Goal: Task Accomplishment & Management: Complete application form

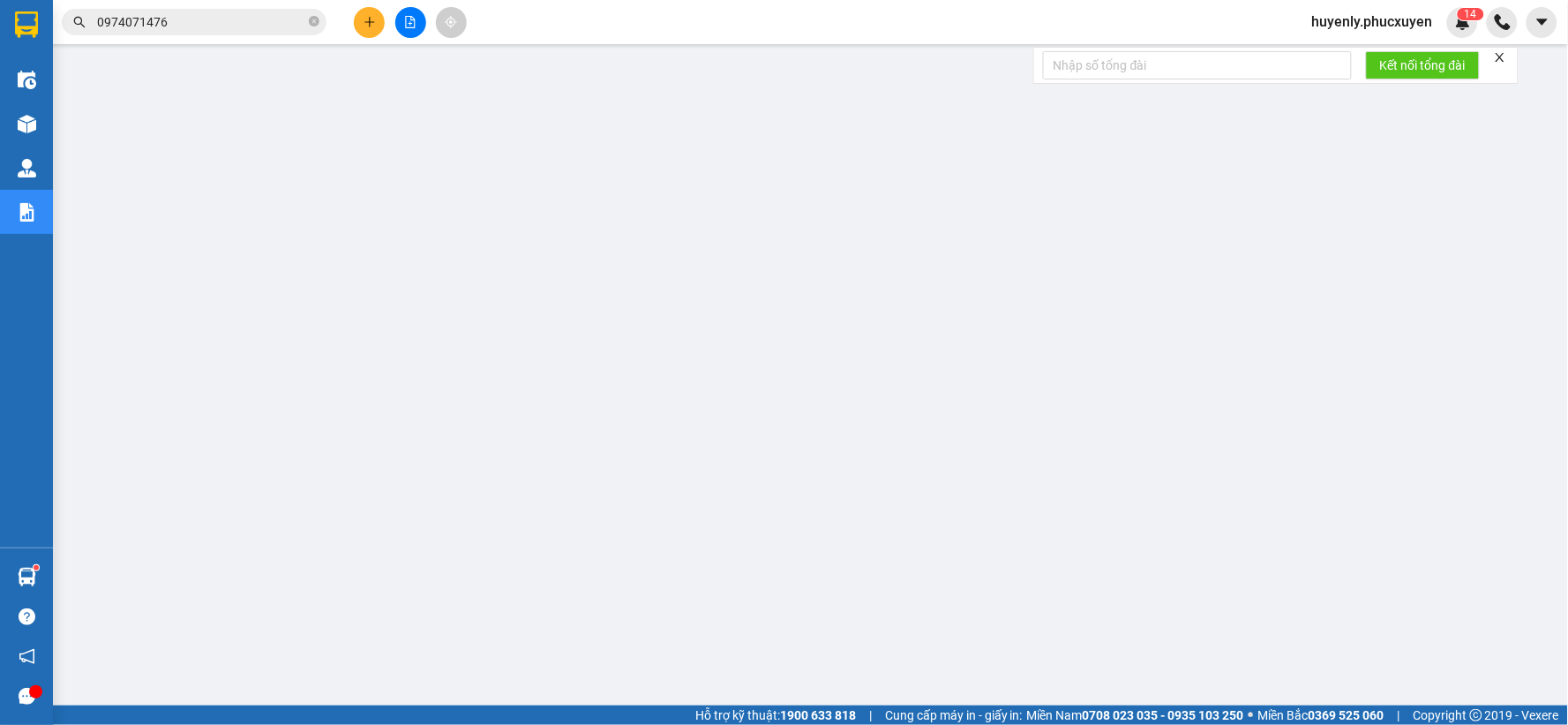
click at [369, 5] on div "Kết quả tìm kiếm ( 289 ) Bộ lọc Mã ĐH Trạng thái Món hàng Thu hộ Tổng cước Chưa…" at bounding box center [784, 22] width 1568 height 45
click at [367, 21] on icon "plus" at bounding box center [369, 21] width 10 height 1
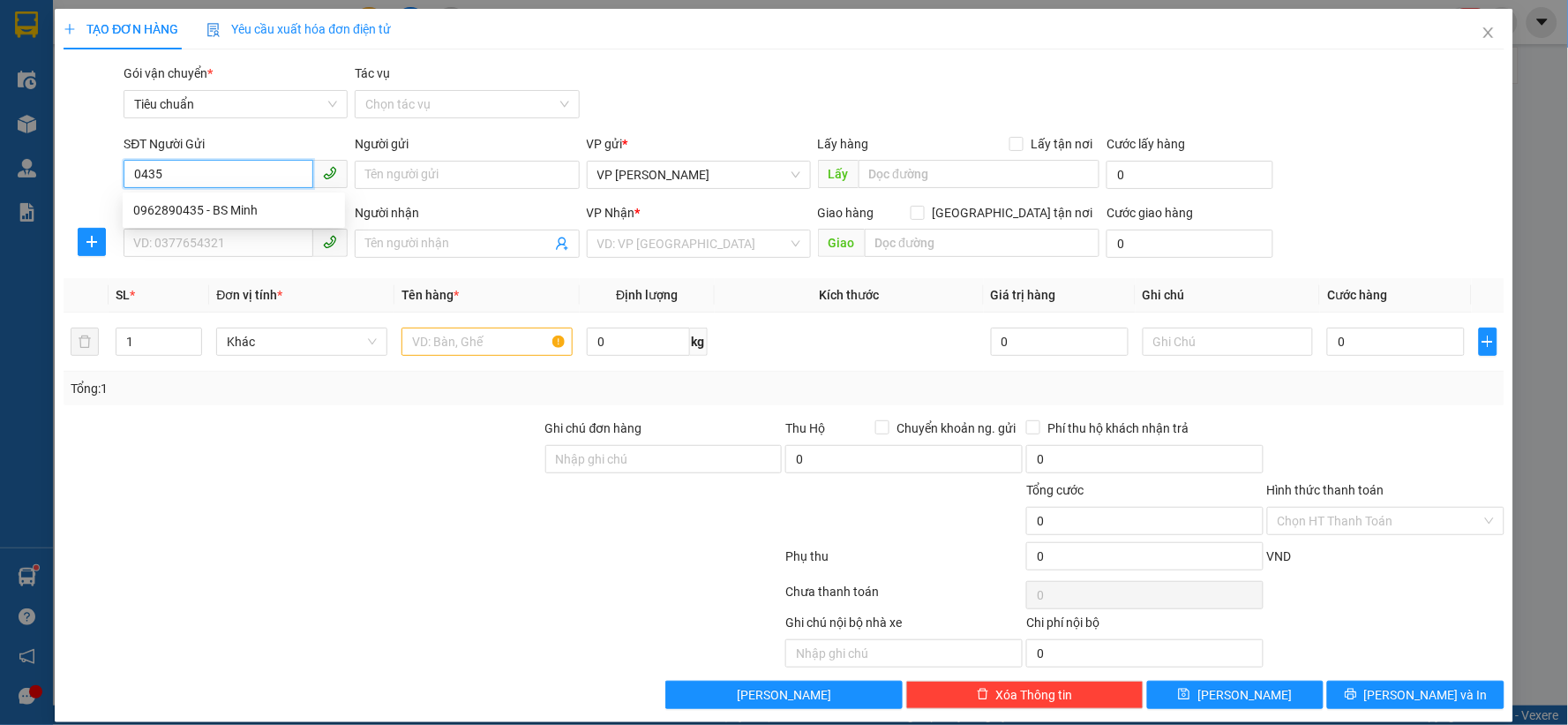
click at [253, 180] on input "0435" at bounding box center [218, 174] width 190 height 28
click at [232, 207] on div "0962890435 - BS Minh" at bounding box center [233, 210] width 201 height 19
type input "0962890435"
type input "BS Minh"
type input "0962890435"
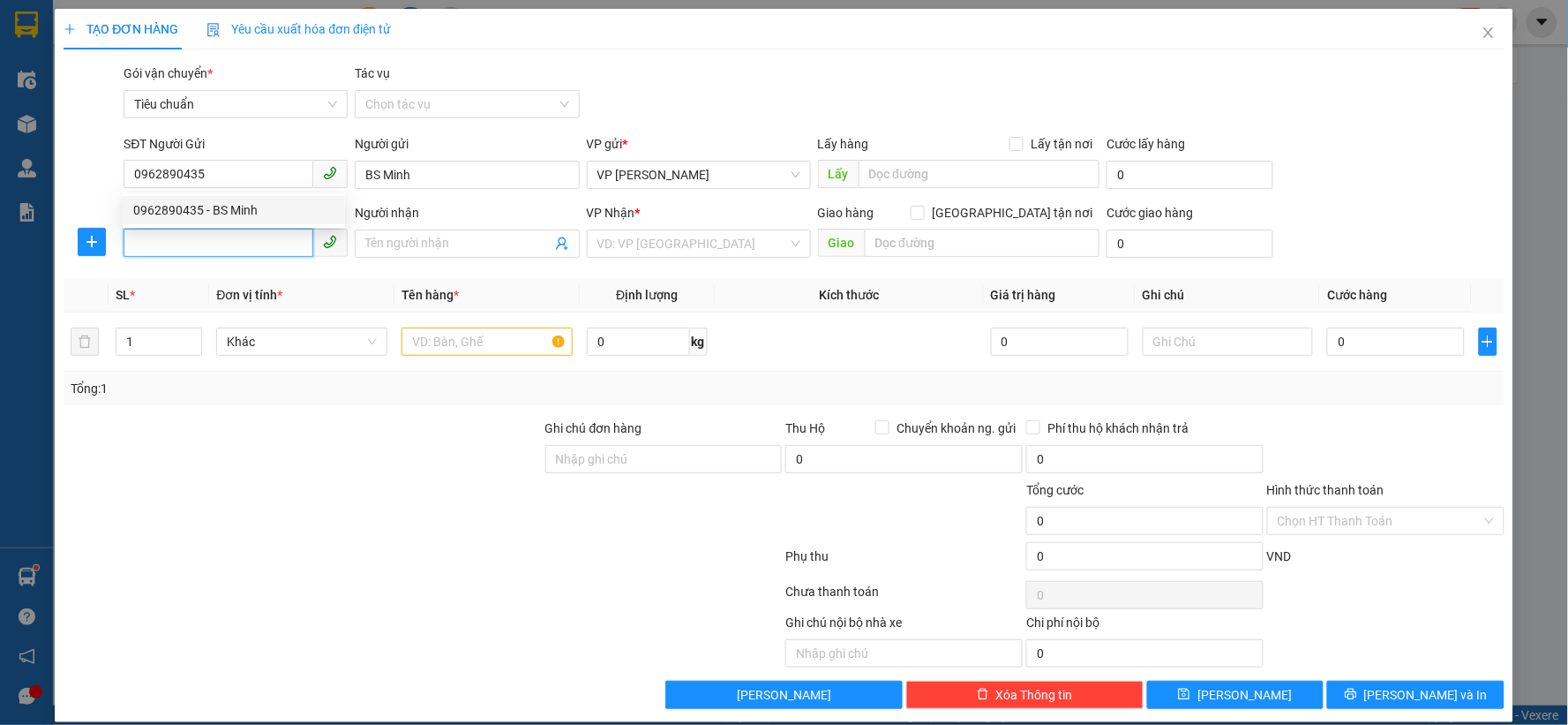
click at [232, 230] on input "SĐT Người Nhận *" at bounding box center [218, 243] width 190 height 28
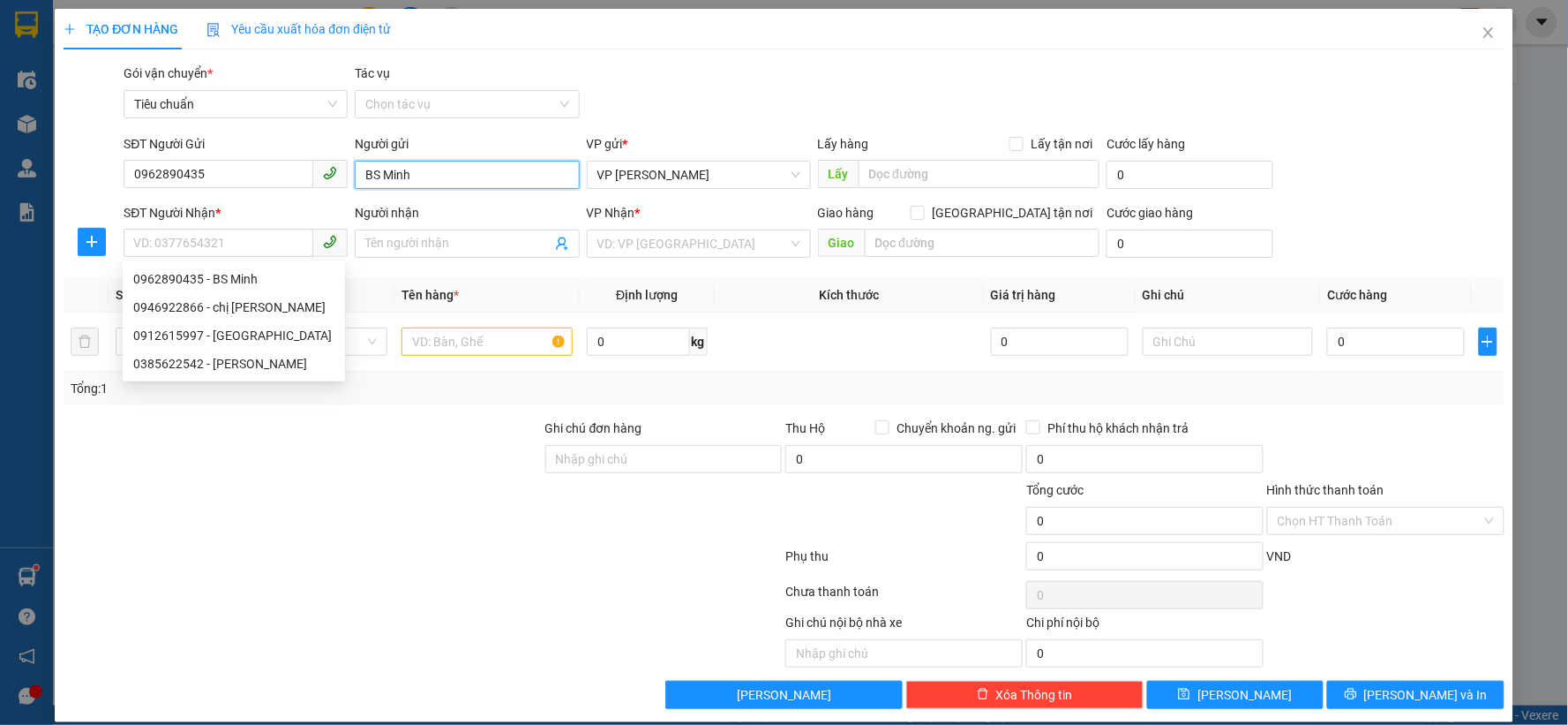
click at [376, 181] on input "BS Minh" at bounding box center [467, 174] width 224 height 28
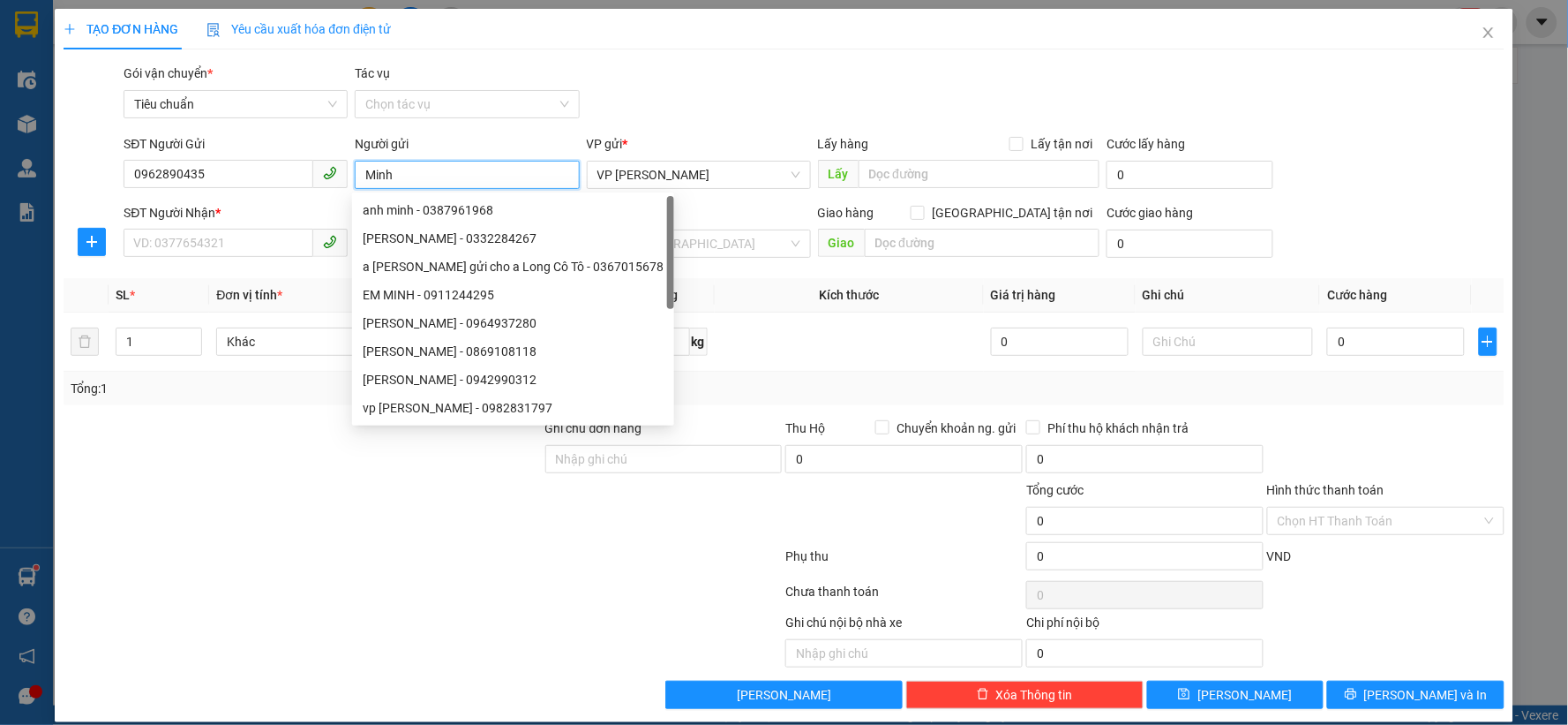
click at [362, 174] on input "Minh" at bounding box center [467, 174] width 224 height 28
click at [363, 174] on input "Minh" at bounding box center [467, 174] width 224 height 28
click at [417, 174] on input "Minh" at bounding box center [467, 174] width 224 height 28
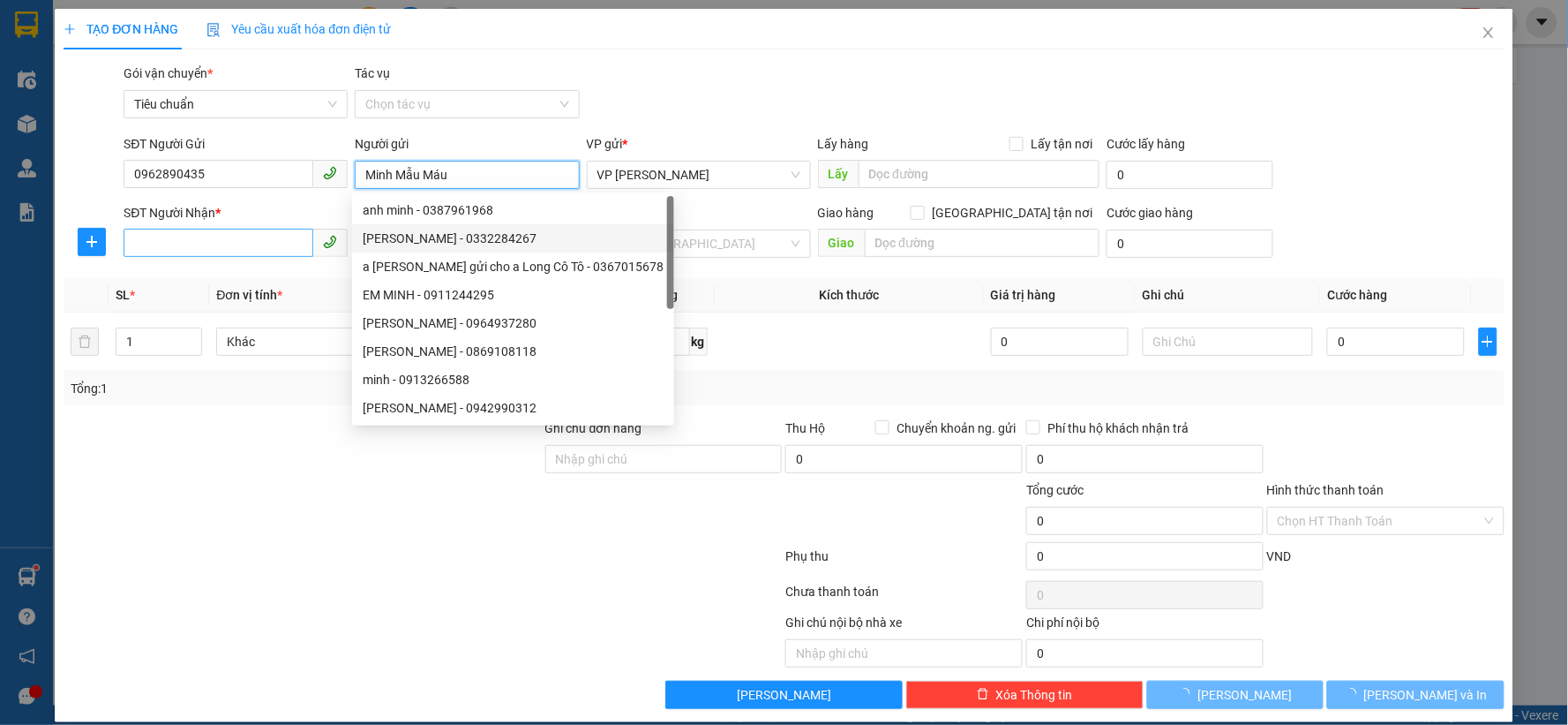
type input "Minh Mẫu Máu"
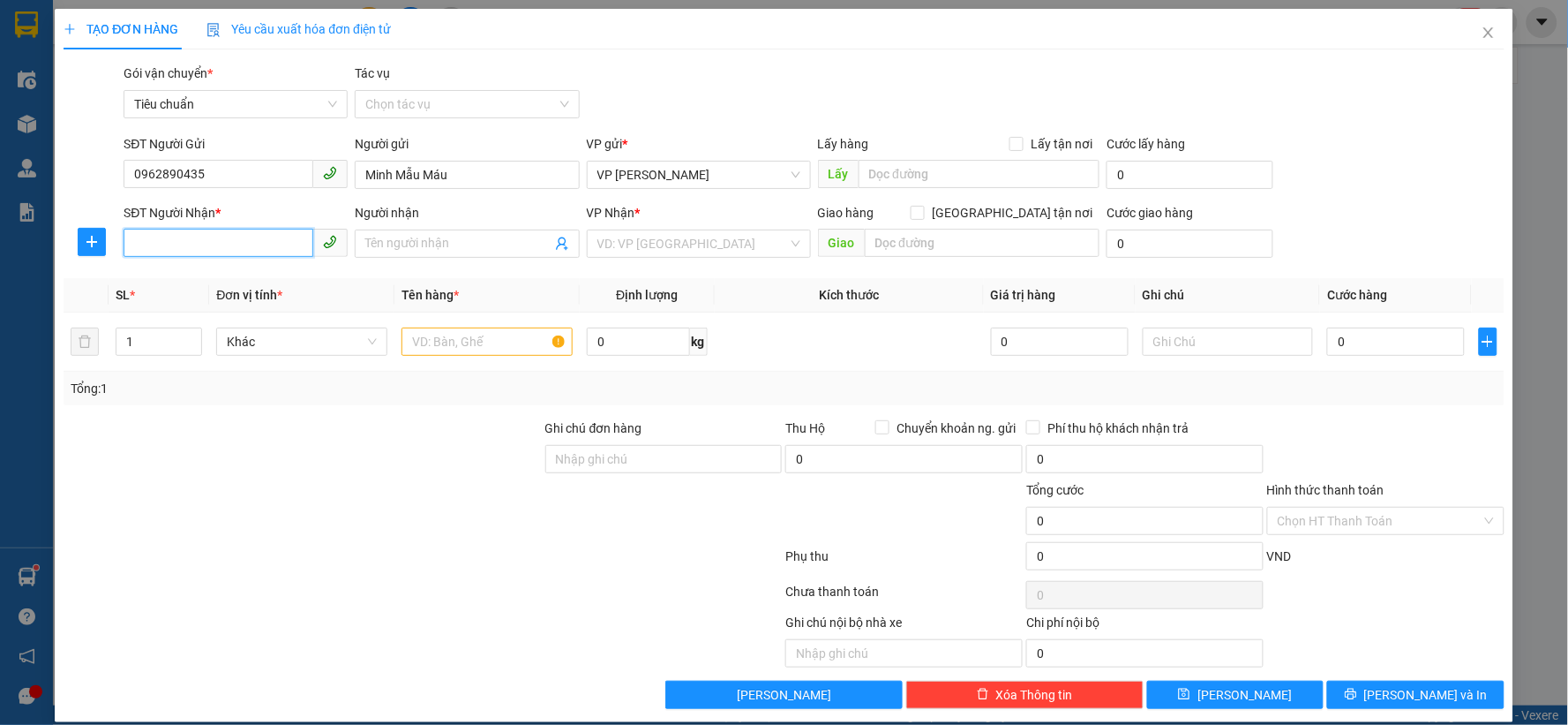
click at [235, 231] on input "SĐT Người Nhận *" at bounding box center [218, 243] width 190 height 28
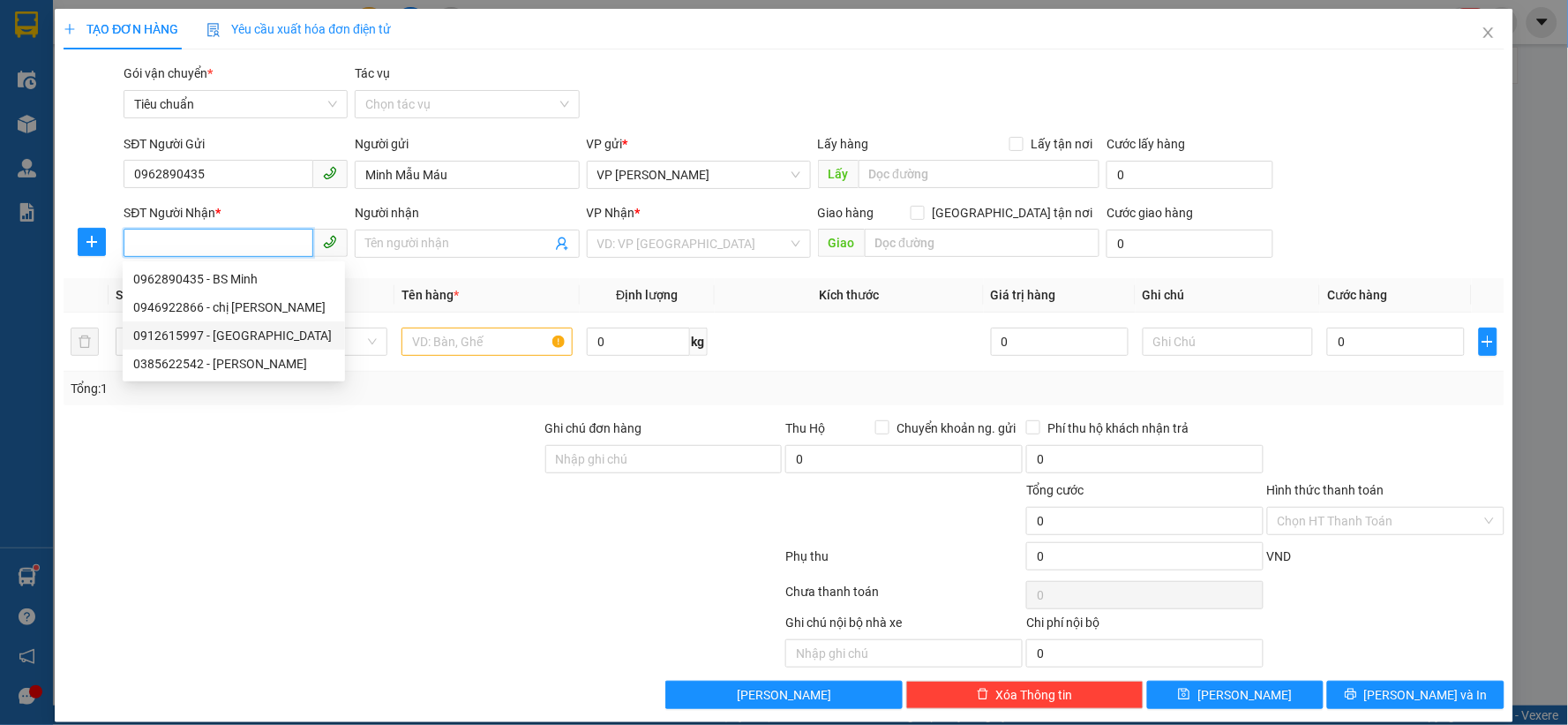
click at [260, 330] on div "0912615997 - [GEOGRAPHIC_DATA]" at bounding box center [233, 334] width 201 height 19
type input "0912615997"
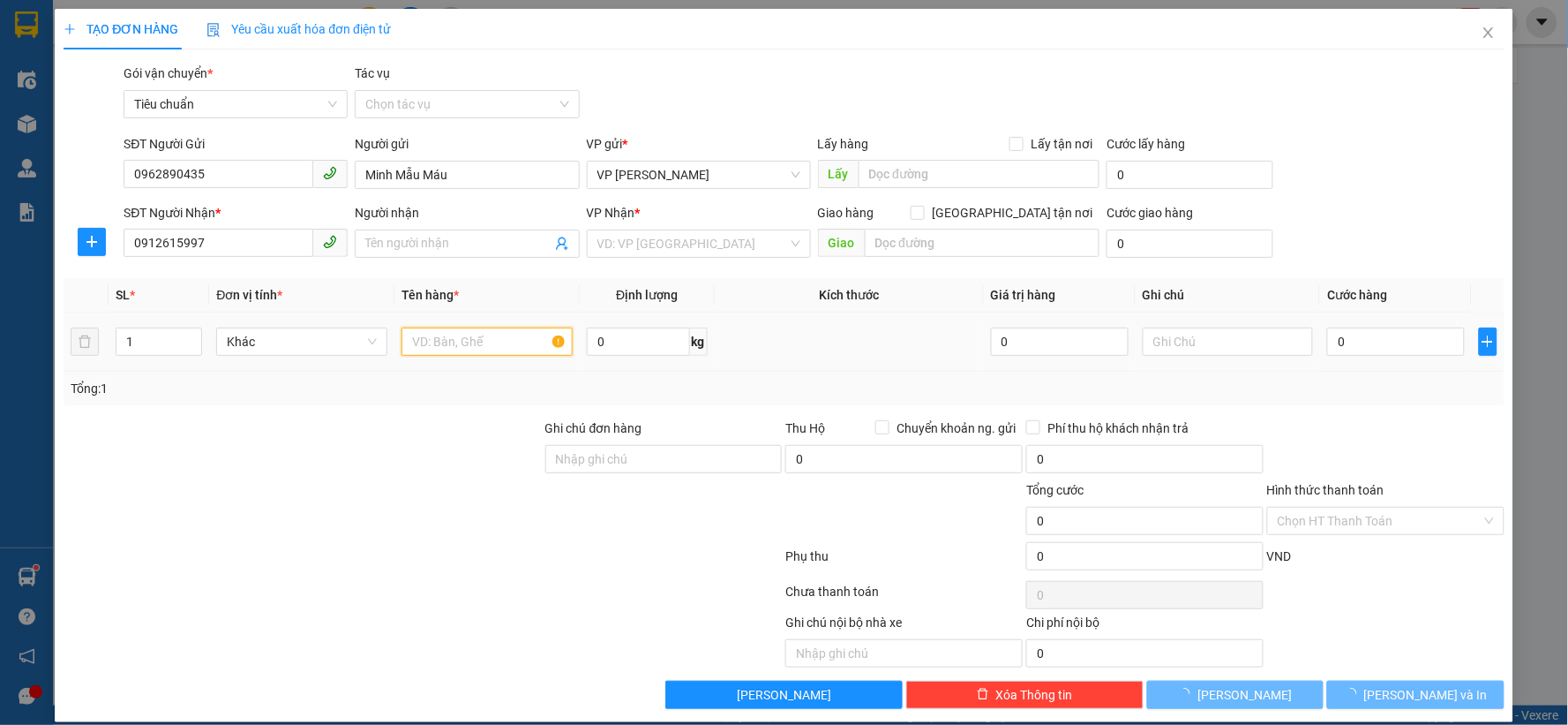
click at [459, 351] on input "text" at bounding box center [487, 341] width 171 height 28
type input "Green Lab"
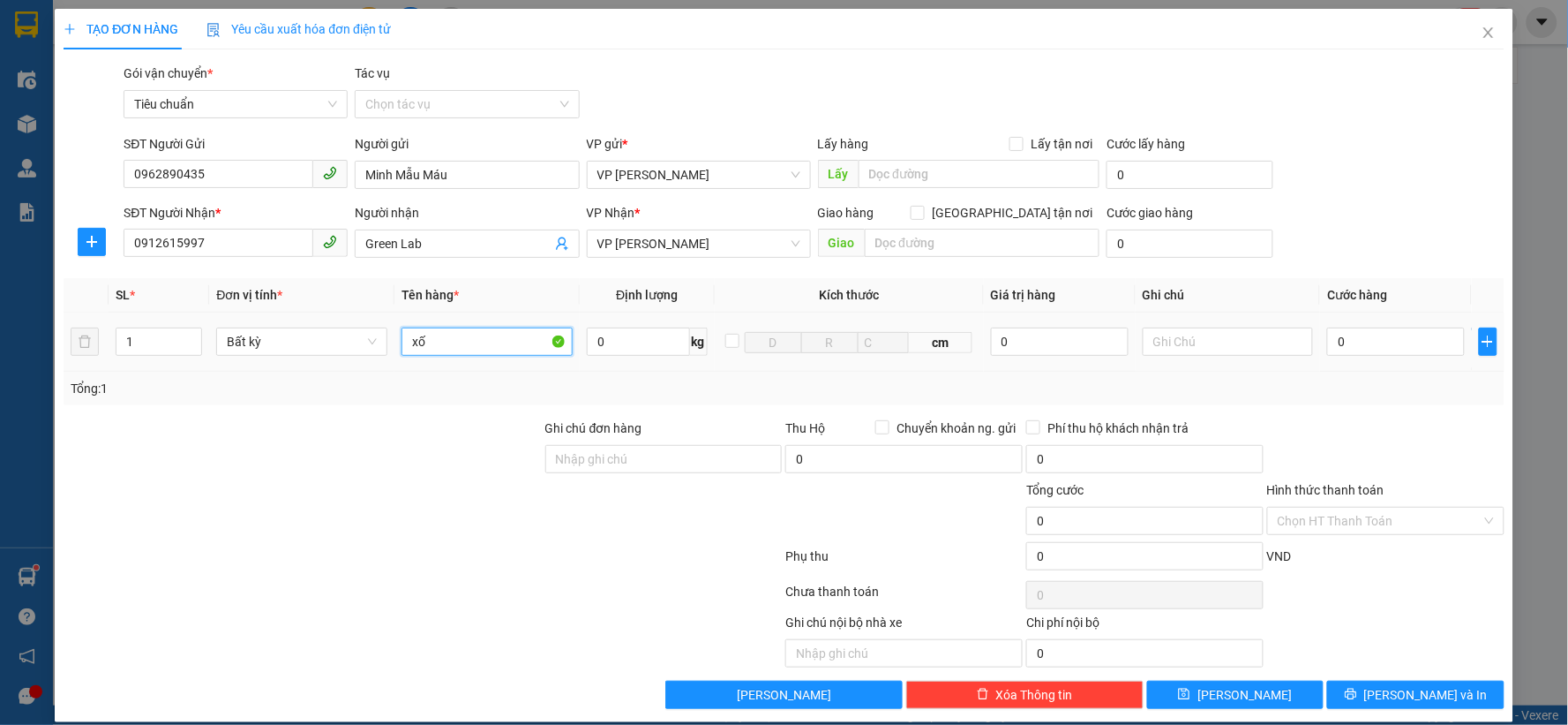
type input "x"
type input "hộp đỏ"
click at [1384, 342] on input "0" at bounding box center [1396, 341] width 138 height 28
type input "5"
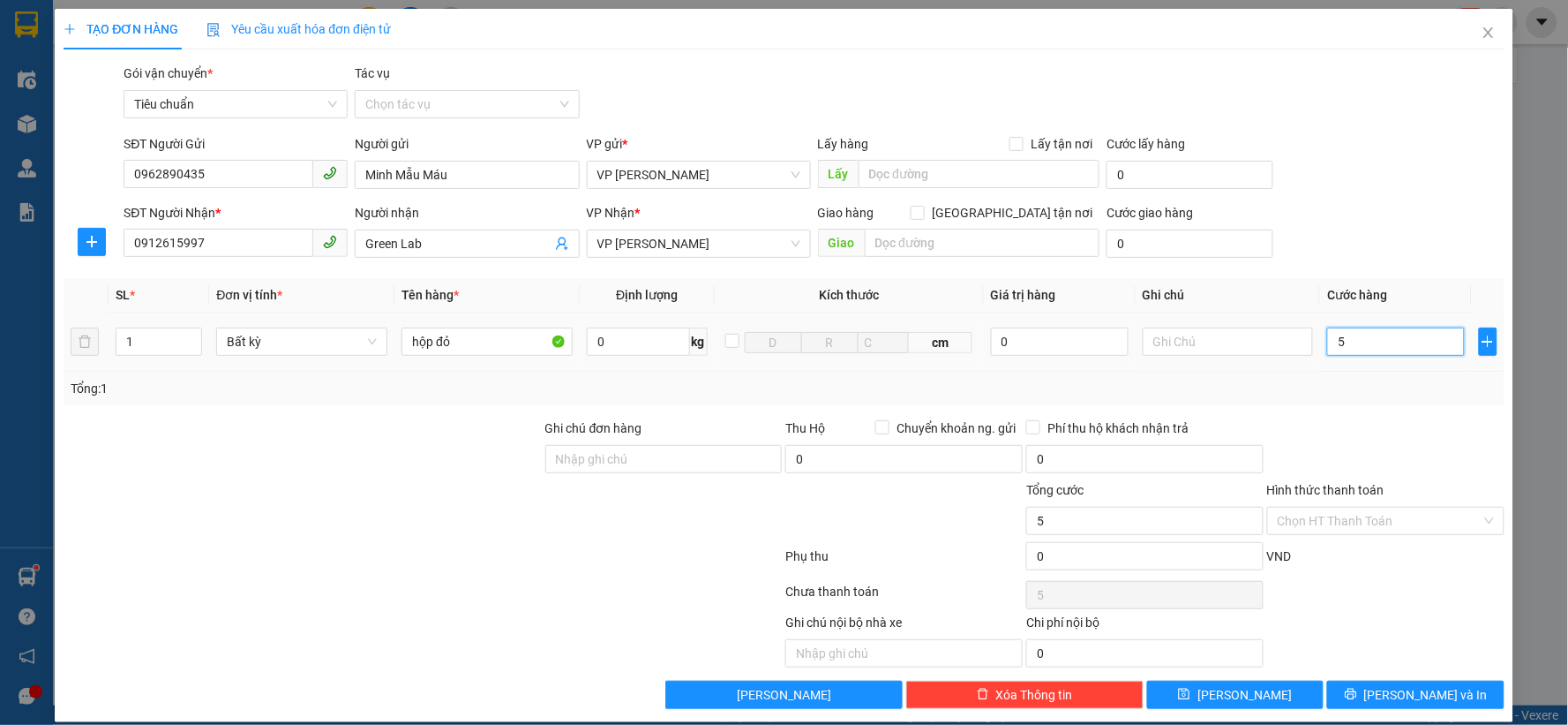
type input "5"
type input "50"
type input "50.000"
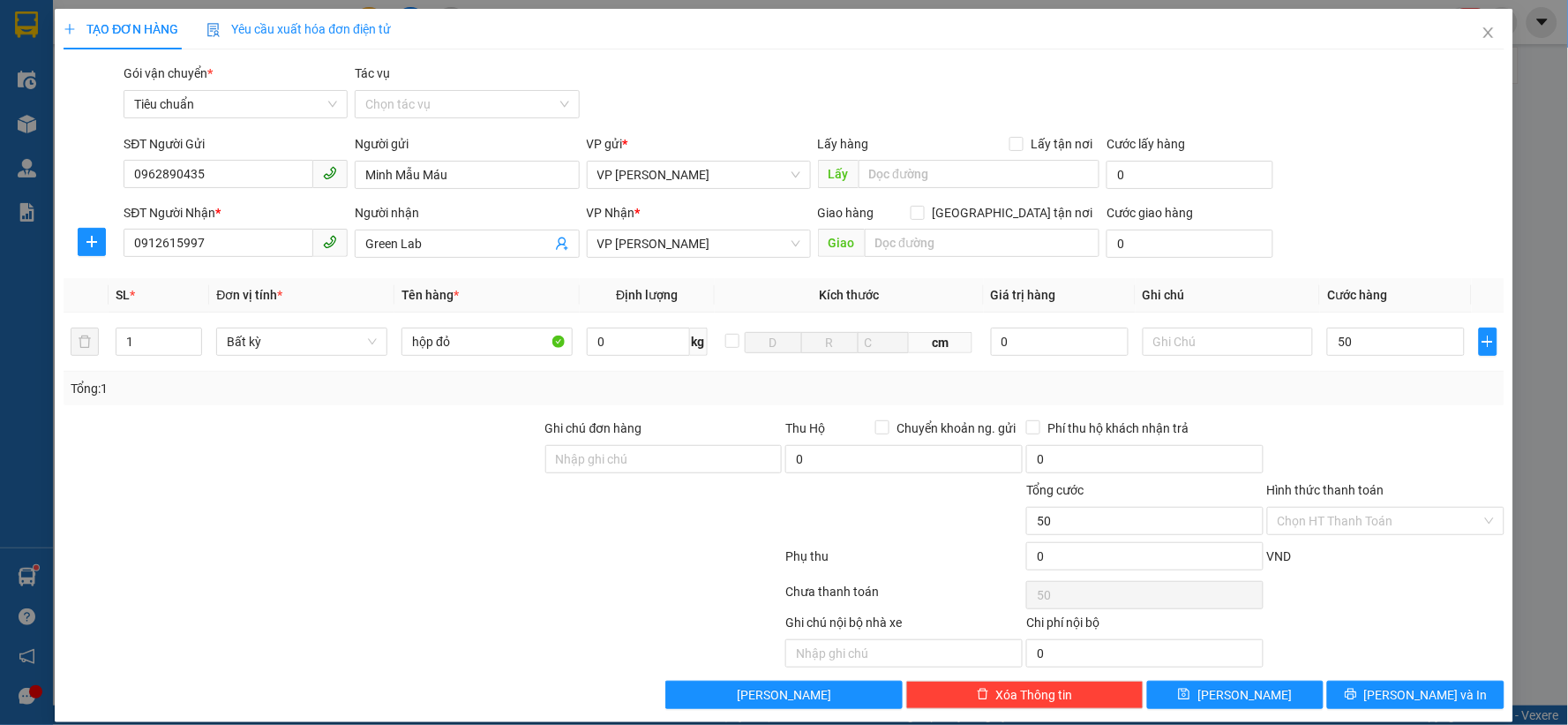
type input "50.000"
click at [1370, 423] on div at bounding box center [1385, 449] width 241 height 62
drag, startPoint x: 1397, startPoint y: 701, endPoint x: 1392, endPoint y: 685, distance: 16.8
click at [1396, 703] on span "[PERSON_NAME] và In" at bounding box center [1426, 694] width 124 height 19
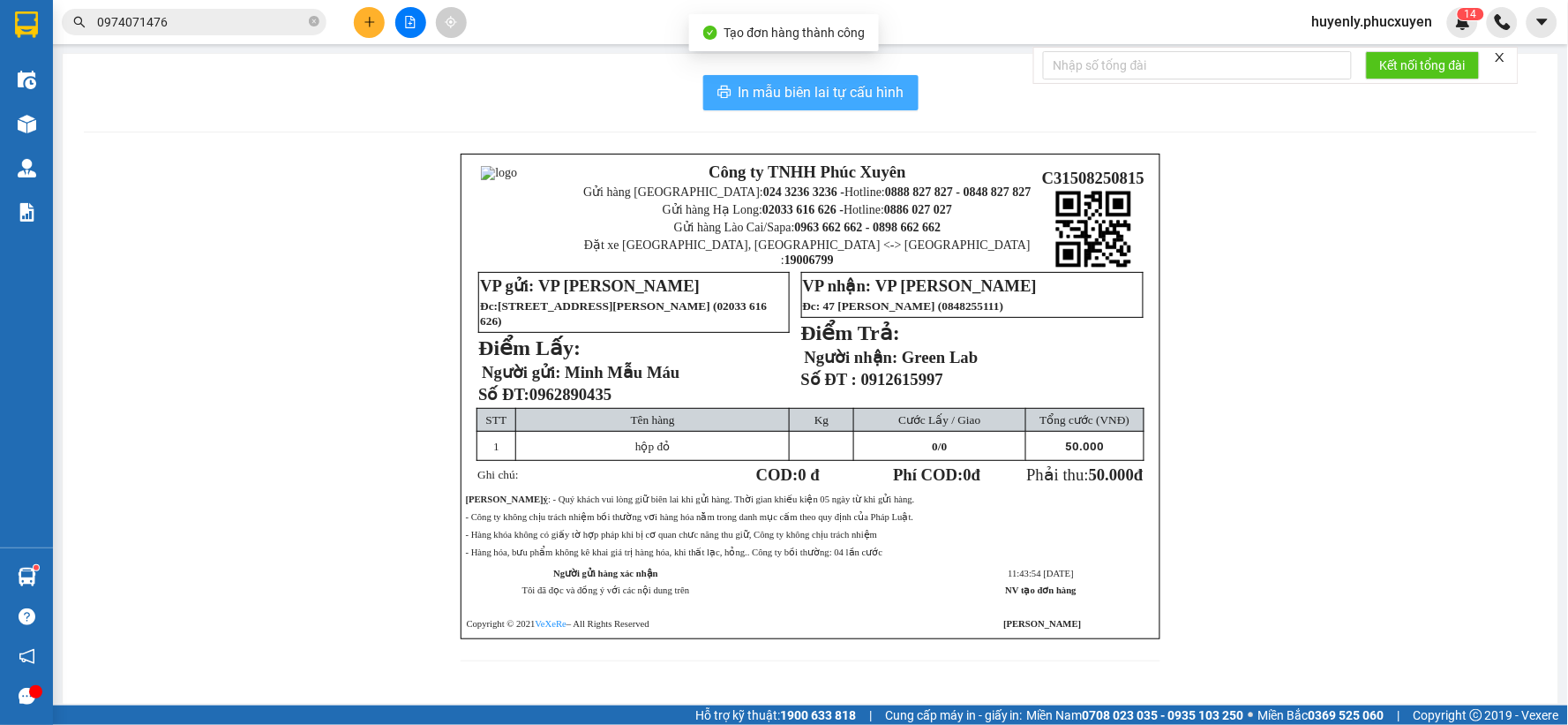
click at [734, 106] on button "In mẫu biên lai tự cấu hình" at bounding box center [810, 93] width 215 height 35
click at [733, 106] on button "In mẫu biên lai tự cấu hình" at bounding box center [810, 93] width 215 height 35
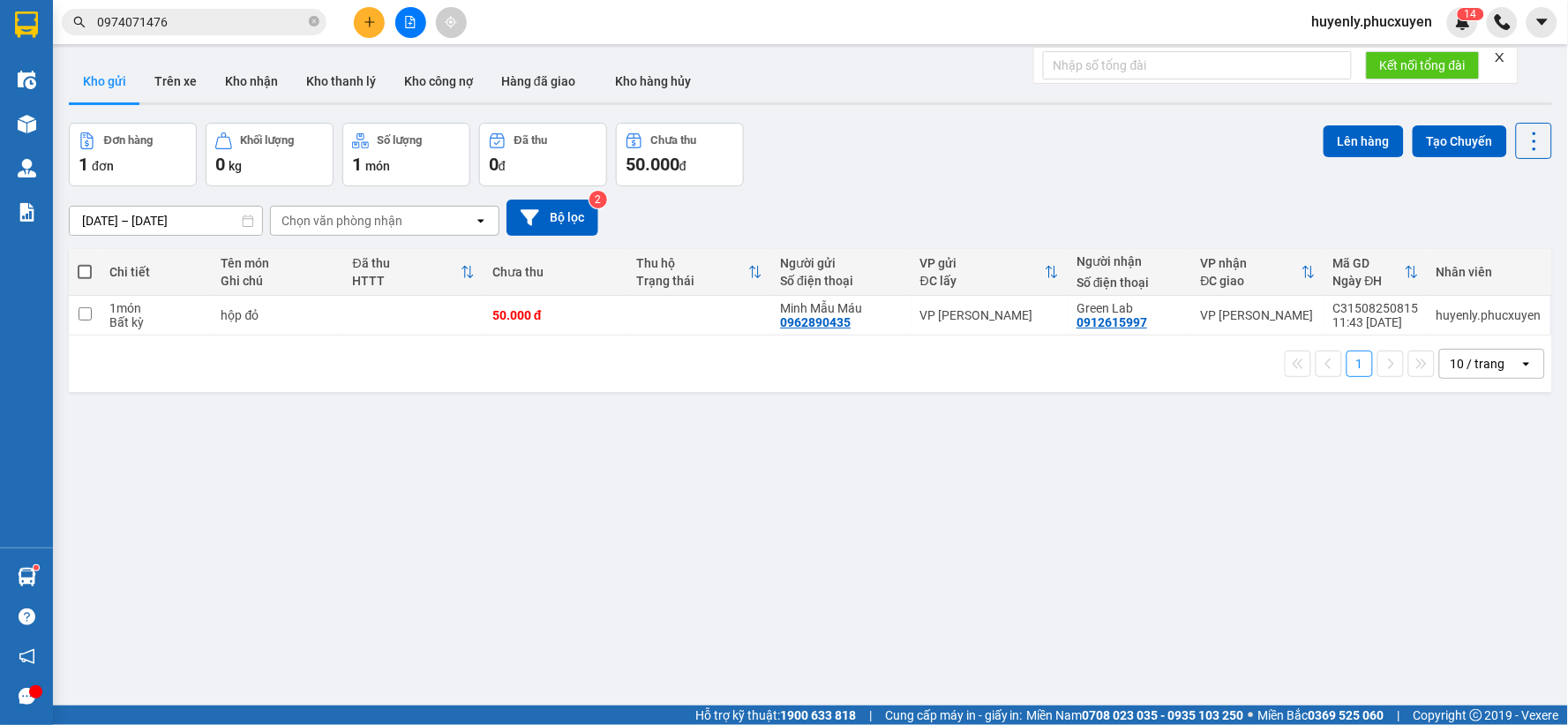
click at [359, 25] on button at bounding box center [370, 23] width 31 height 31
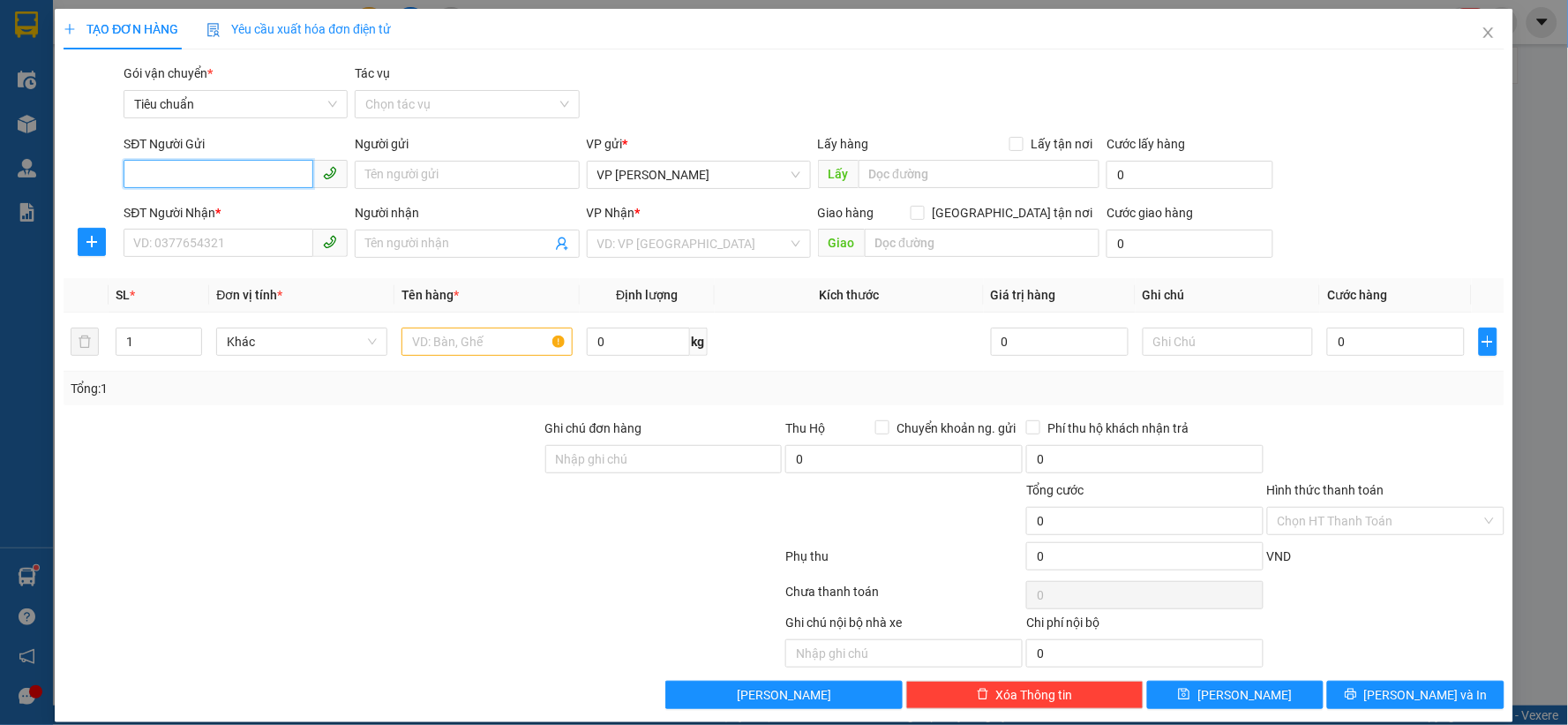
paste input "0962890435"
type input "0962890435"
click at [238, 207] on div "0962890435 - Minh Mẫu Máu" at bounding box center [233, 210] width 201 height 19
type input "Minh Mẫu Máu"
click at [225, 223] on div "0962890435 - Minh Mẫu Máu" at bounding box center [233, 210] width 223 height 28
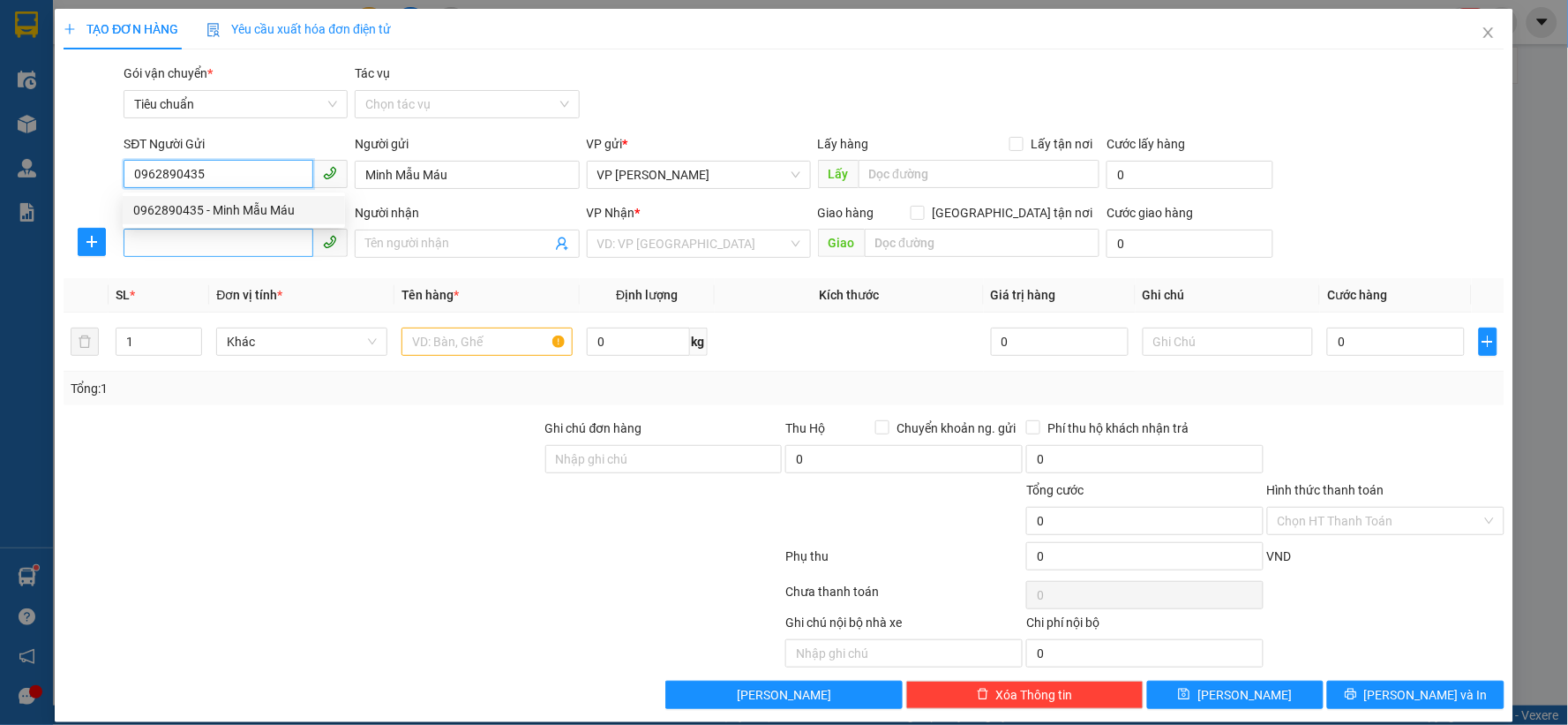
type input "0962890435"
click at [250, 232] on input "SĐT Người Nhận *" at bounding box center [218, 243] width 190 height 28
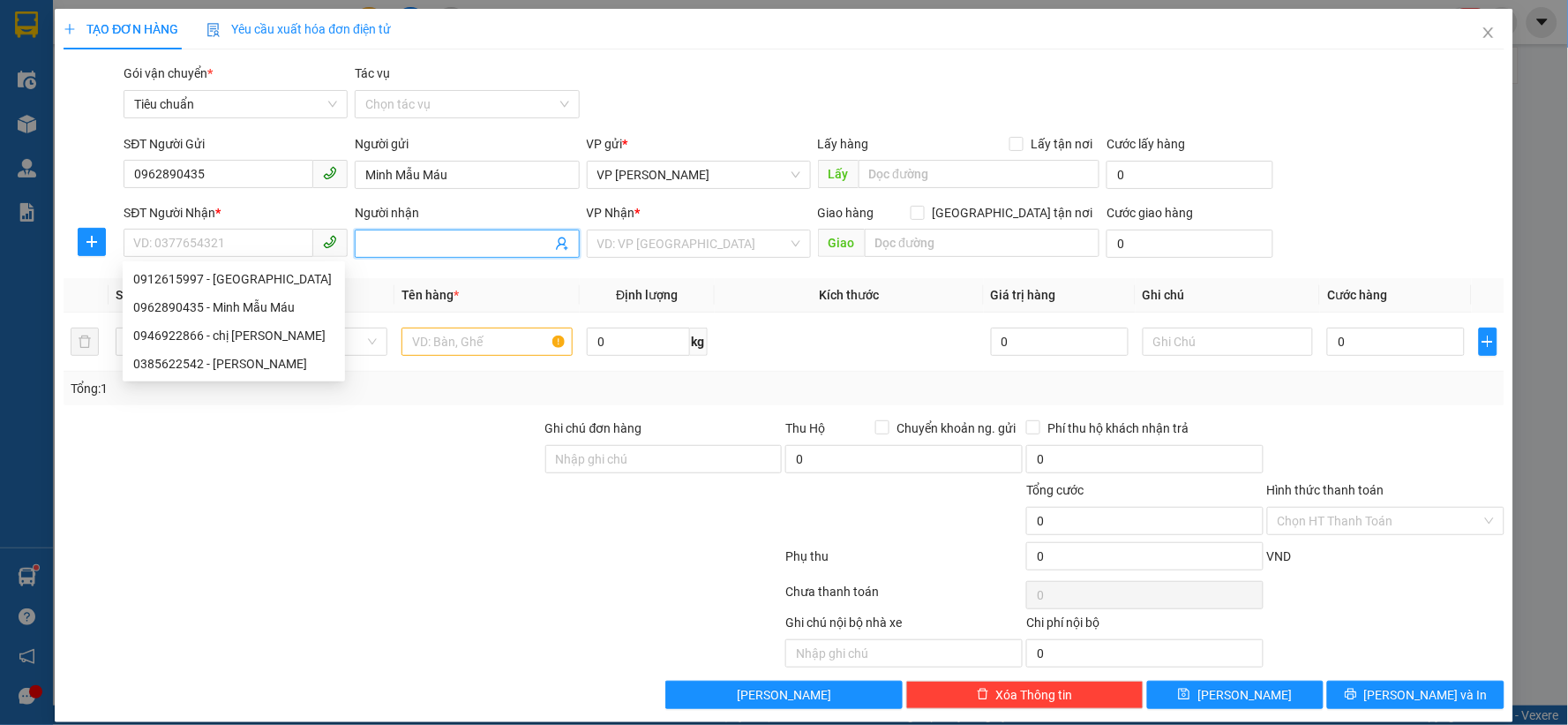
click at [561, 245] on icon "user-add" at bounding box center [562, 243] width 15 height 15
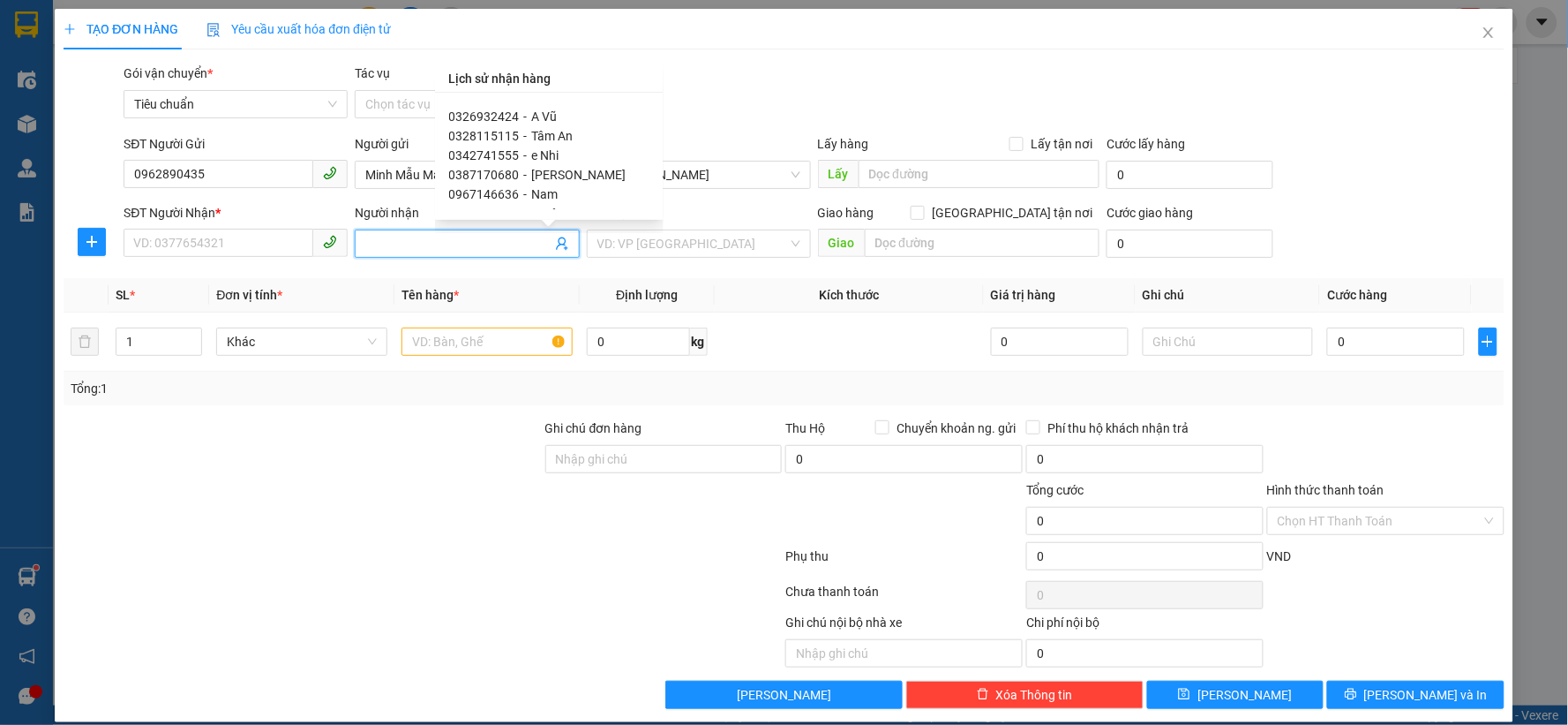
scroll to position [98, 0]
click at [551, 109] on span "e Nhi" at bounding box center [546, 113] width 27 height 15
type input "0342741555"
type input "e Nhi"
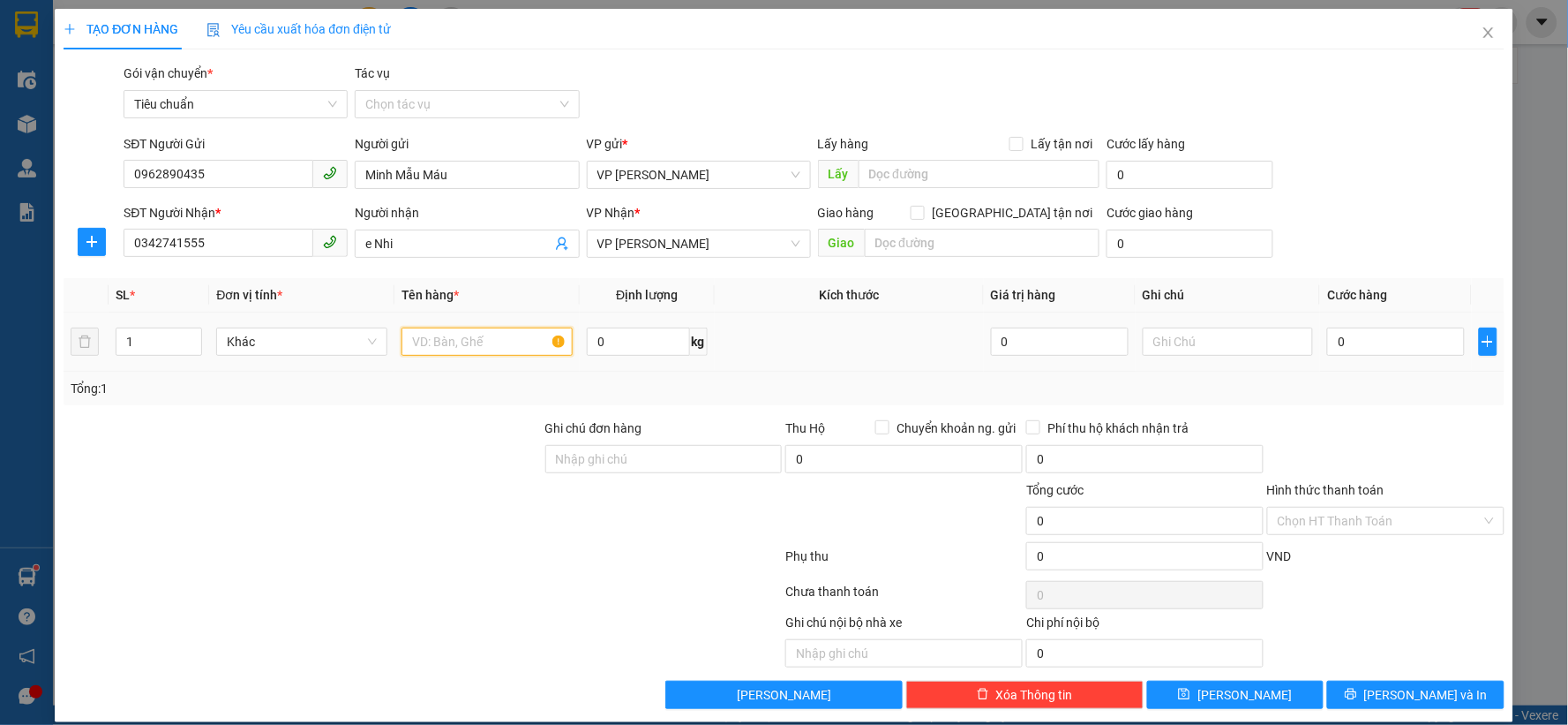
click at [475, 352] on input "text" at bounding box center [487, 341] width 171 height 28
click at [481, 328] on input "mãu" at bounding box center [487, 341] width 171 height 28
type input "mãua"
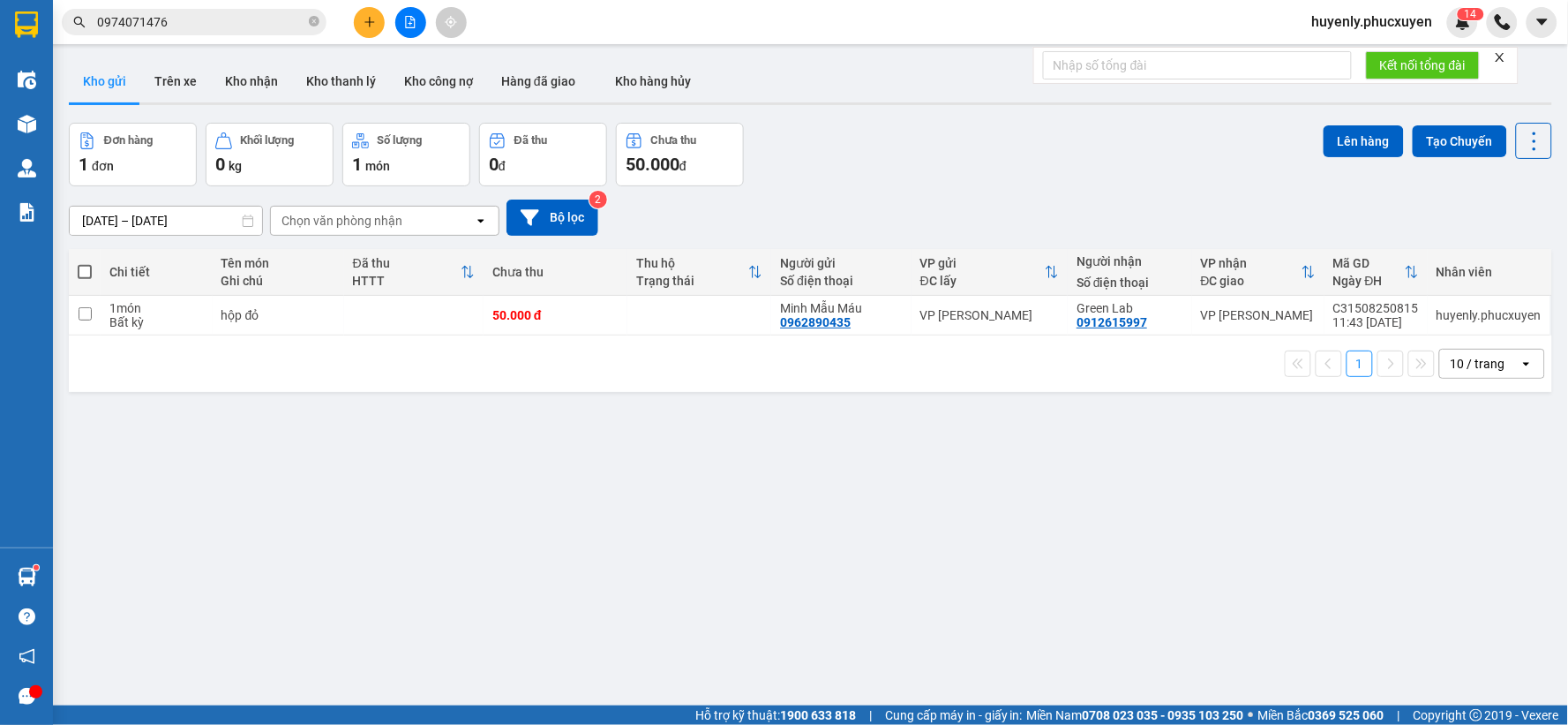
click at [280, 31] on input "0974071476" at bounding box center [201, 22] width 208 height 19
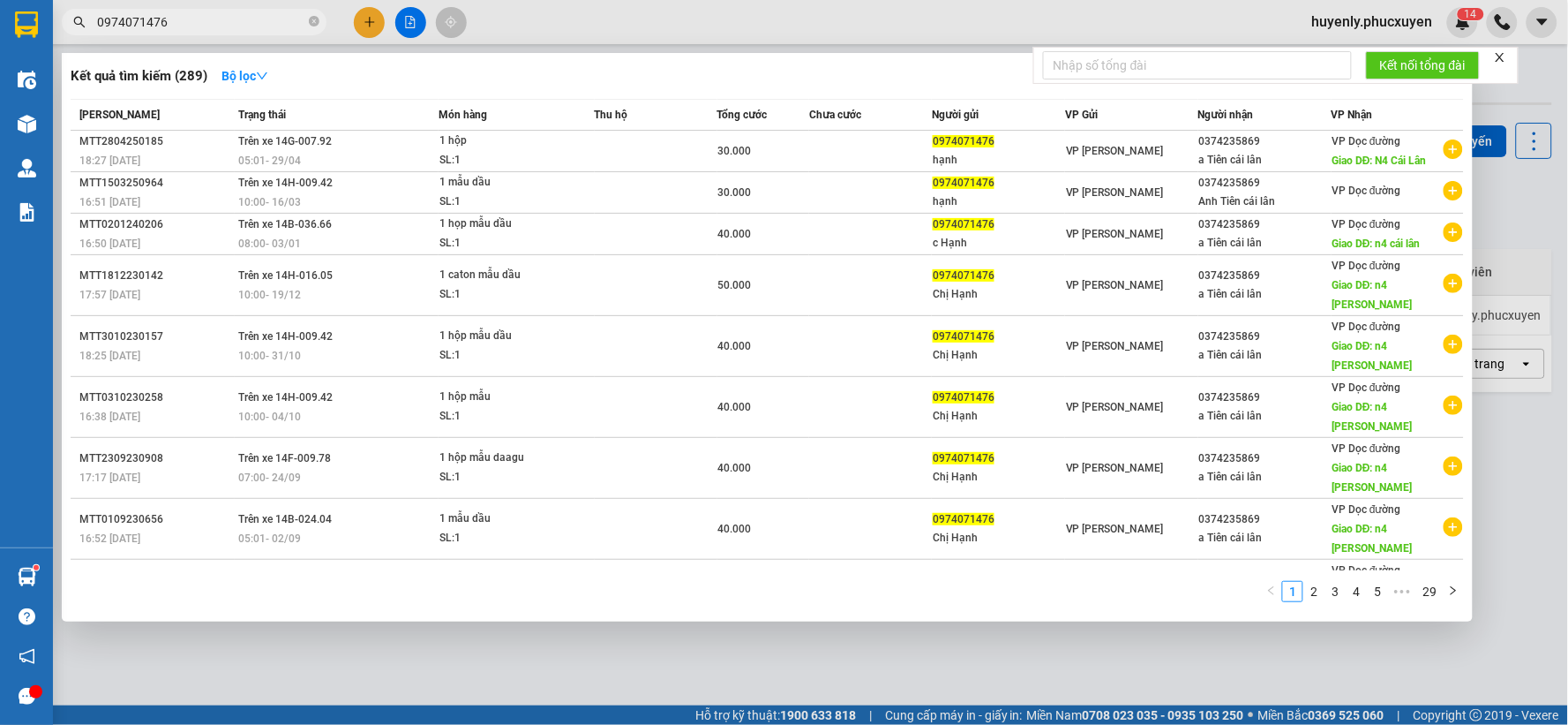
click at [280, 31] on input "0974071476" at bounding box center [201, 22] width 208 height 19
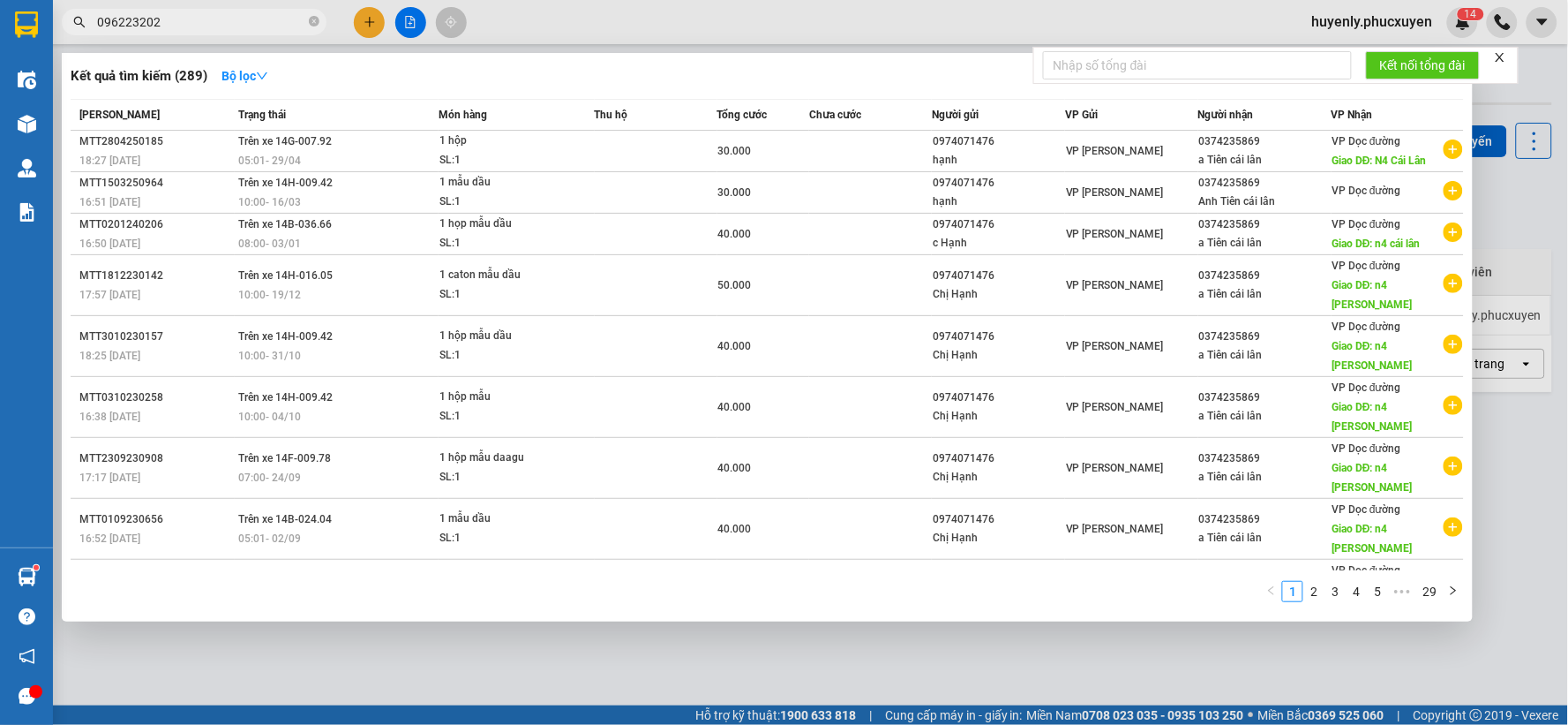
type input "0962232029"
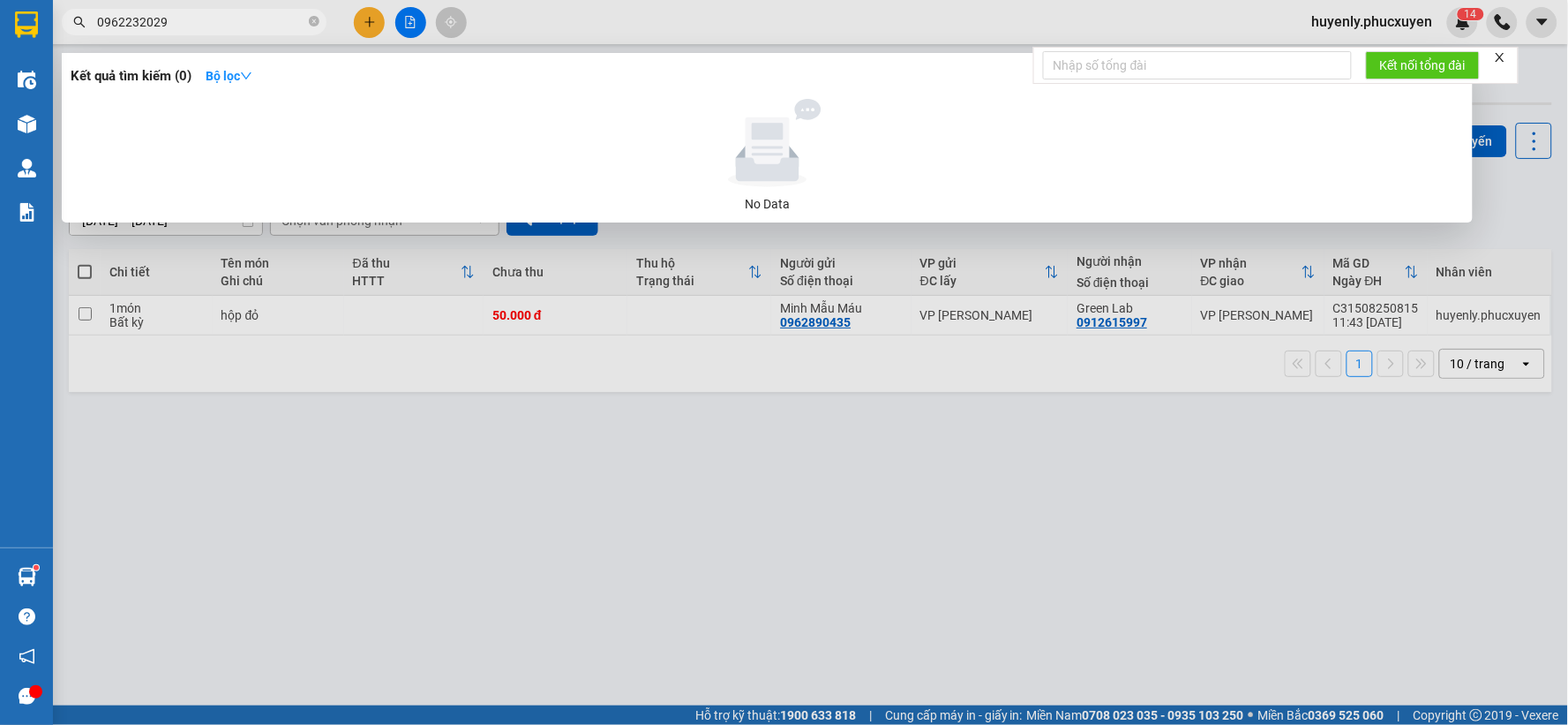
click at [232, 19] on input "0962232029" at bounding box center [201, 22] width 208 height 19
type input "092232029"
click at [365, 35] on div at bounding box center [784, 362] width 1568 height 725
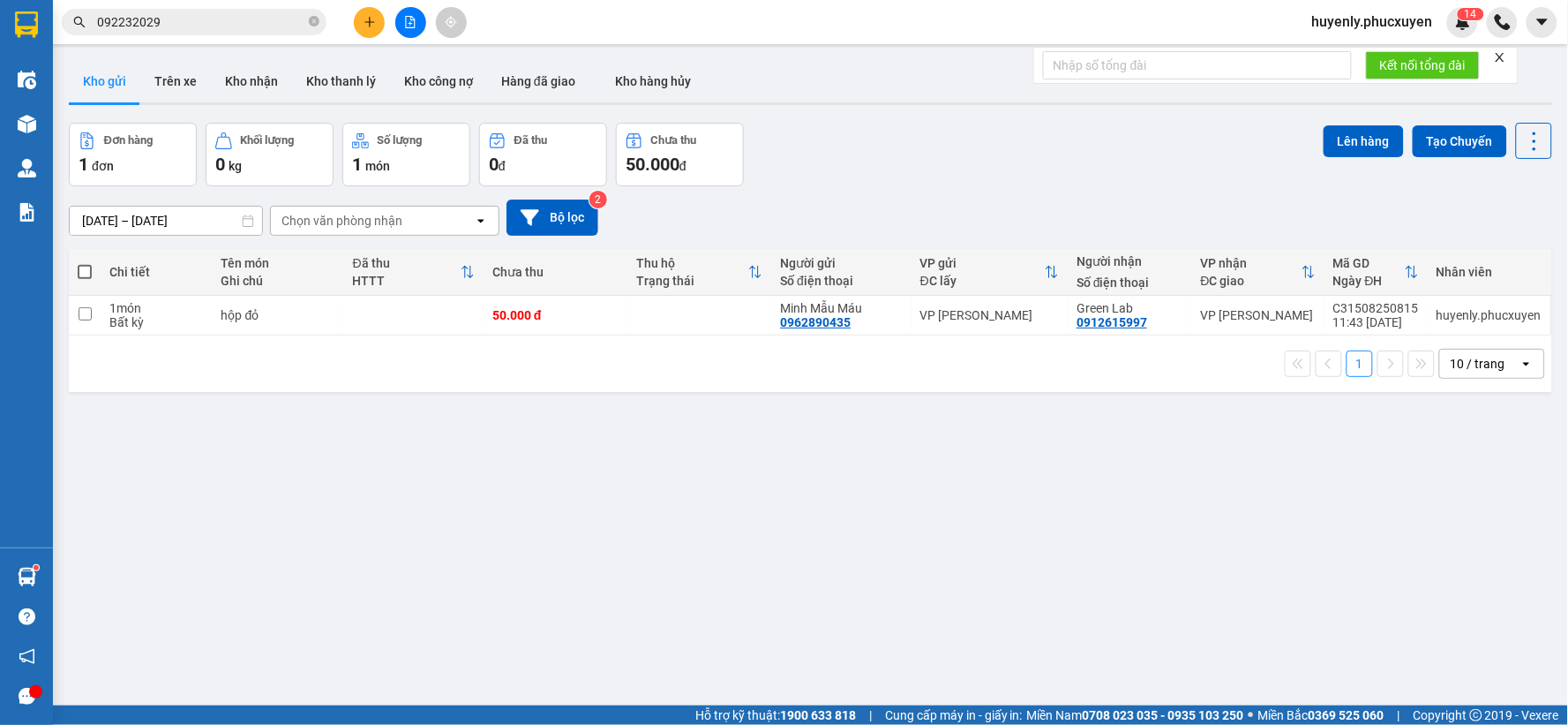
click at [366, 33] on button at bounding box center [370, 23] width 31 height 31
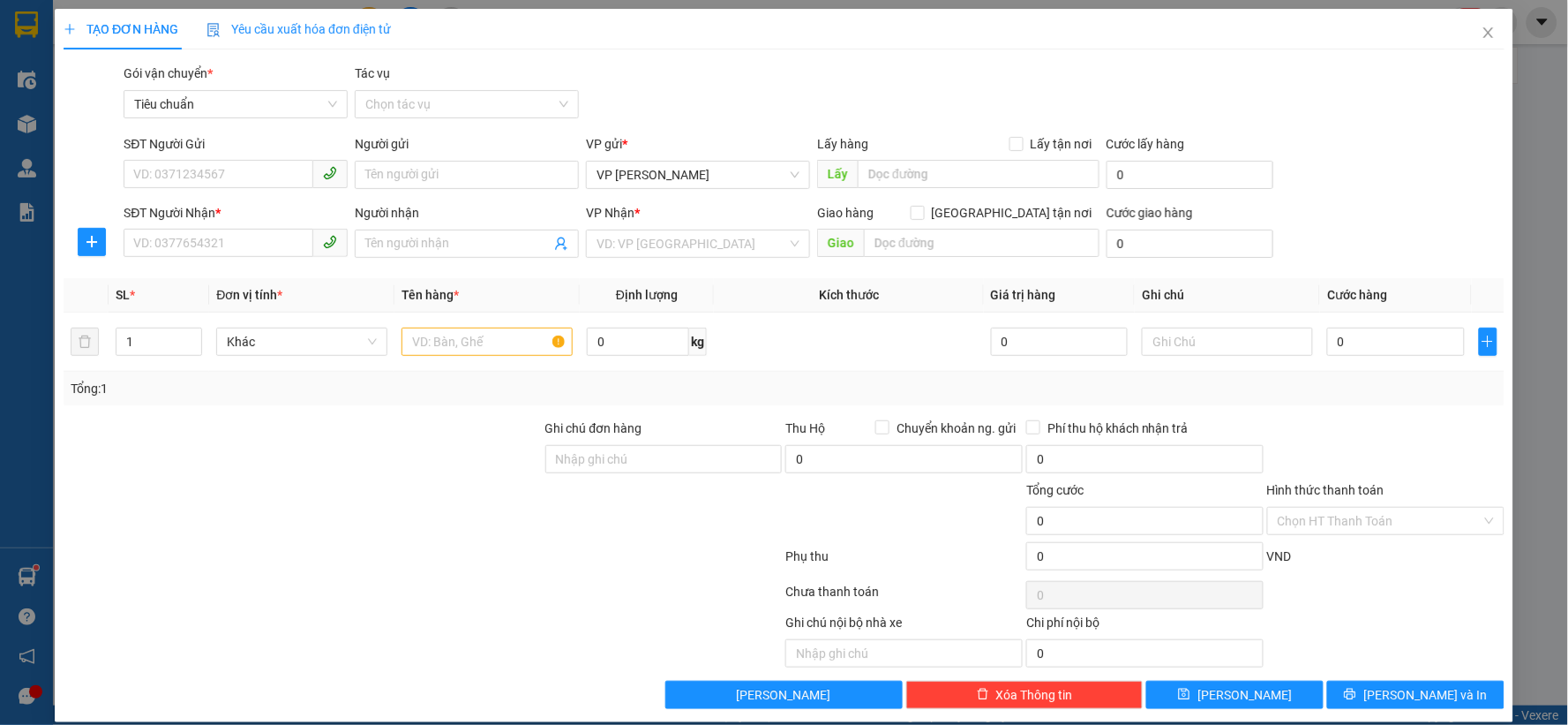
click at [372, 30] on div "Cần tạo đơn hàng để có thể xuất hóa đơn điện tử Xác nhận tạo đơn hàng? Quay lại…" at bounding box center [784, 376] width 1459 height 734
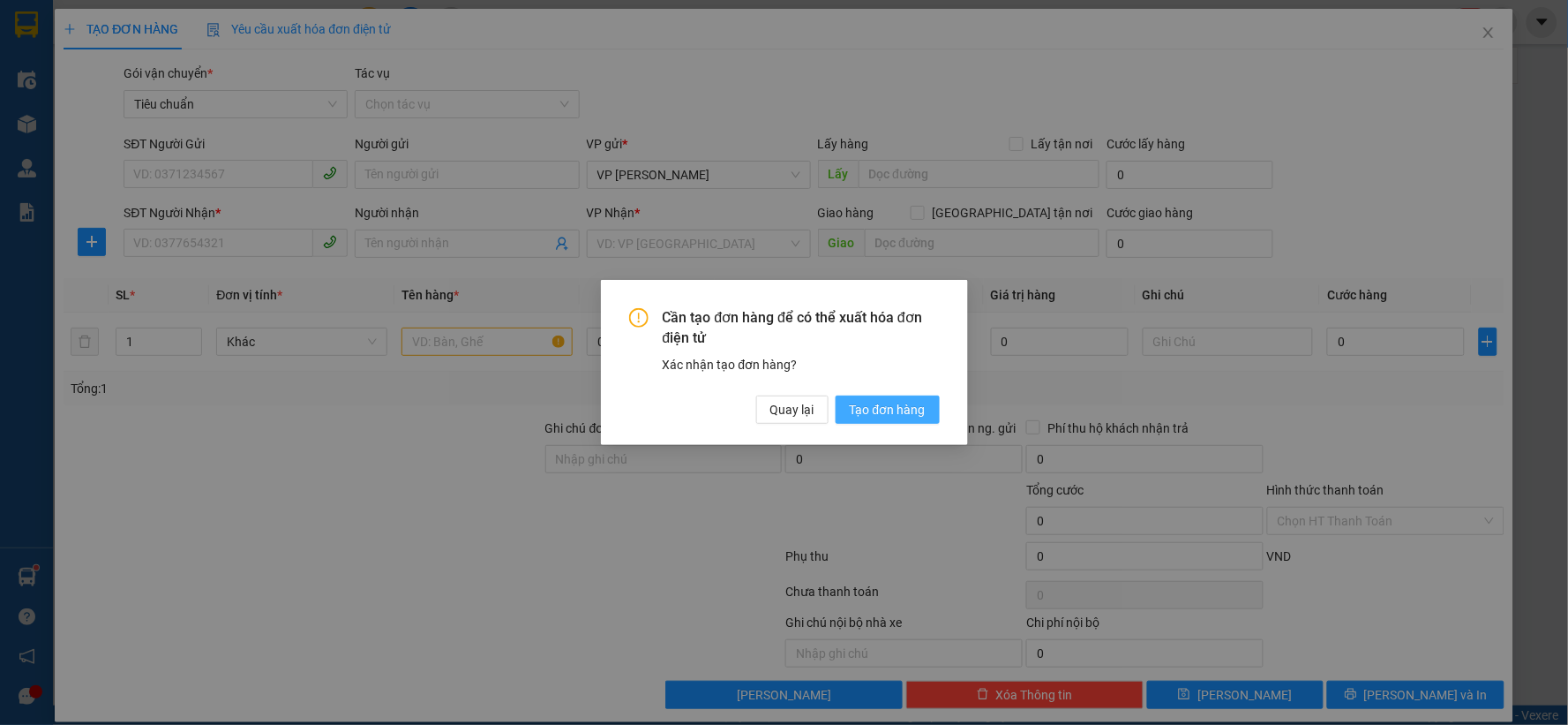
click at [851, 406] on span "Tạo đơn hàng" at bounding box center [888, 409] width 76 height 19
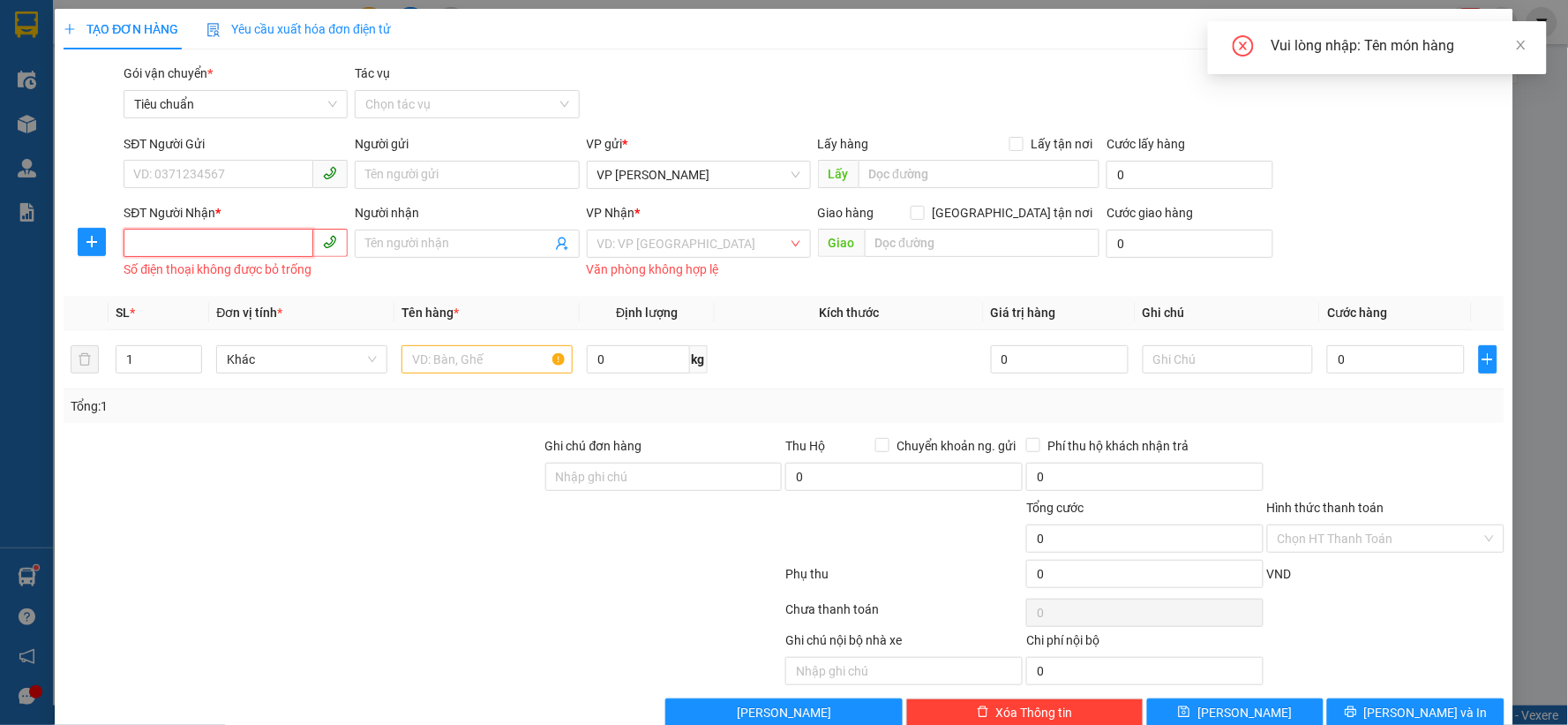
click at [219, 249] on input "SĐT Người Nhận *" at bounding box center [218, 243] width 190 height 28
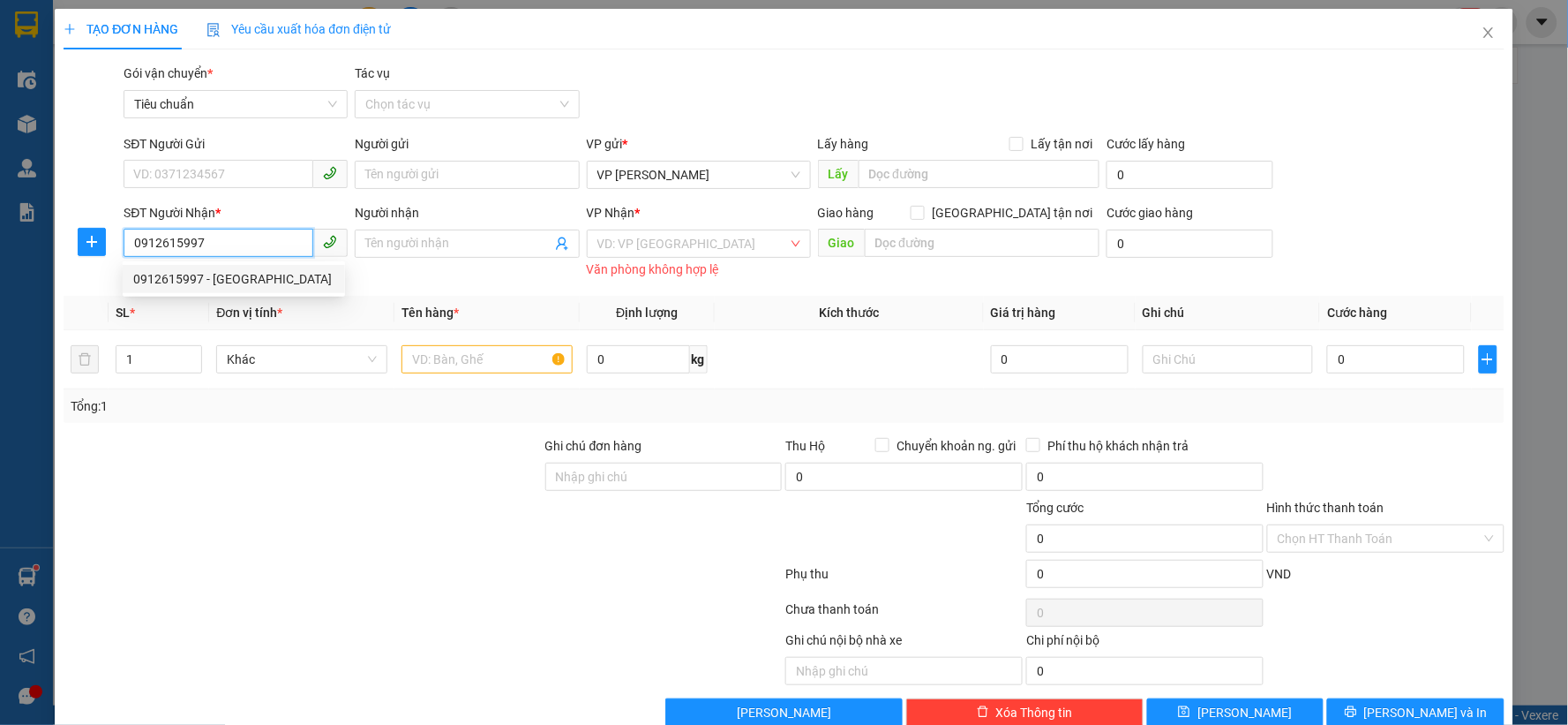
click at [274, 275] on div "0912615997 - [GEOGRAPHIC_DATA]" at bounding box center [233, 278] width 201 height 19
type input "0912615997"
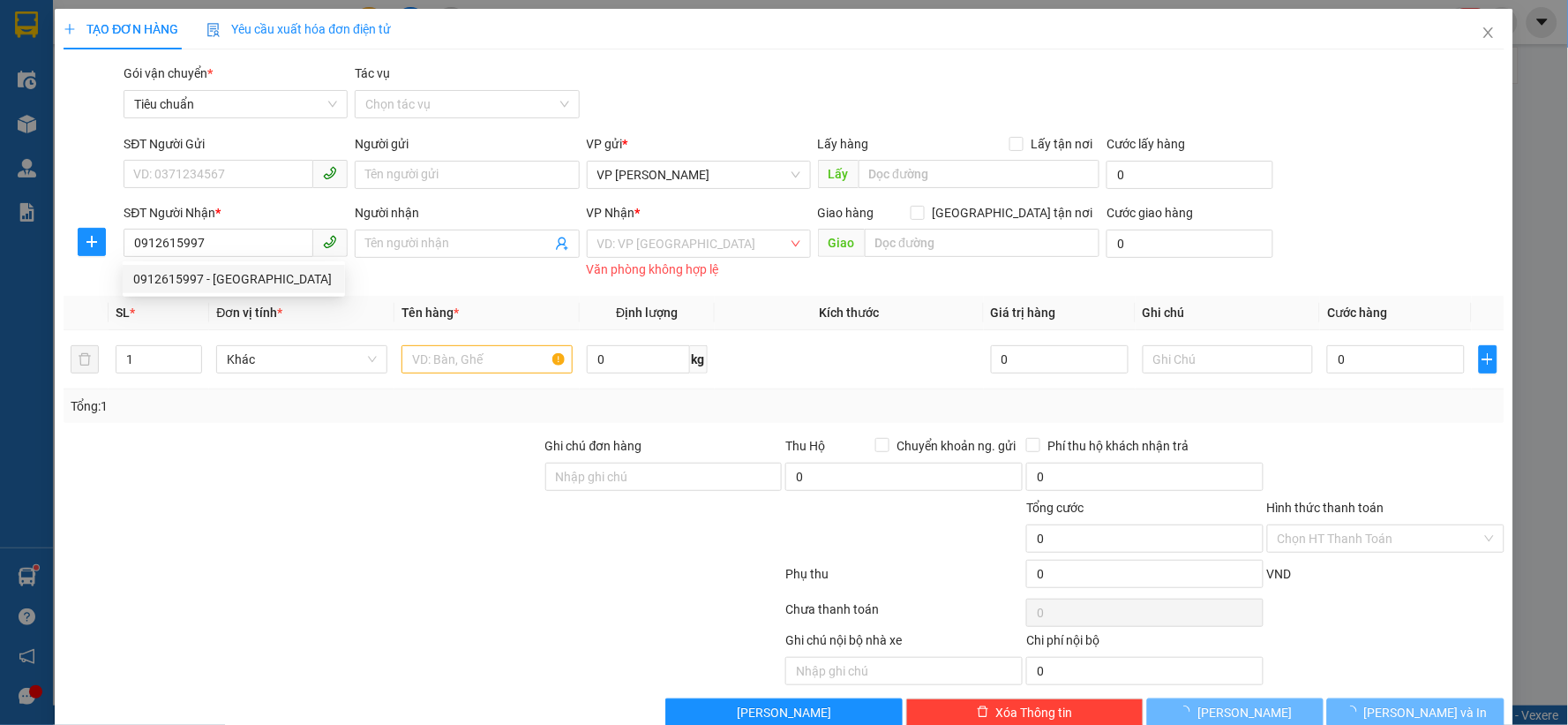
click at [219, 154] on div "SĐT Người Gửi" at bounding box center [235, 147] width 224 height 26
type input "Green Lab"
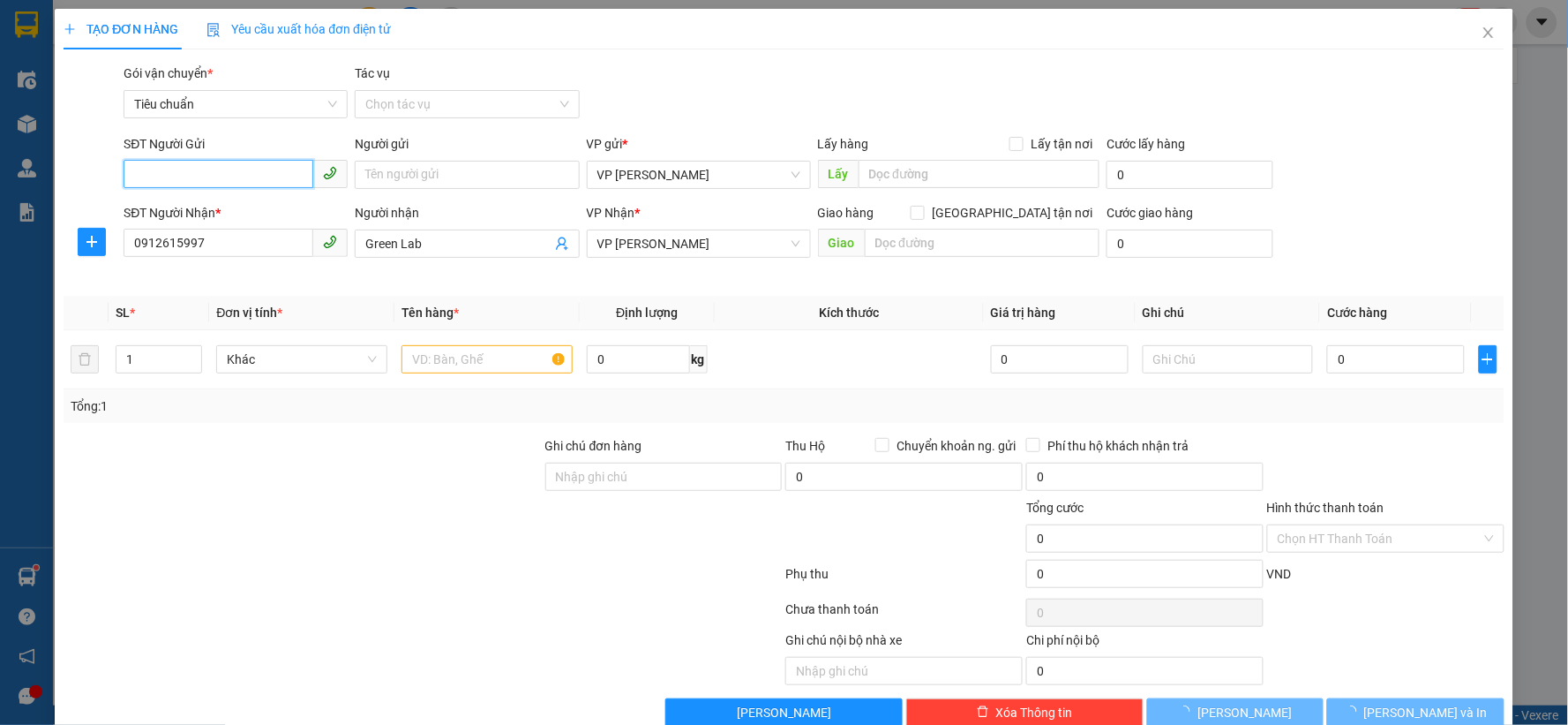
click at [225, 174] on input "SĐT Người Gửi" at bounding box center [218, 174] width 190 height 28
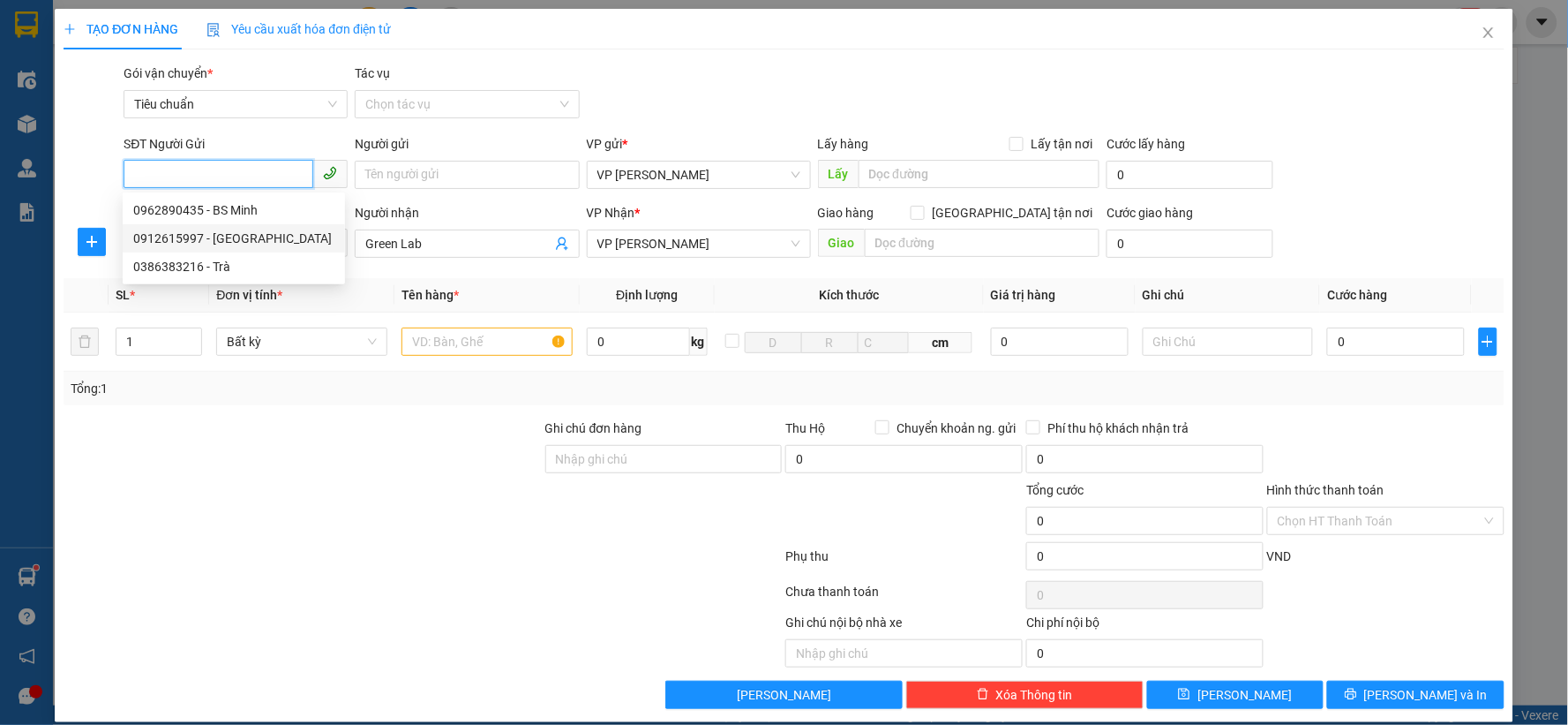
click at [230, 239] on div "0912615997 - [GEOGRAPHIC_DATA]" at bounding box center [233, 238] width 201 height 19
type input "0912615997"
type input "Green Lab"
click at [270, 178] on input "0912615997" at bounding box center [218, 174] width 190 height 28
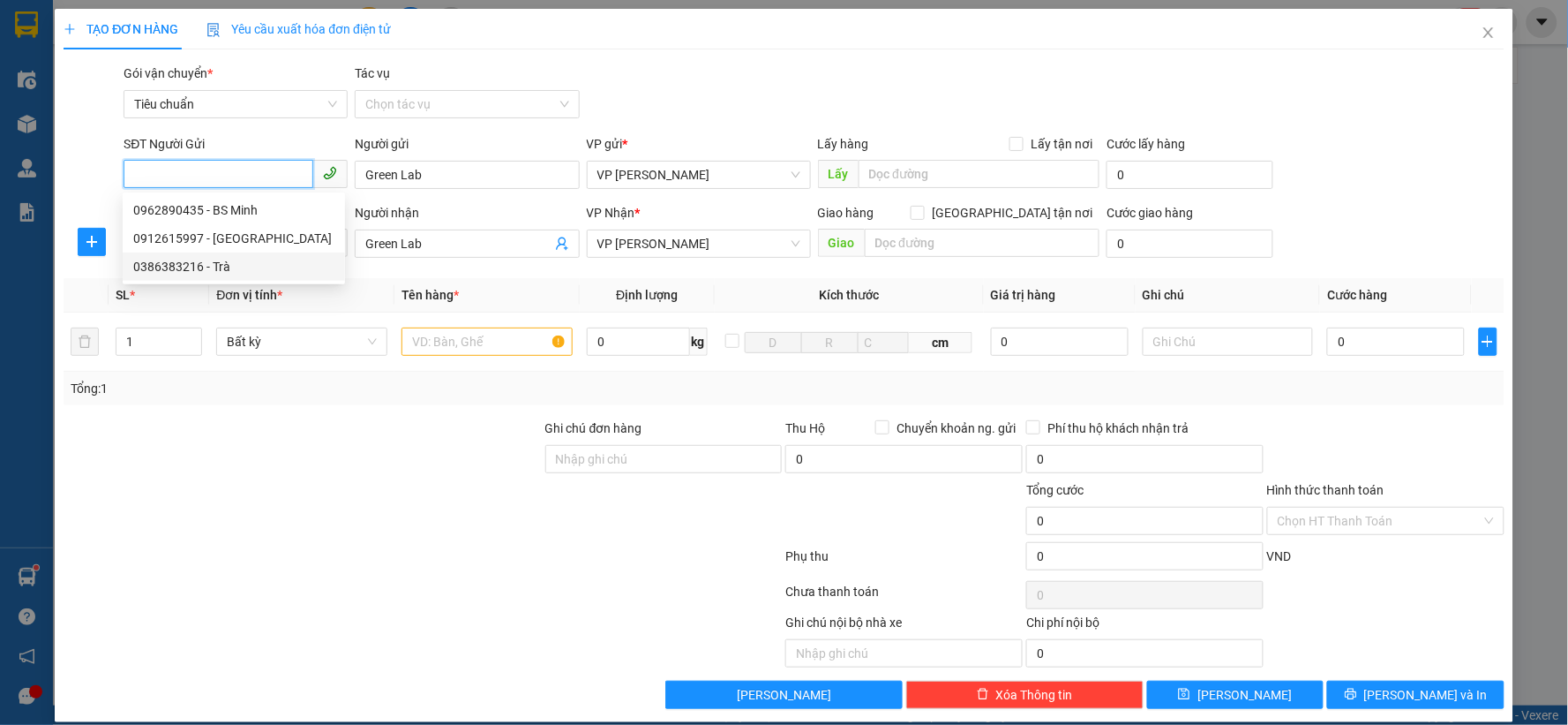
click at [267, 257] on div "0386383216 - Trà" at bounding box center [233, 266] width 201 height 19
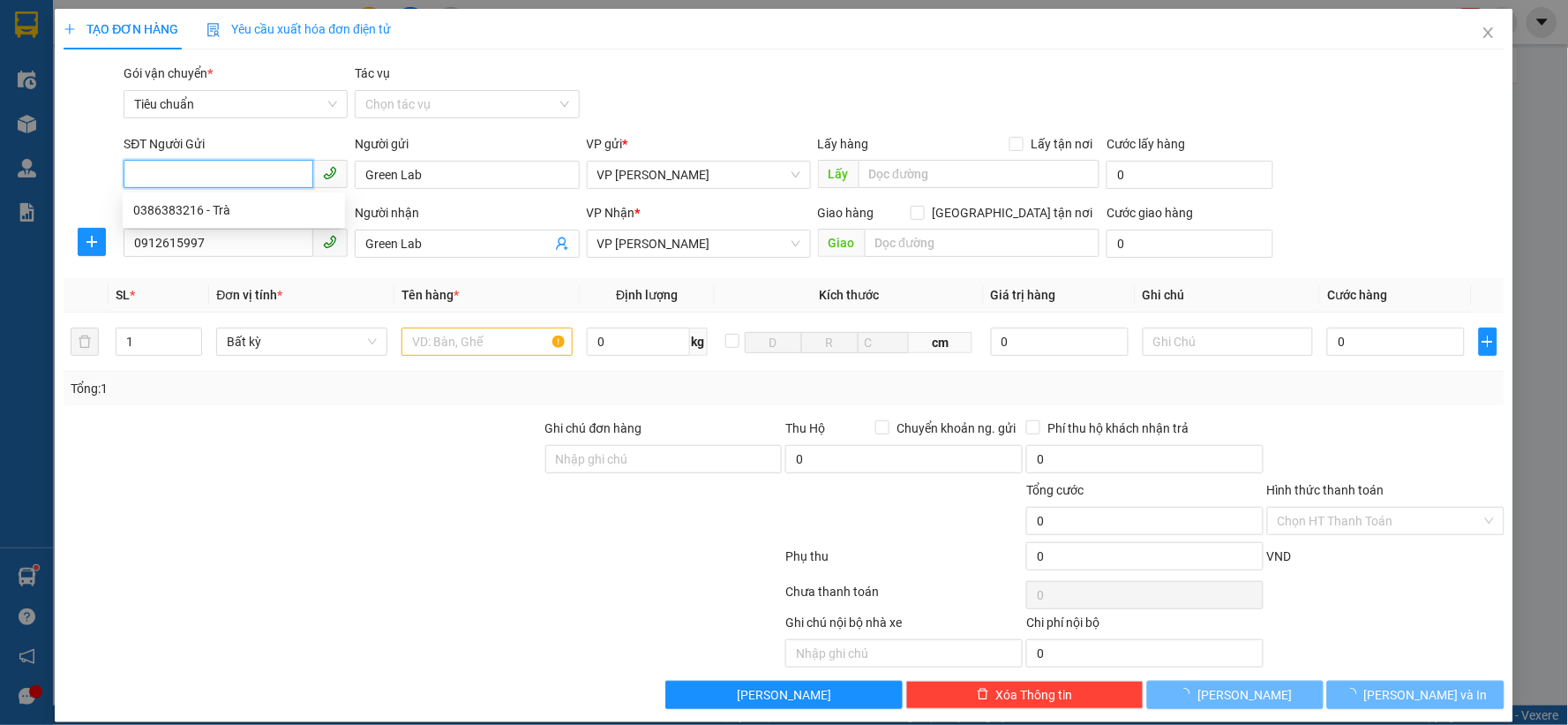
type input "0386383216"
type input "Trà"
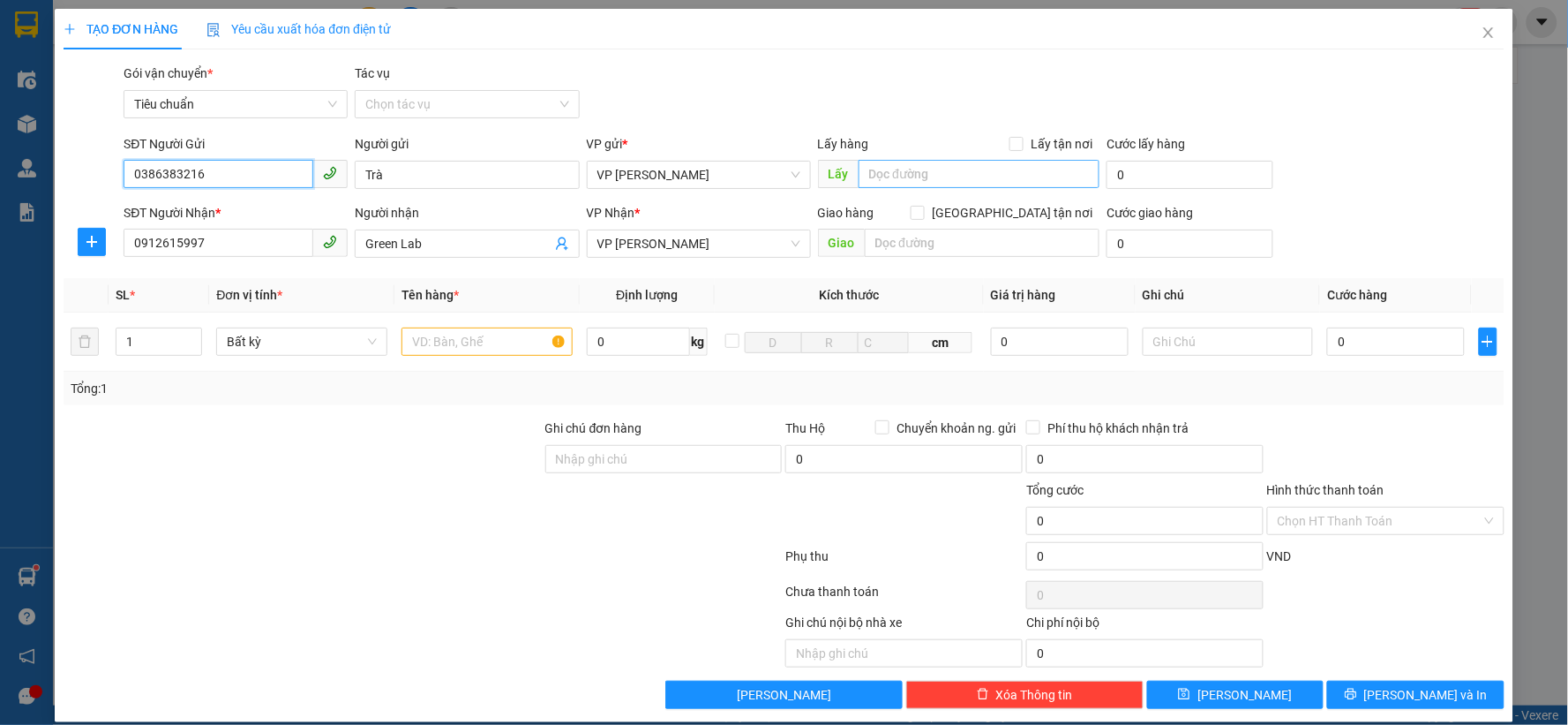
type input "0386383216"
click at [931, 161] on input "text" at bounding box center [979, 174] width 242 height 28
type input "ub"
click at [482, 347] on input "text" at bounding box center [487, 341] width 171 height 28
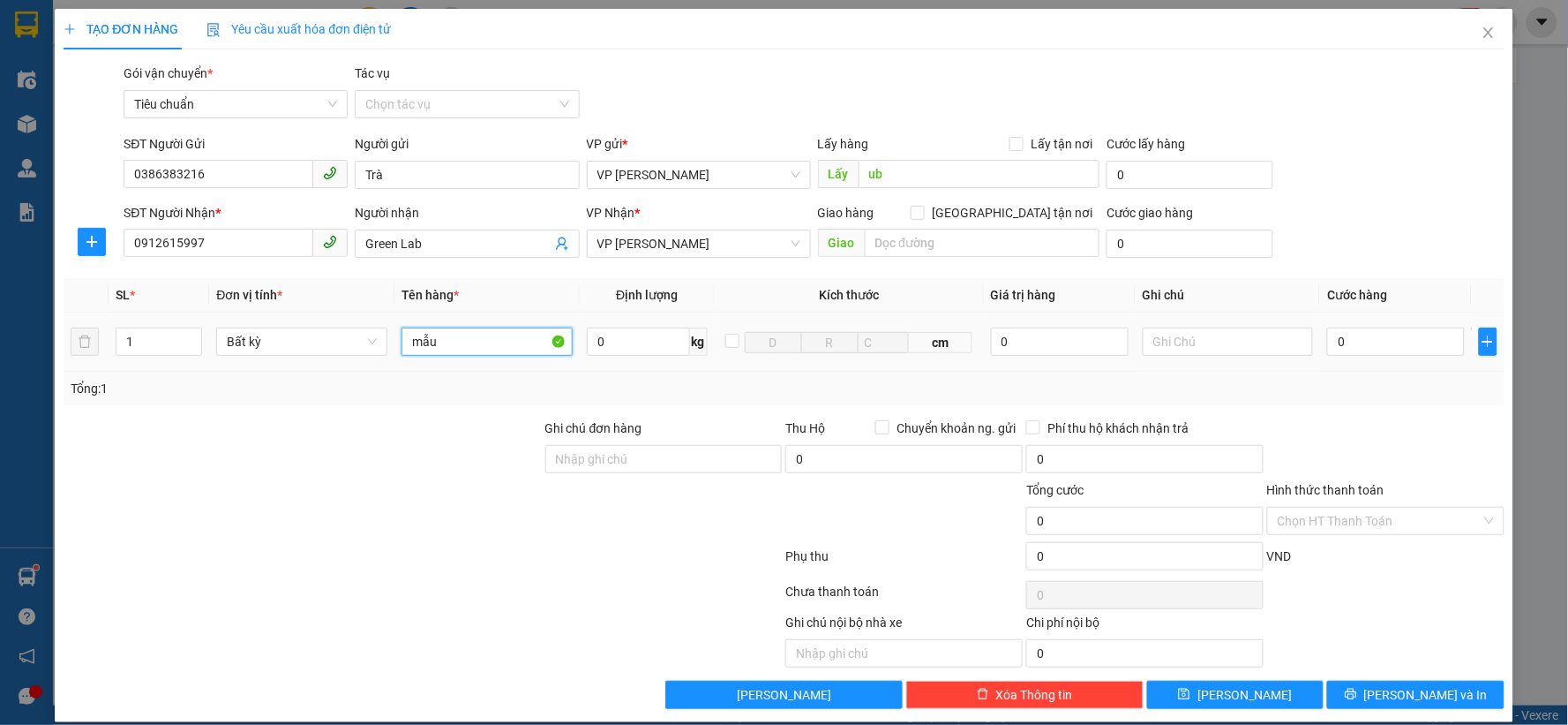
type input "mẫu"
click at [1363, 348] on input "0" at bounding box center [1396, 341] width 138 height 28
type input "30"
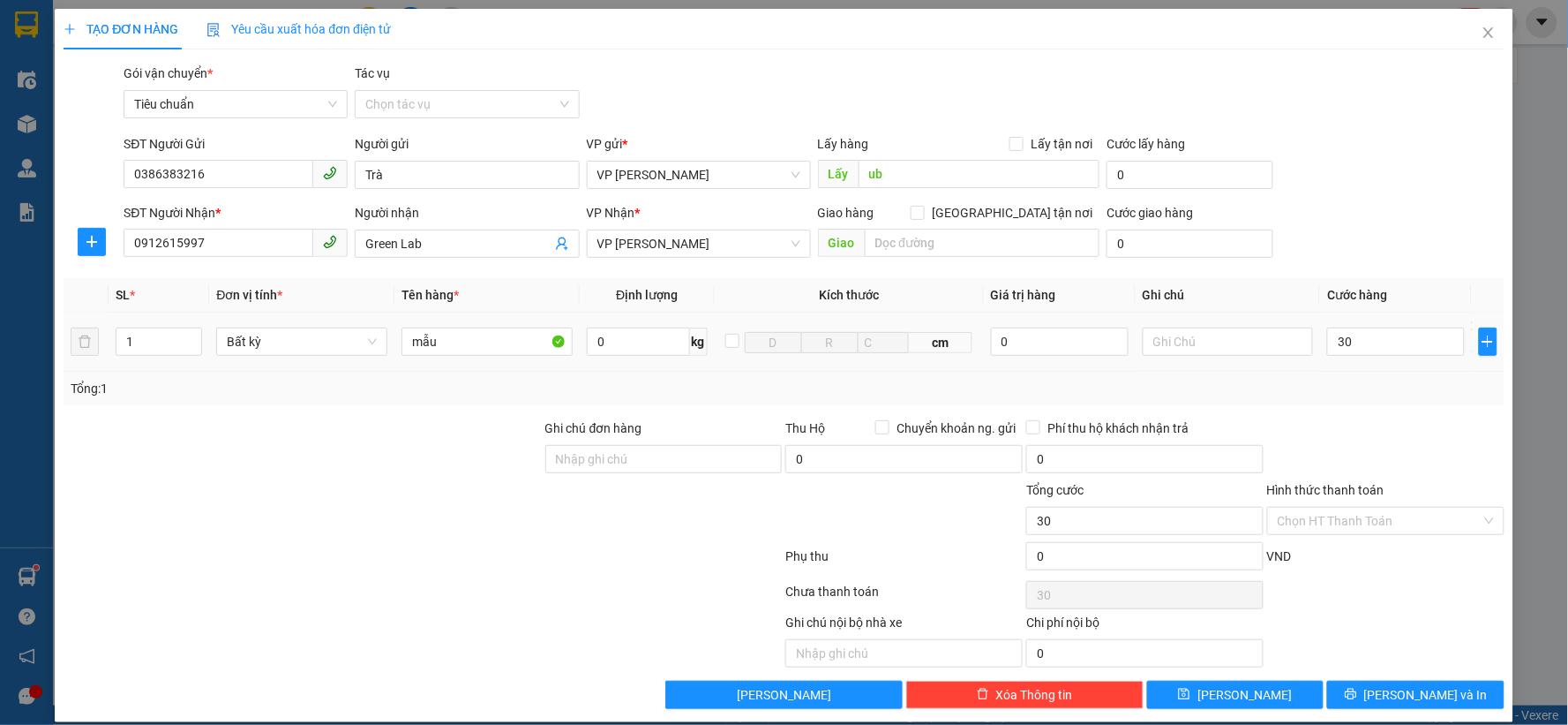
type input "30.000"
click at [471, 324] on div "mẫu" at bounding box center [487, 342] width 171 height 35
click at [472, 333] on input "mẫu" at bounding box center [487, 341] width 171 height 28
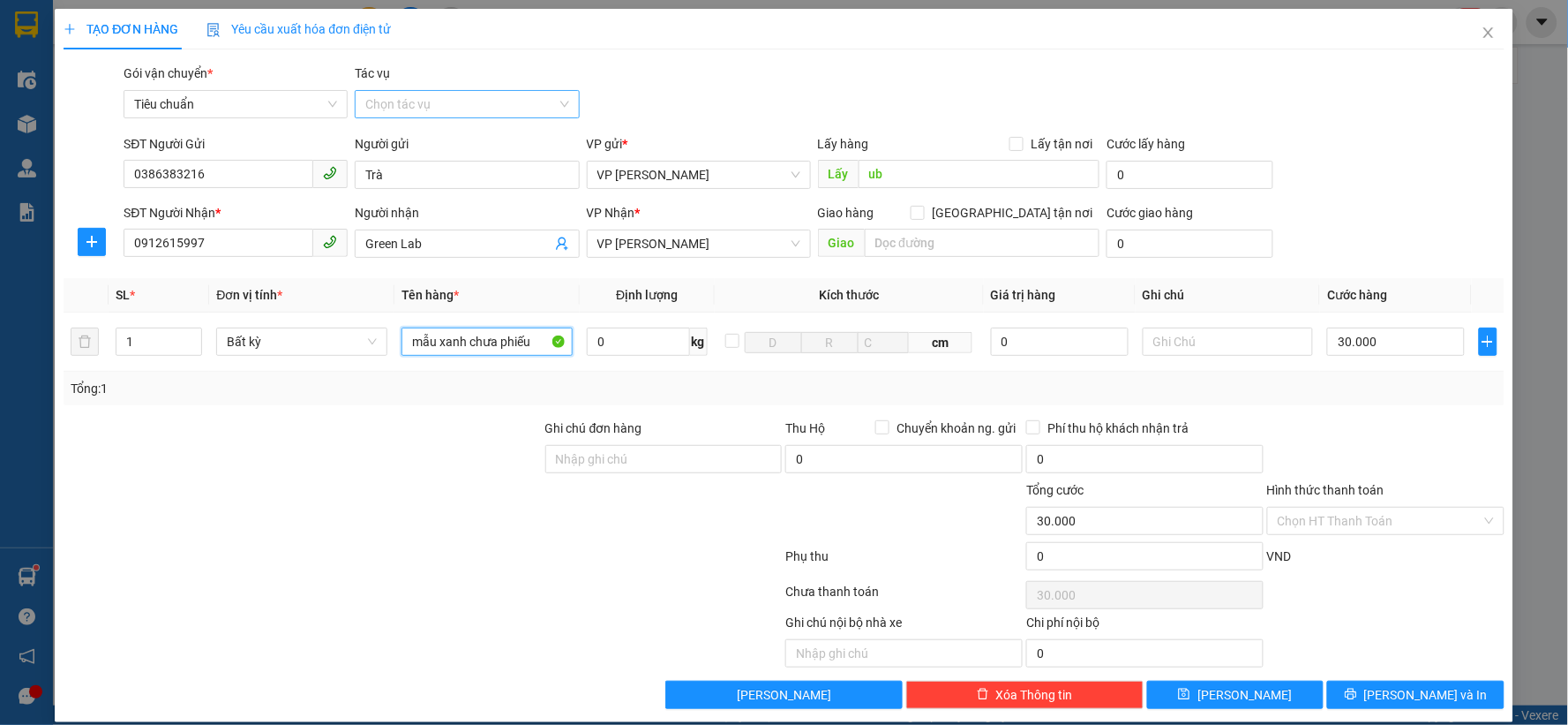
type input "mẫu xanh chưa phiếu"
click at [450, 108] on input "Tác vụ" at bounding box center [461, 104] width 191 height 26
click at [428, 133] on div "Nhập hàng lên xe" at bounding box center [462, 139] width 201 height 19
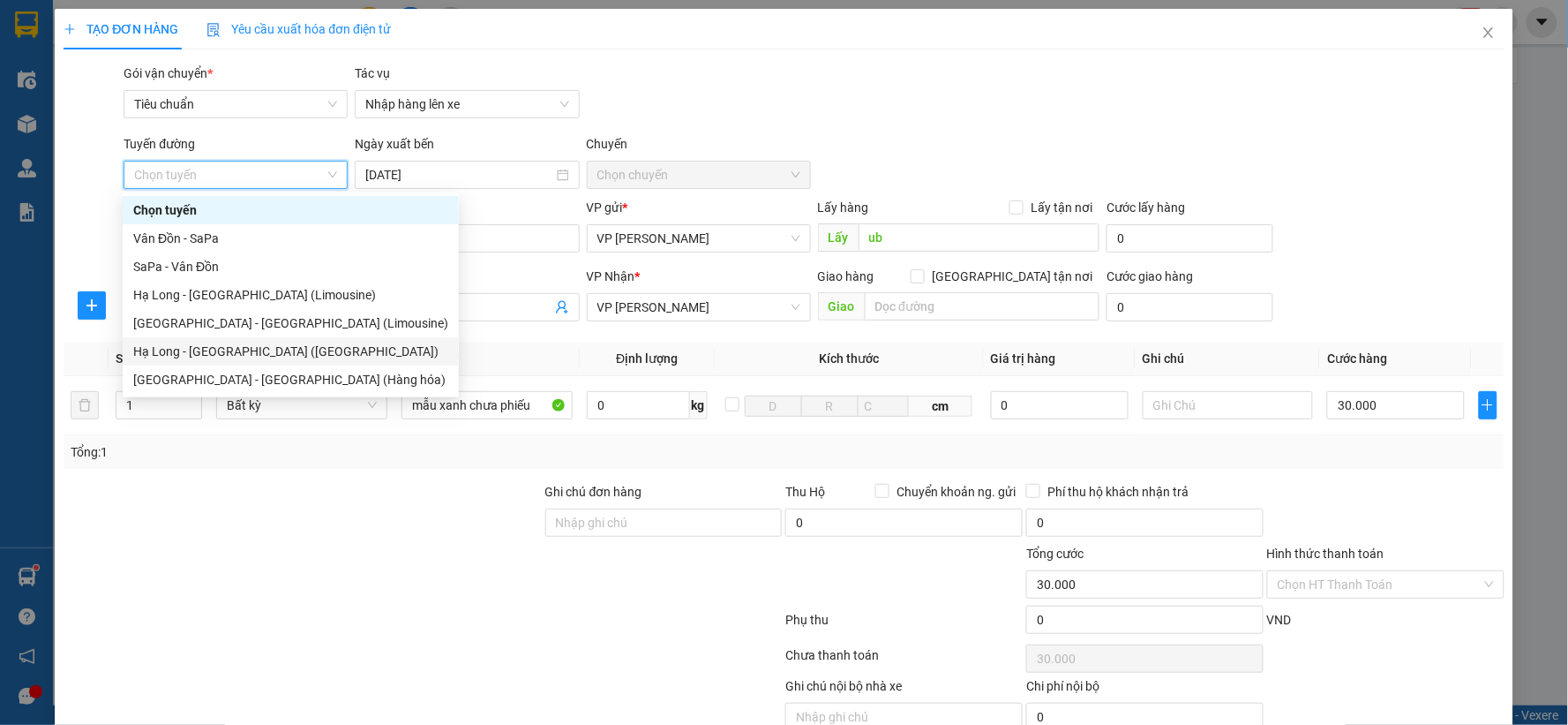
drag, startPoint x: 228, startPoint y: 356, endPoint x: 620, endPoint y: 267, distance: 402.0
click at [228, 356] on div "Hạ Long - [GEOGRAPHIC_DATA] ([GEOGRAPHIC_DATA])" at bounding box center [291, 351] width 315 height 19
type input "[DATE]"
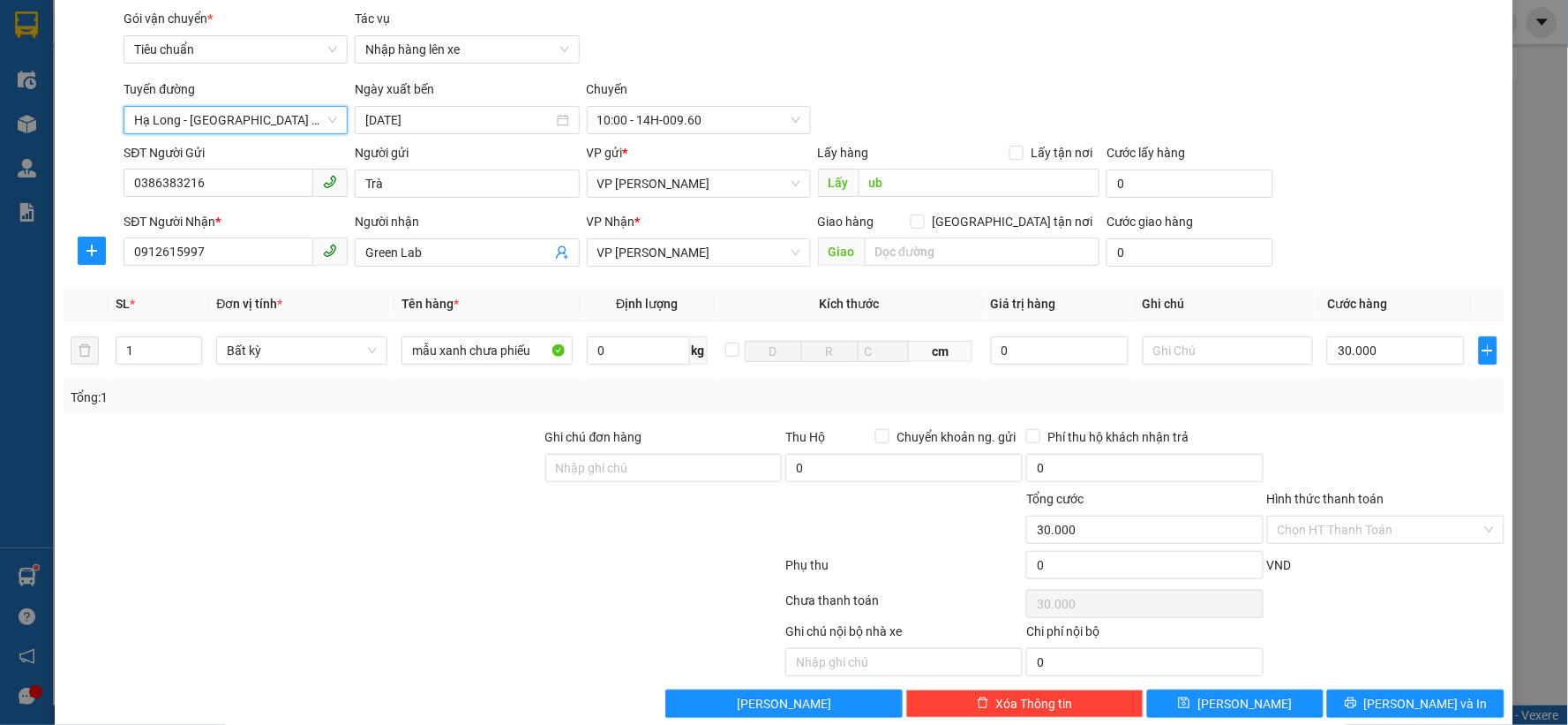
scroll to position [82, 0]
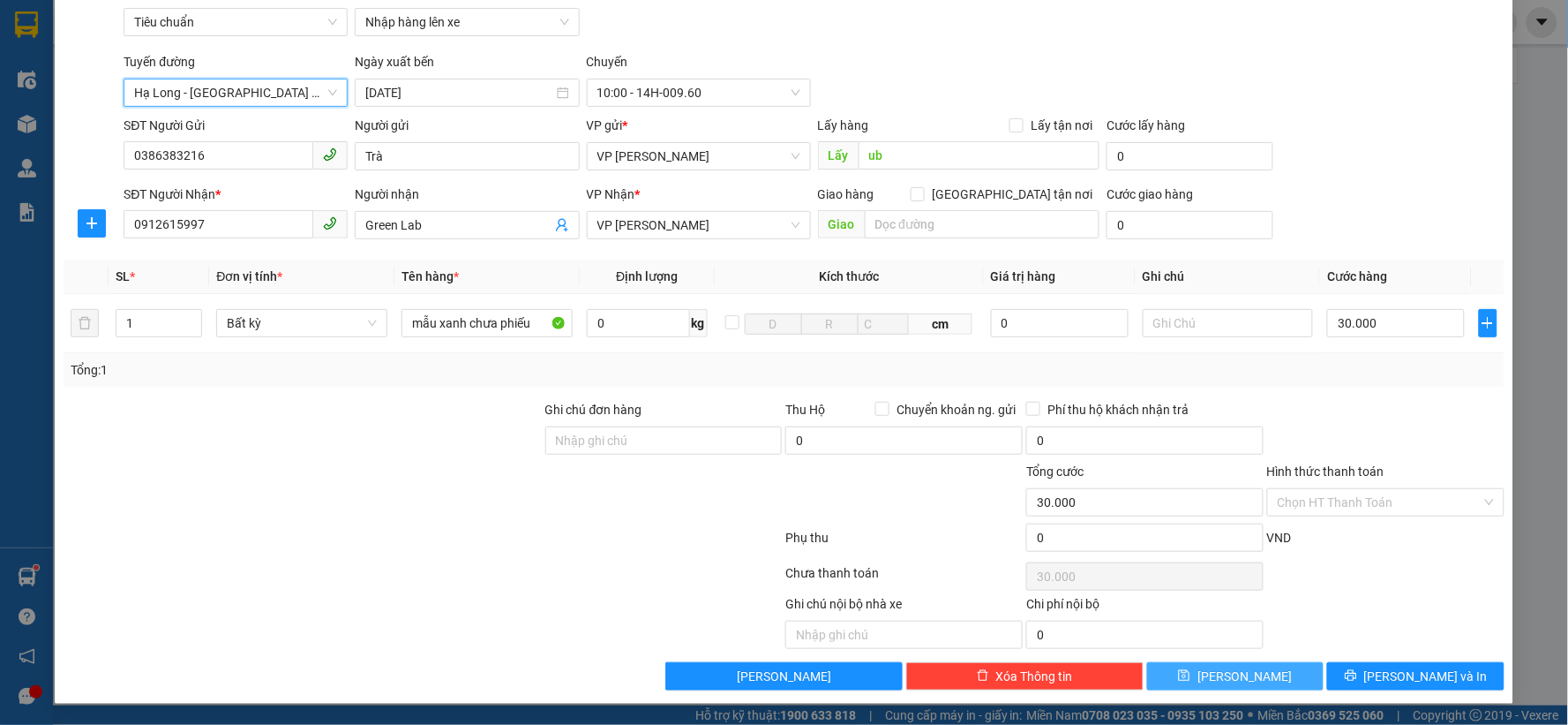
drag, startPoint x: 1227, startPoint y: 669, endPoint x: 796, endPoint y: 384, distance: 516.7
click at [1223, 667] on span "[PERSON_NAME]" at bounding box center [1245, 675] width 94 height 19
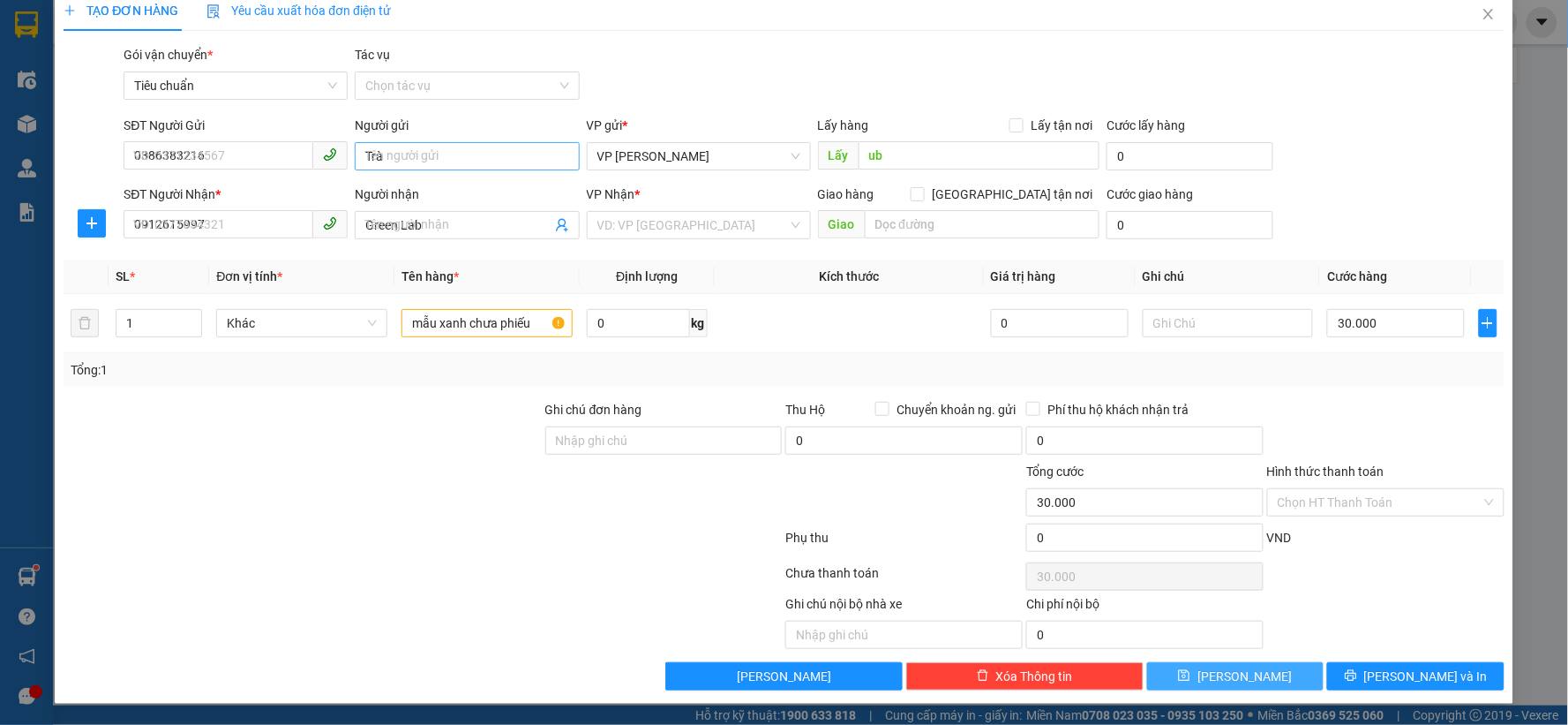
type input "0"
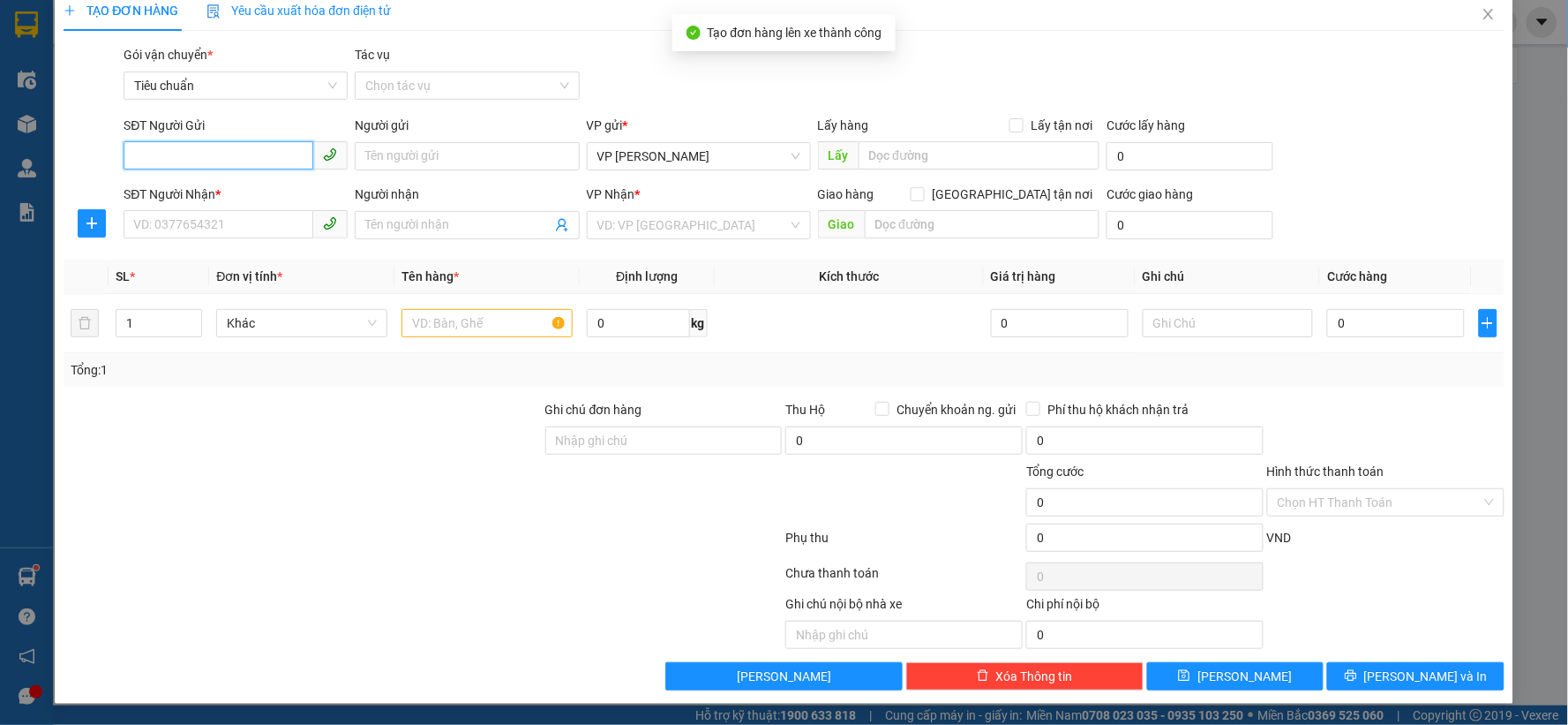
click at [232, 166] on input "SĐT Người Gửi" at bounding box center [218, 154] width 190 height 28
type input "0365864534"
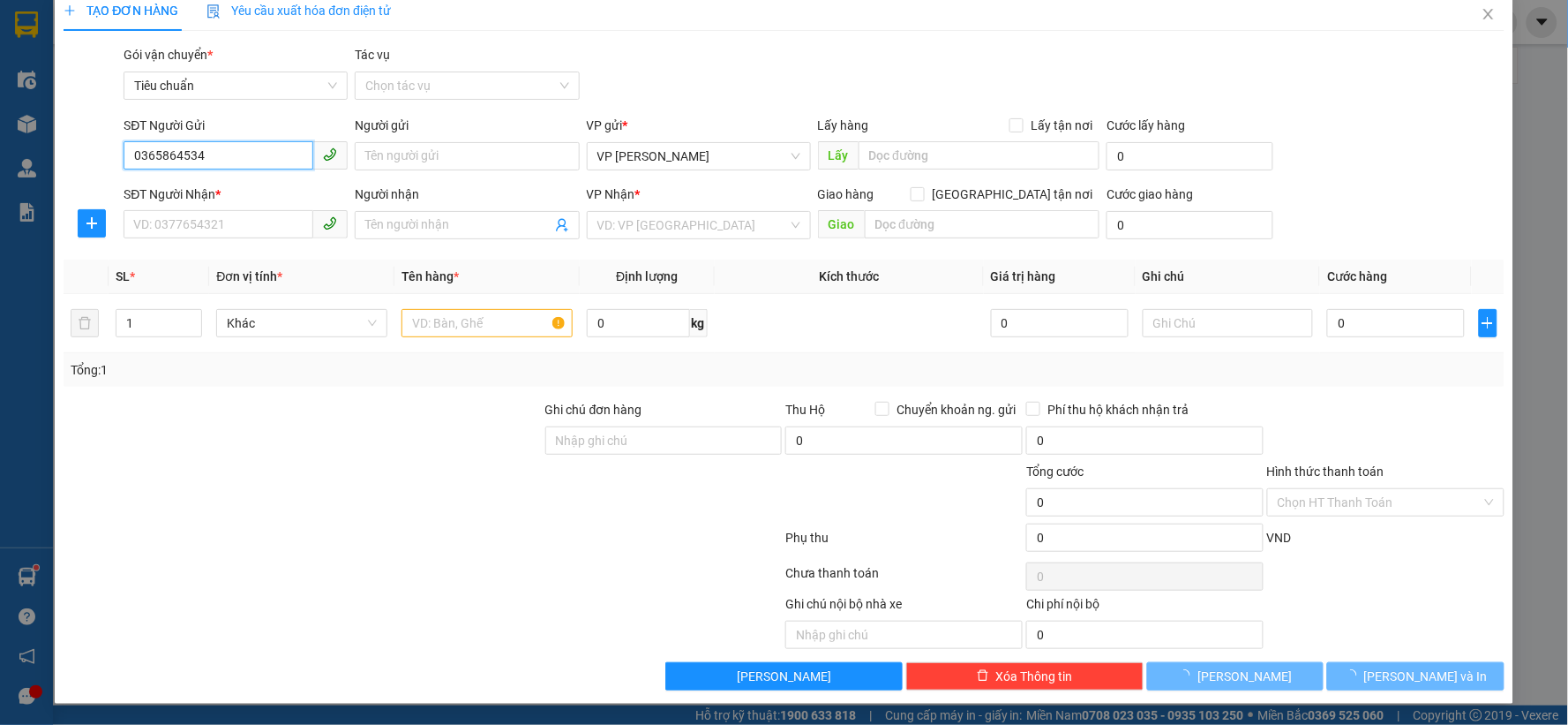
click at [232, 166] on input "0365864534" at bounding box center [218, 154] width 190 height 28
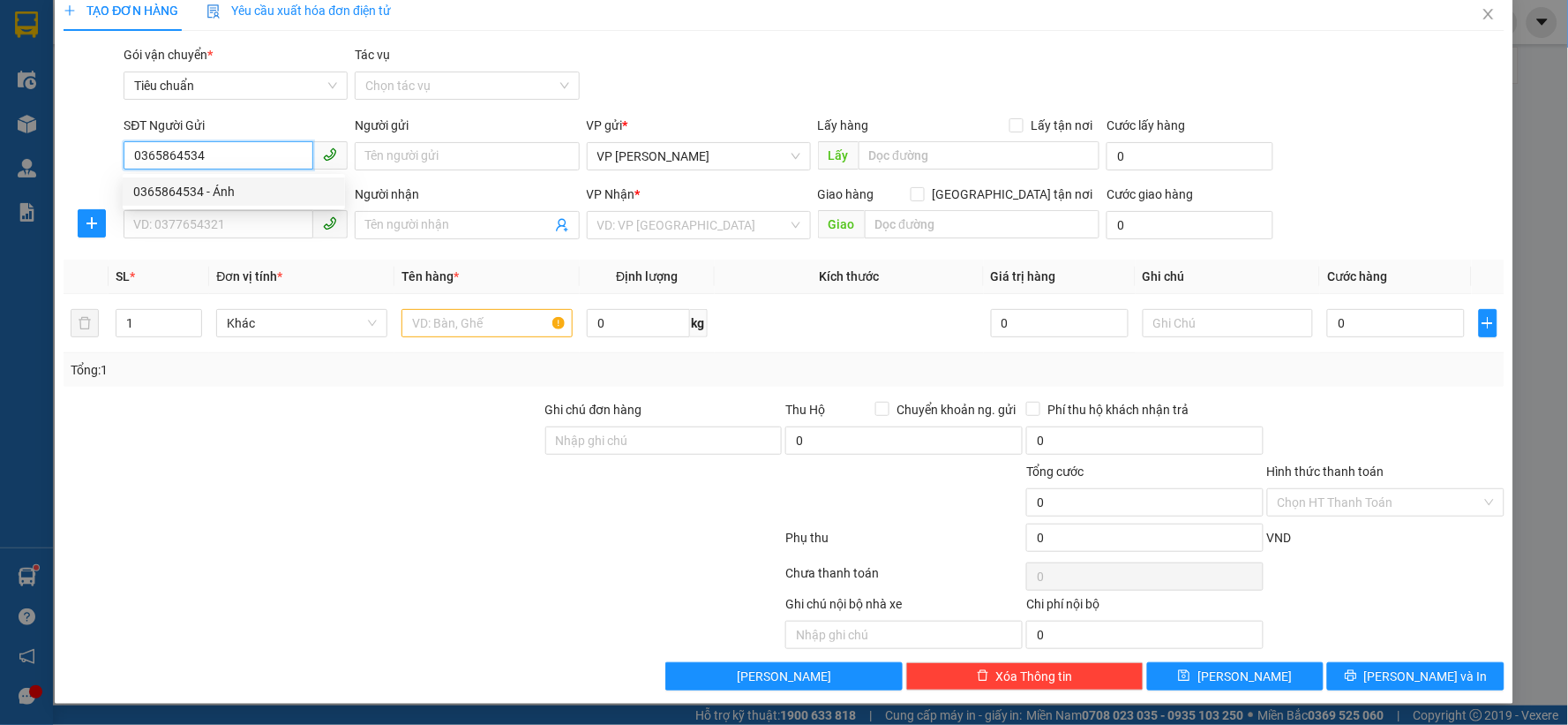
click at [240, 203] on div "0365864534 - Ánh" at bounding box center [233, 191] width 223 height 28
type input "Ánh"
type input "ub"
type input "0365864534"
click at [233, 232] on input "SĐT Người Nhận *" at bounding box center [218, 223] width 190 height 28
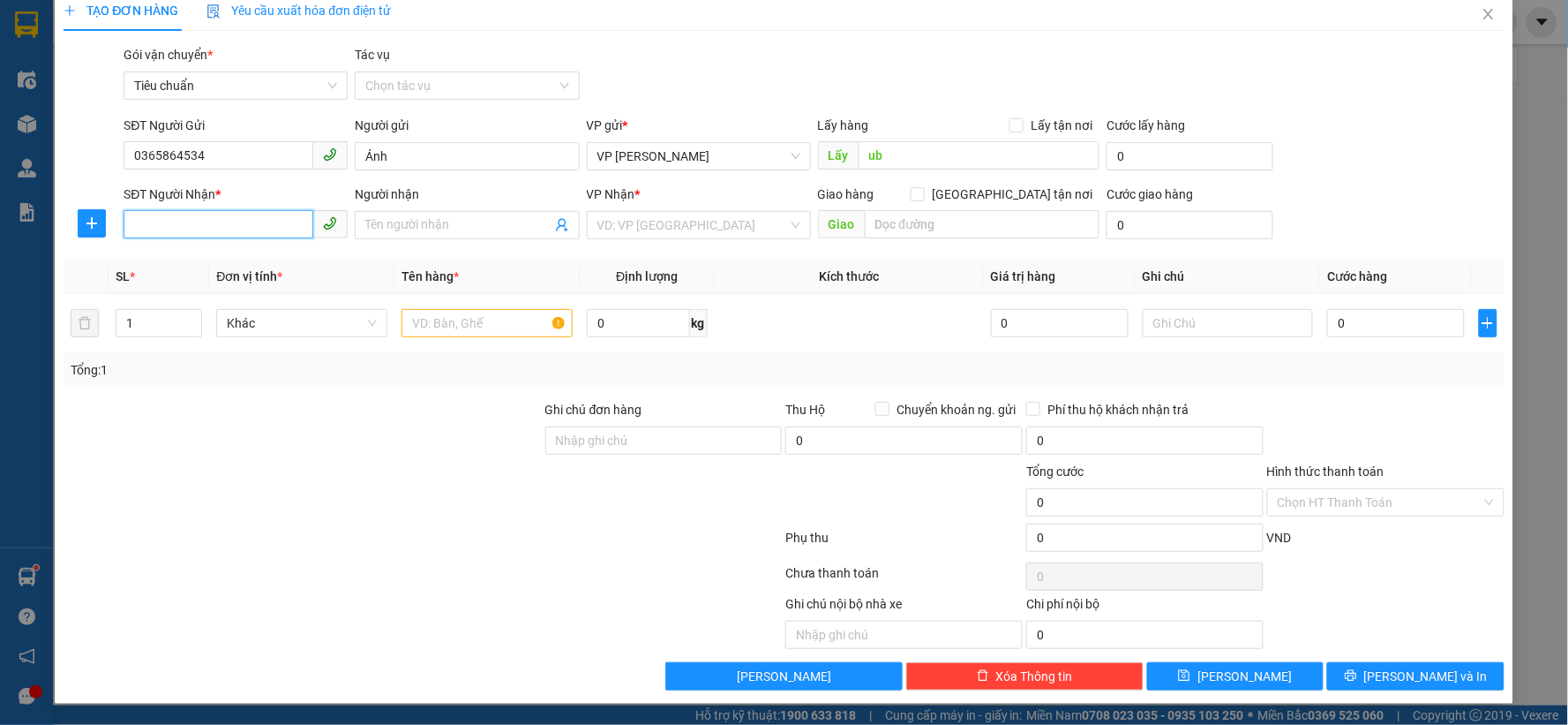
click at [265, 227] on input "SĐT Người Nhận *" at bounding box center [218, 223] width 190 height 28
click at [265, 222] on input "SĐT Người Nhận *" at bounding box center [218, 223] width 190 height 28
click at [562, 223] on icon "user-add" at bounding box center [562, 225] width 15 height 15
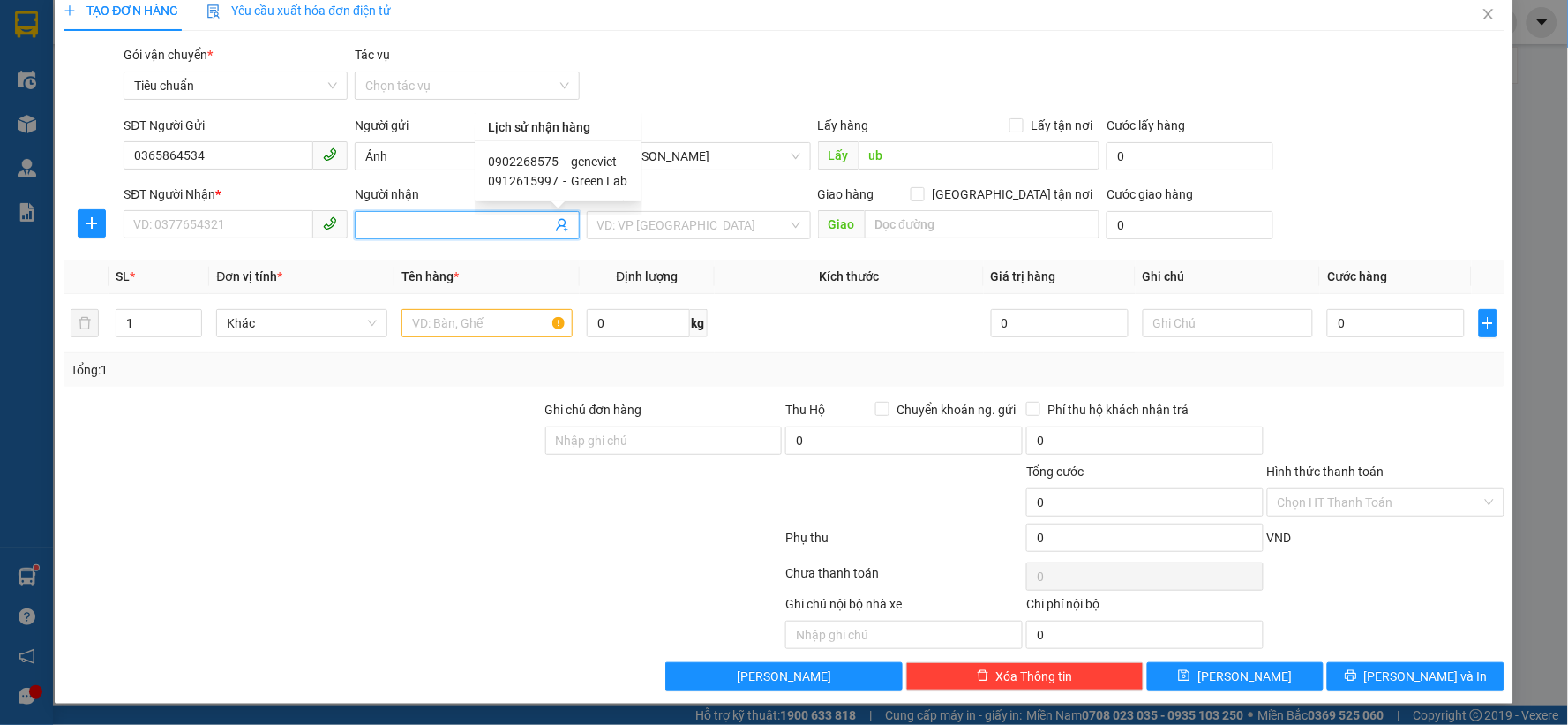
click at [595, 156] on span "geneviet" at bounding box center [595, 162] width 46 height 15
type input "0902268575"
type input "geneviet"
click at [515, 318] on input "text" at bounding box center [487, 323] width 171 height 28
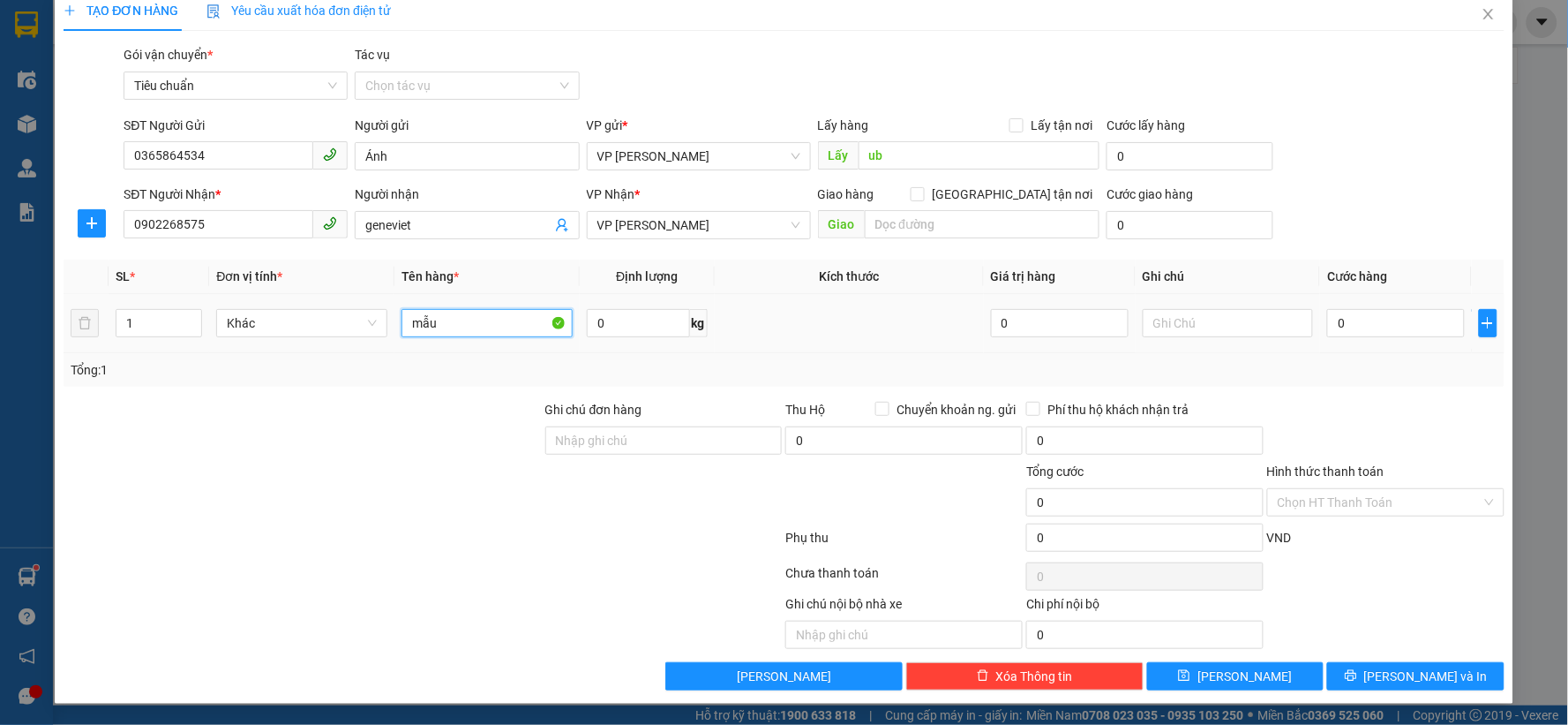
type input "mẫu"
type input "3"
type input "30"
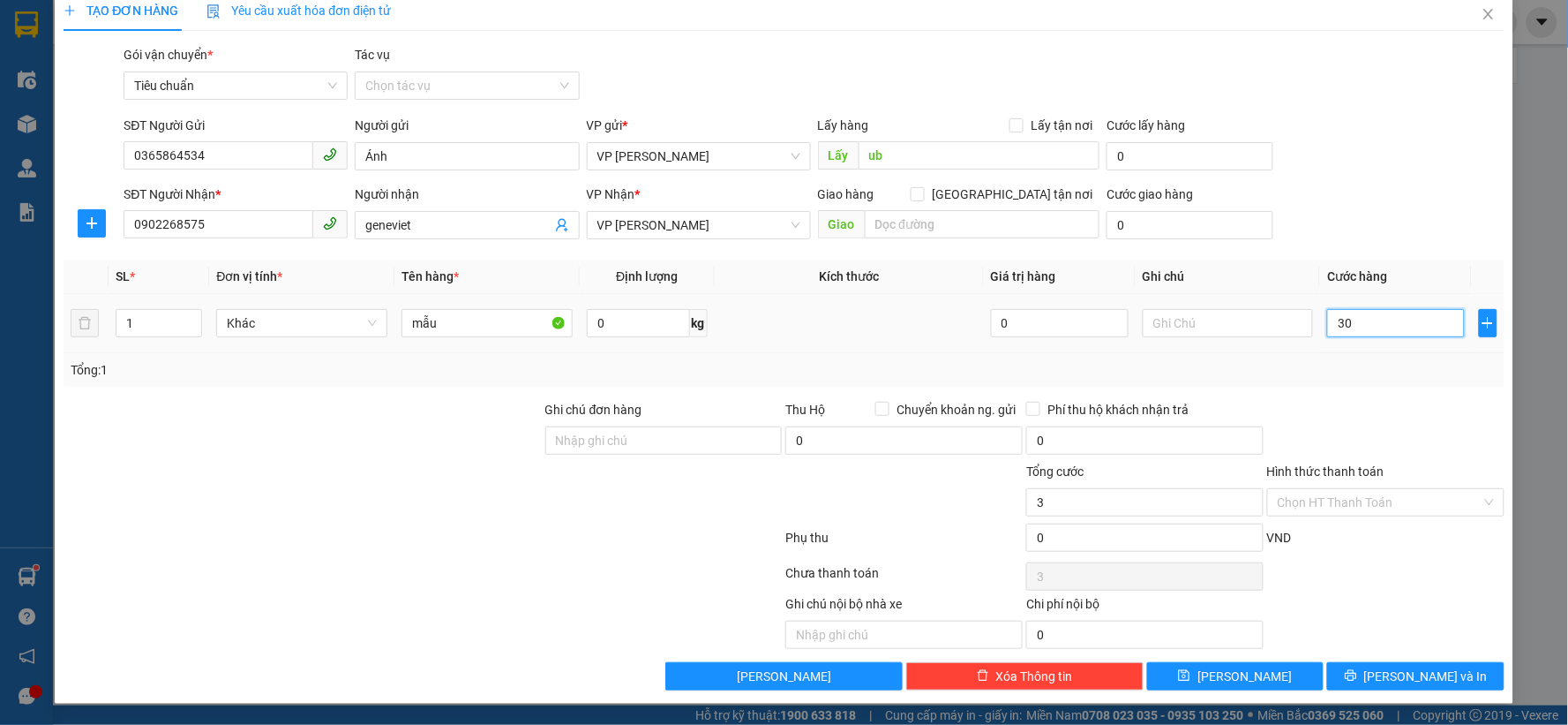
type input "30"
click at [452, 99] on div "Chọn tác vụ" at bounding box center [467, 85] width 224 height 28
type input "30.000"
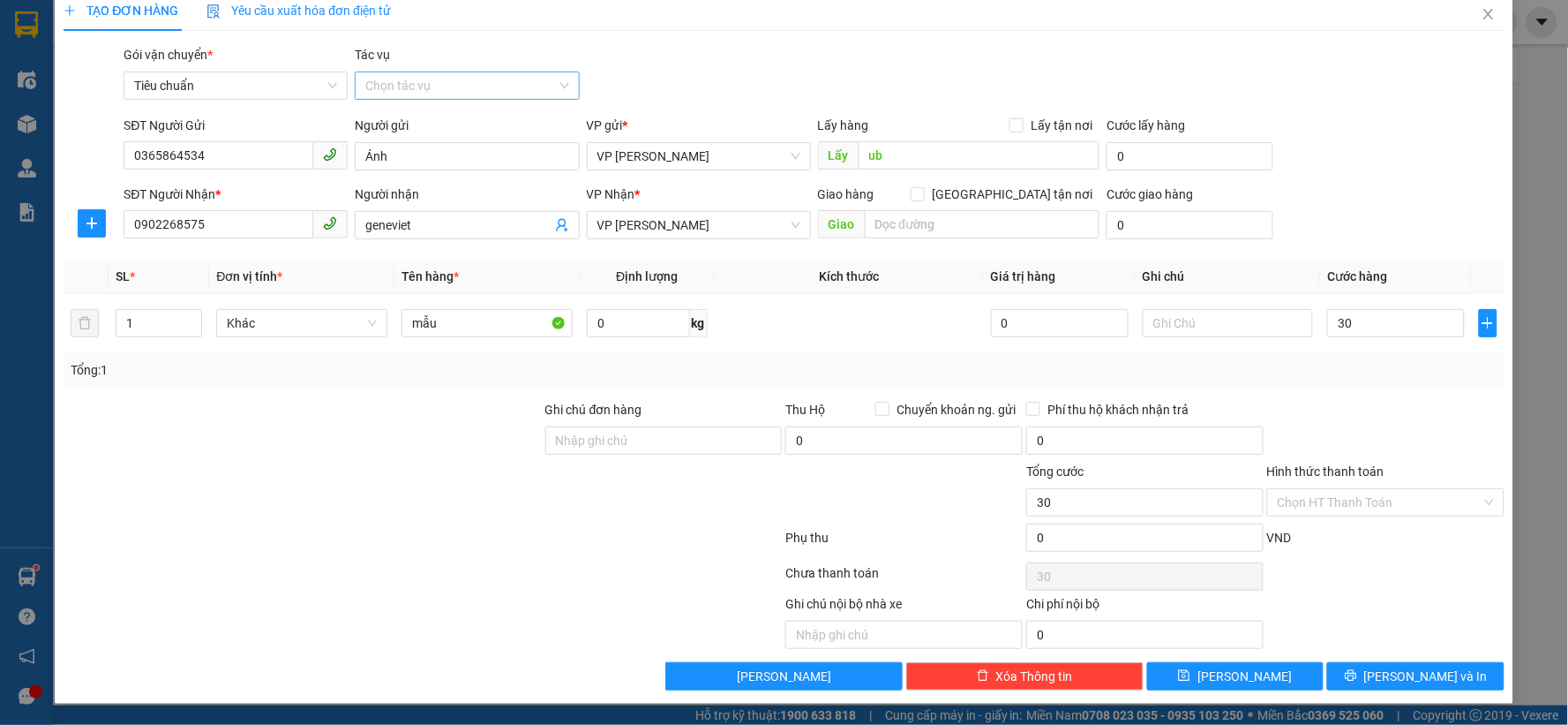
type input "30.000"
click at [445, 118] on div "Nhập hàng lên xe" at bounding box center [462, 120] width 201 height 19
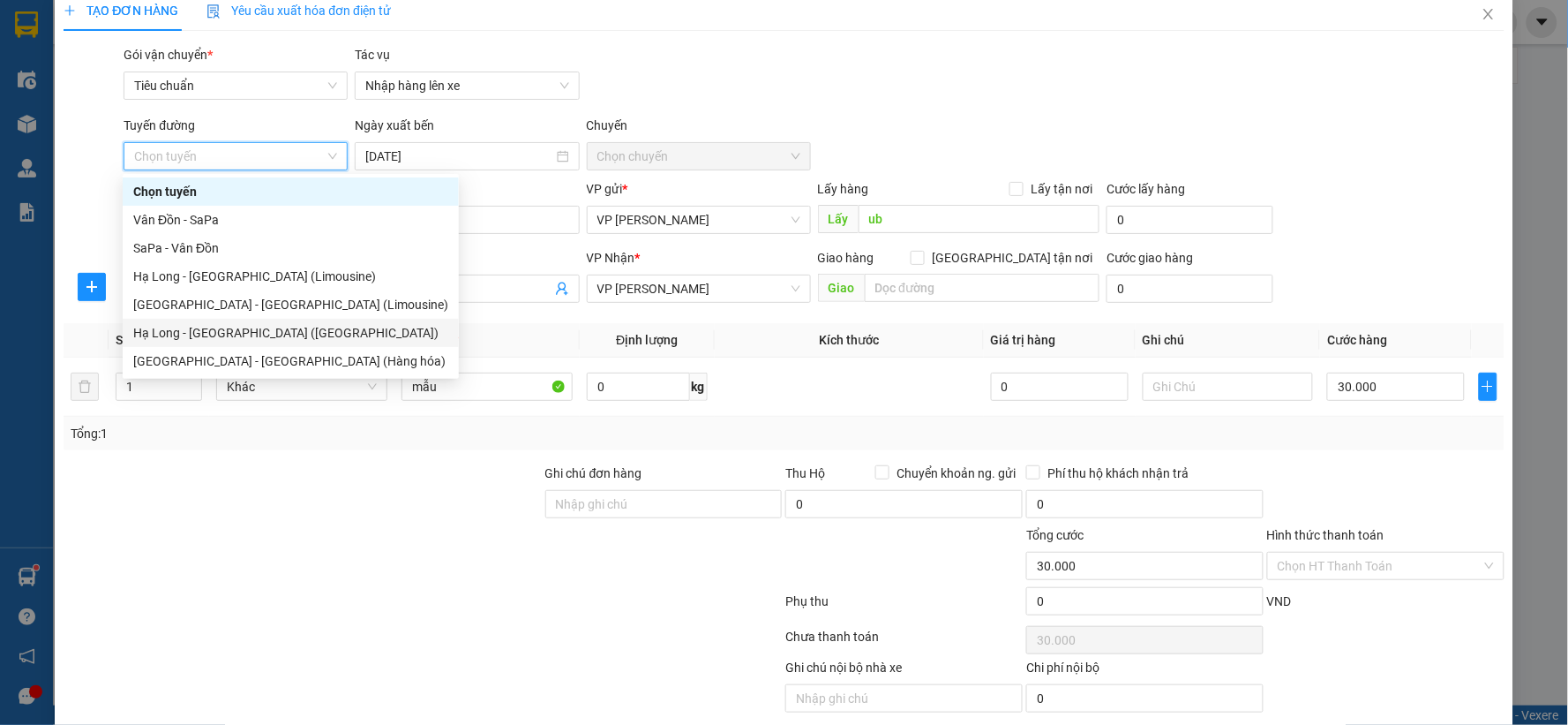
click at [242, 326] on div "Hạ Long - [GEOGRAPHIC_DATA] ([GEOGRAPHIC_DATA])" at bounding box center [291, 333] width 315 height 19
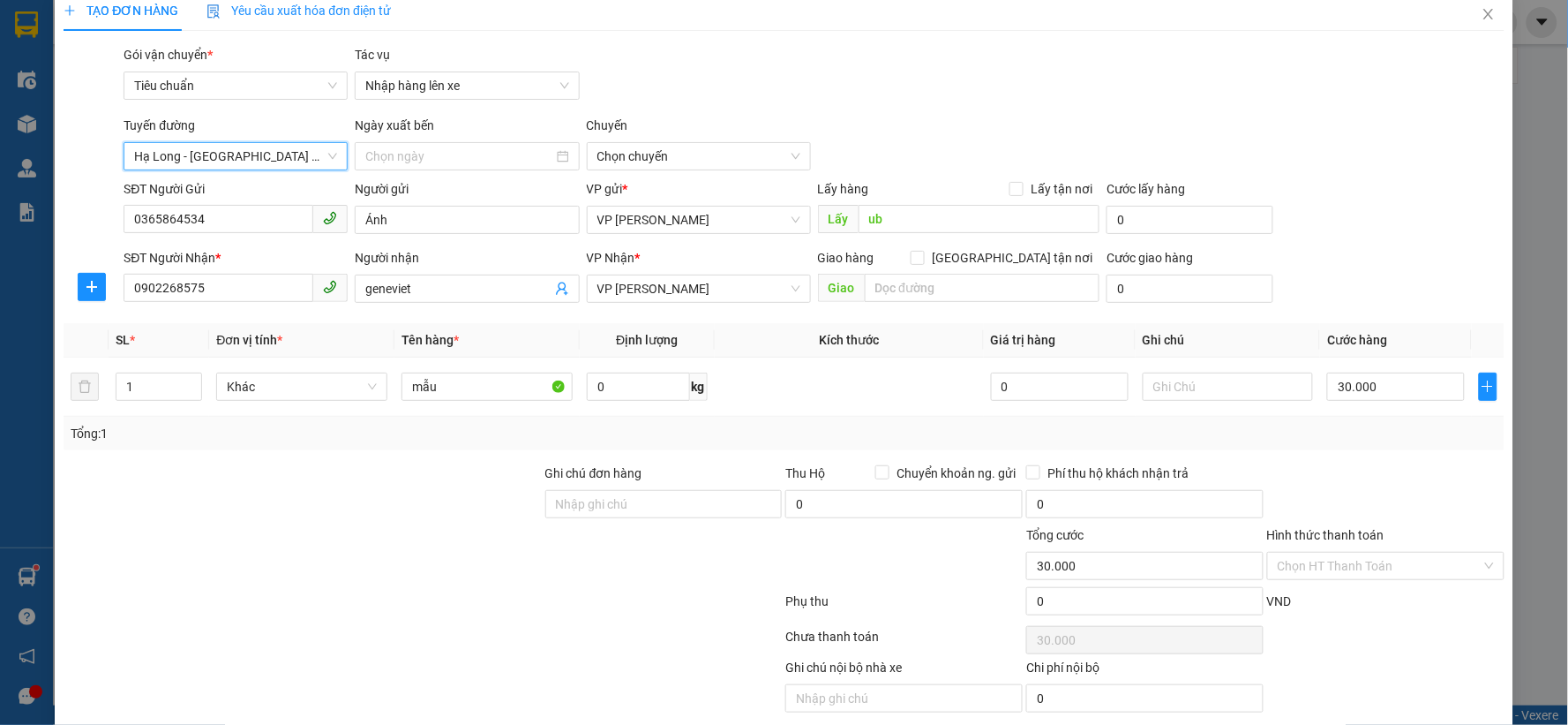
type input "[DATE]"
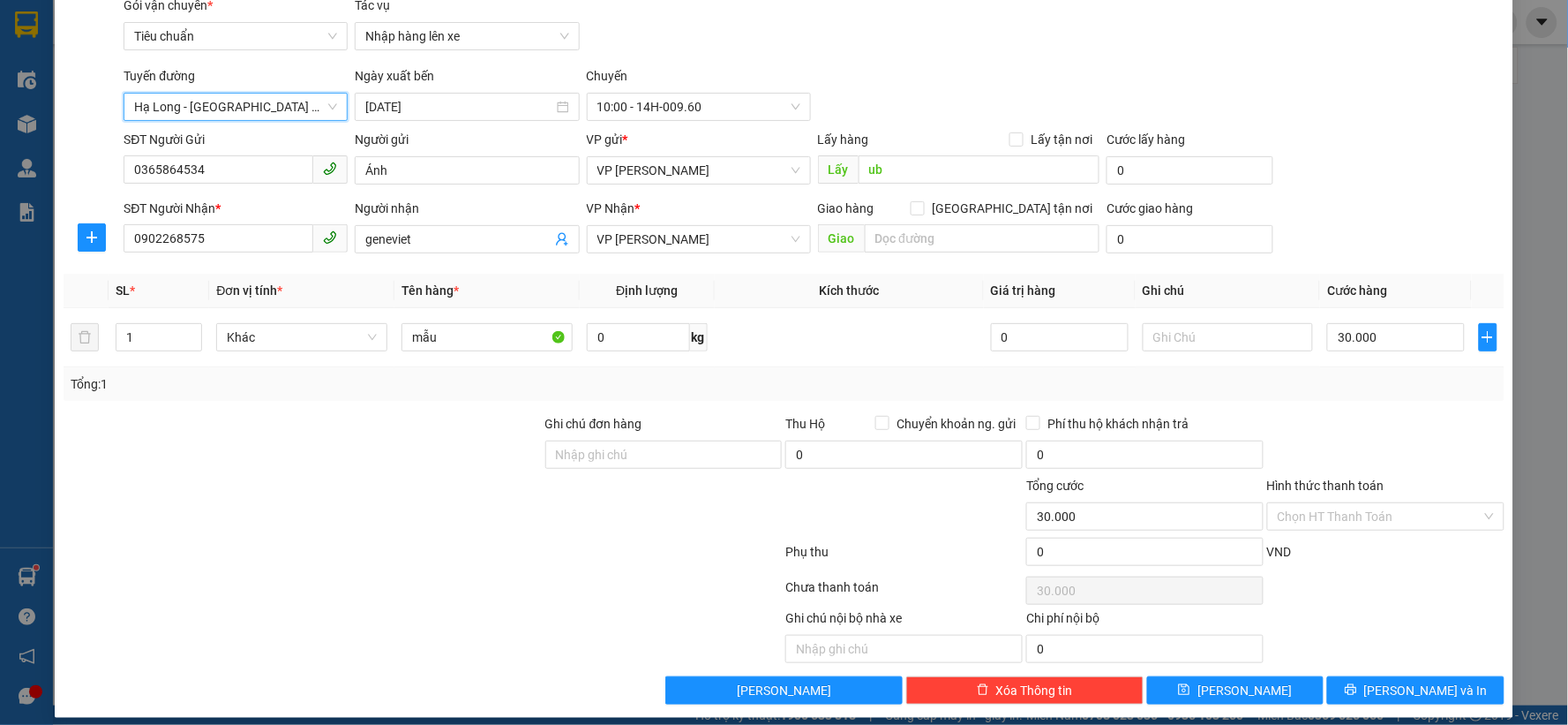
scroll to position [82, 0]
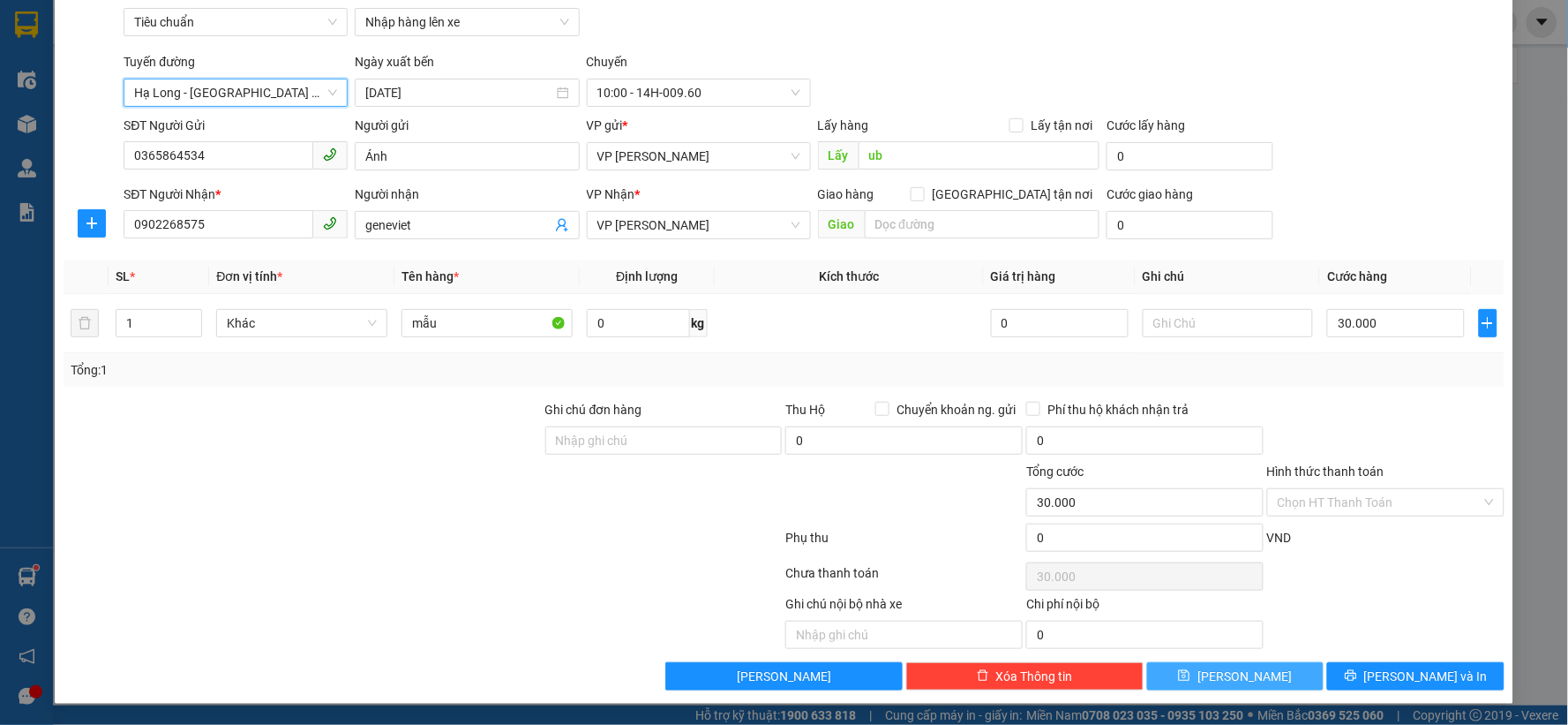
click at [1225, 667] on span "[PERSON_NAME]" at bounding box center [1245, 675] width 94 height 19
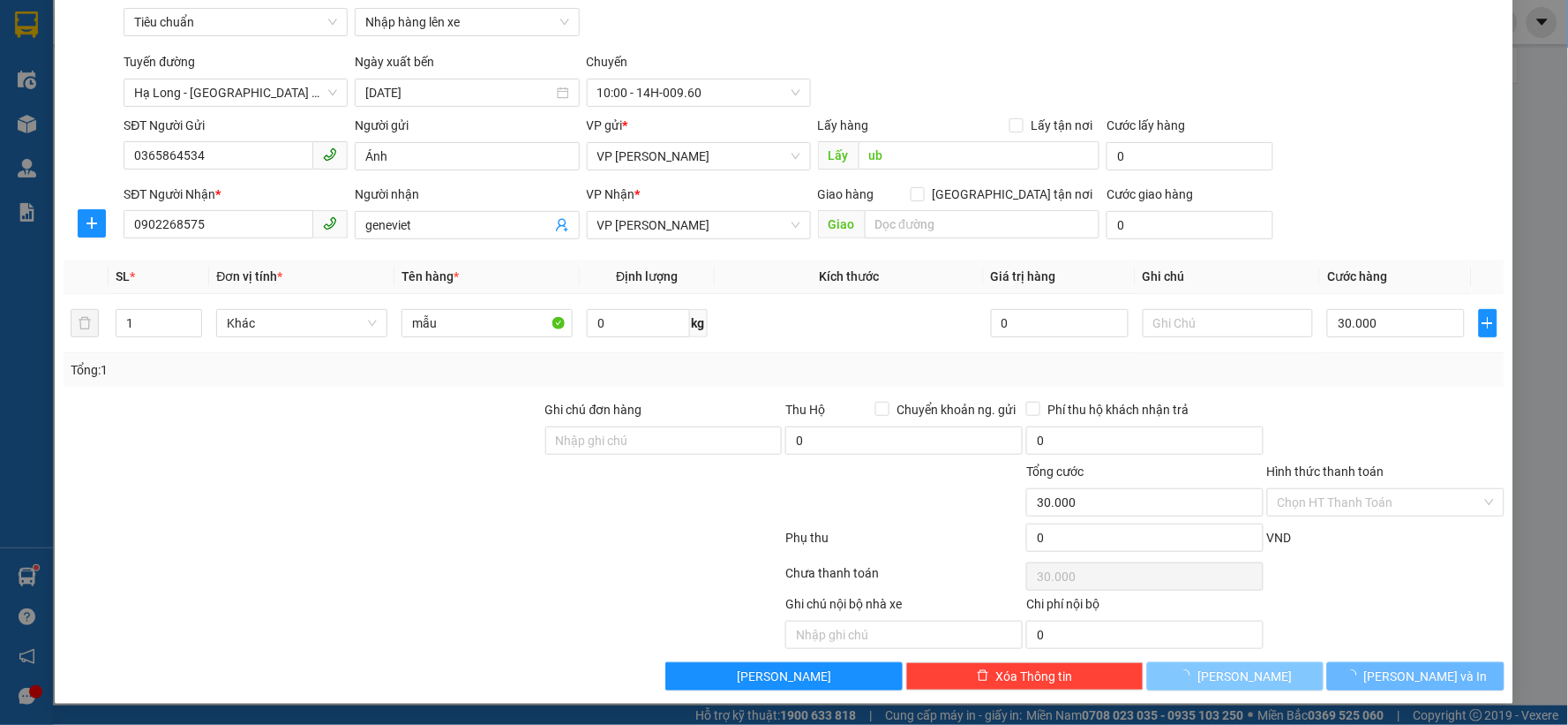
type input "0"
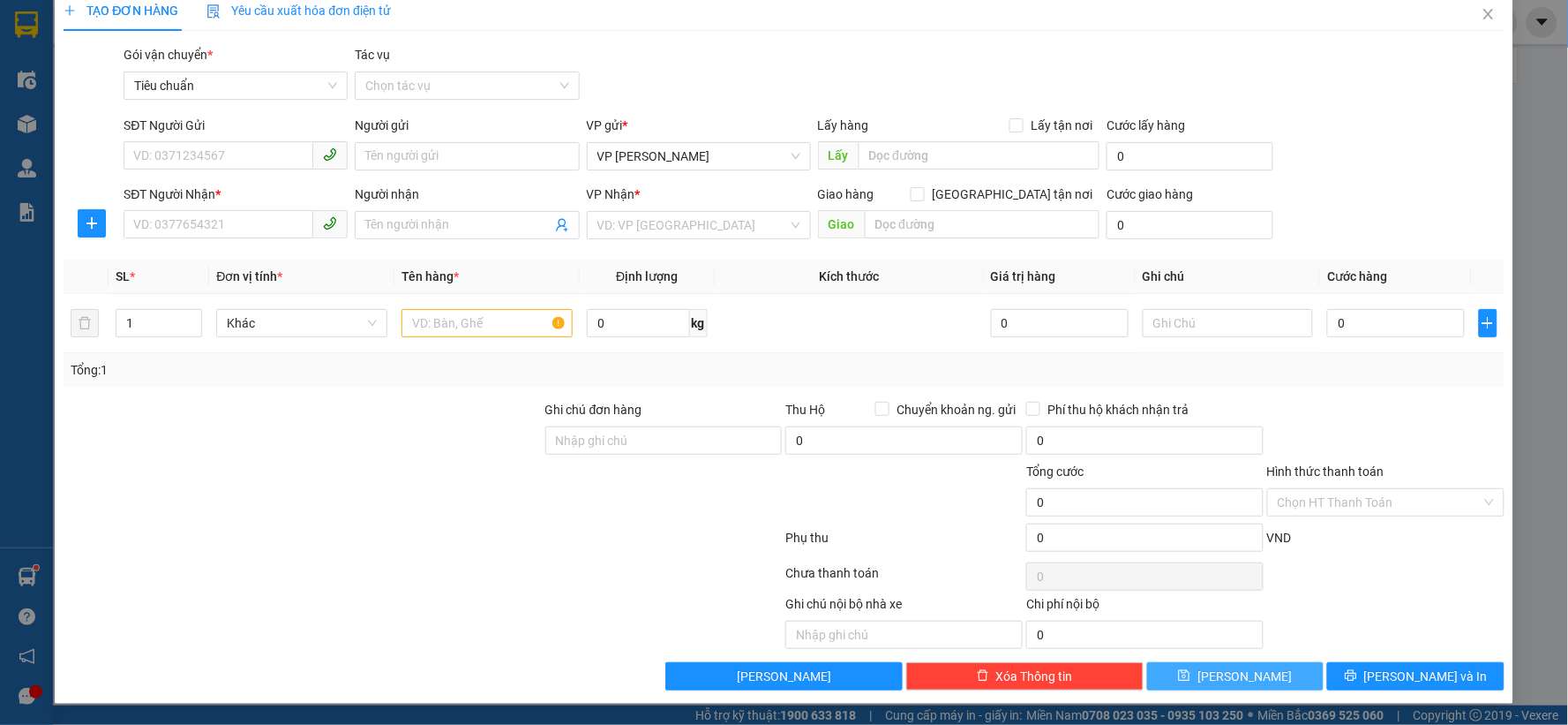
scroll to position [18, 0]
drag, startPoint x: 217, startPoint y: 164, endPoint x: 389, endPoint y: 66, distance: 198.0
click at [218, 164] on input "SĐT Người Gửi" at bounding box center [218, 154] width 190 height 28
type input "0987497358"
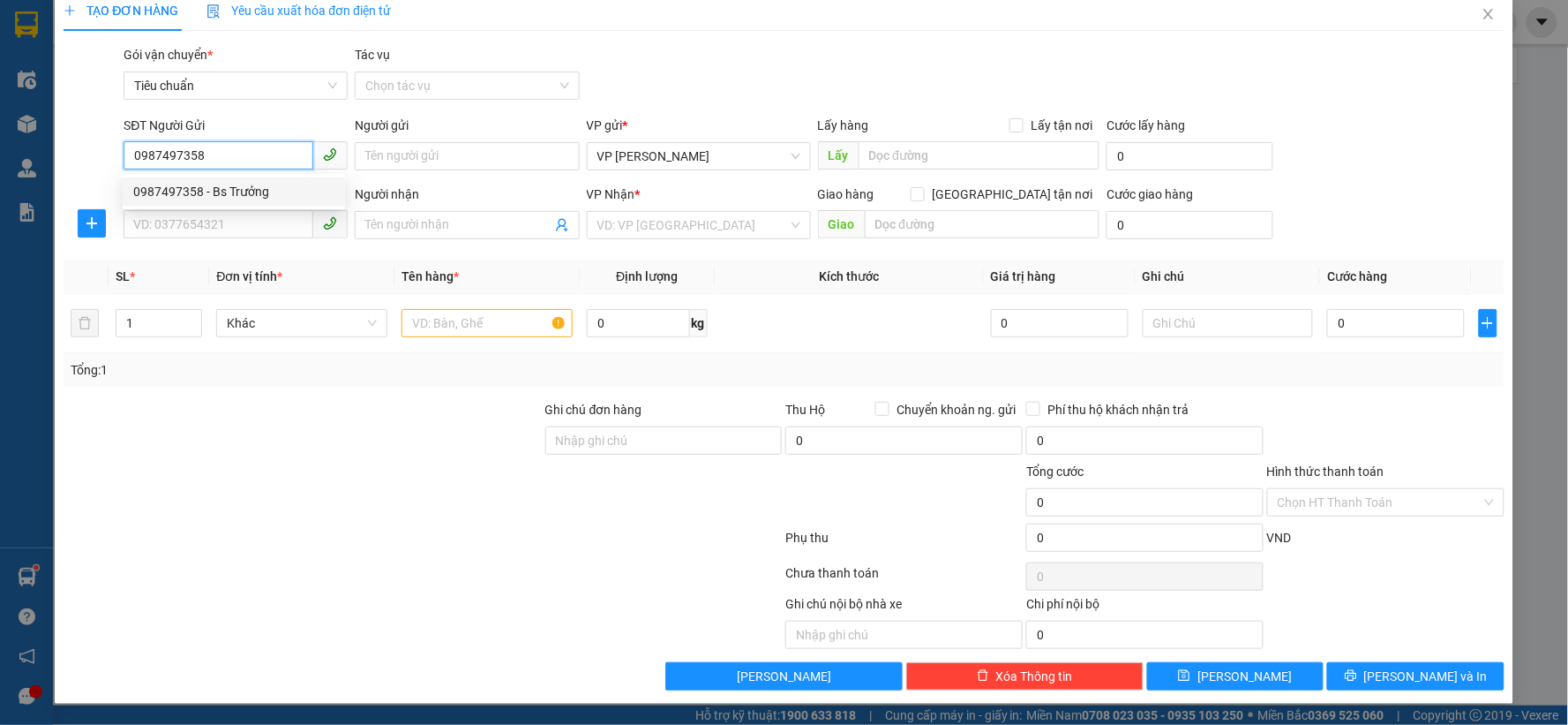
drag, startPoint x: 232, startPoint y: 186, endPoint x: 232, endPoint y: 206, distance: 20.0
click at [232, 187] on div "0987497358 - Bs Trưởng" at bounding box center [233, 191] width 201 height 19
type input "Bs Trưởng"
type input "MK"
type input "0987497358"
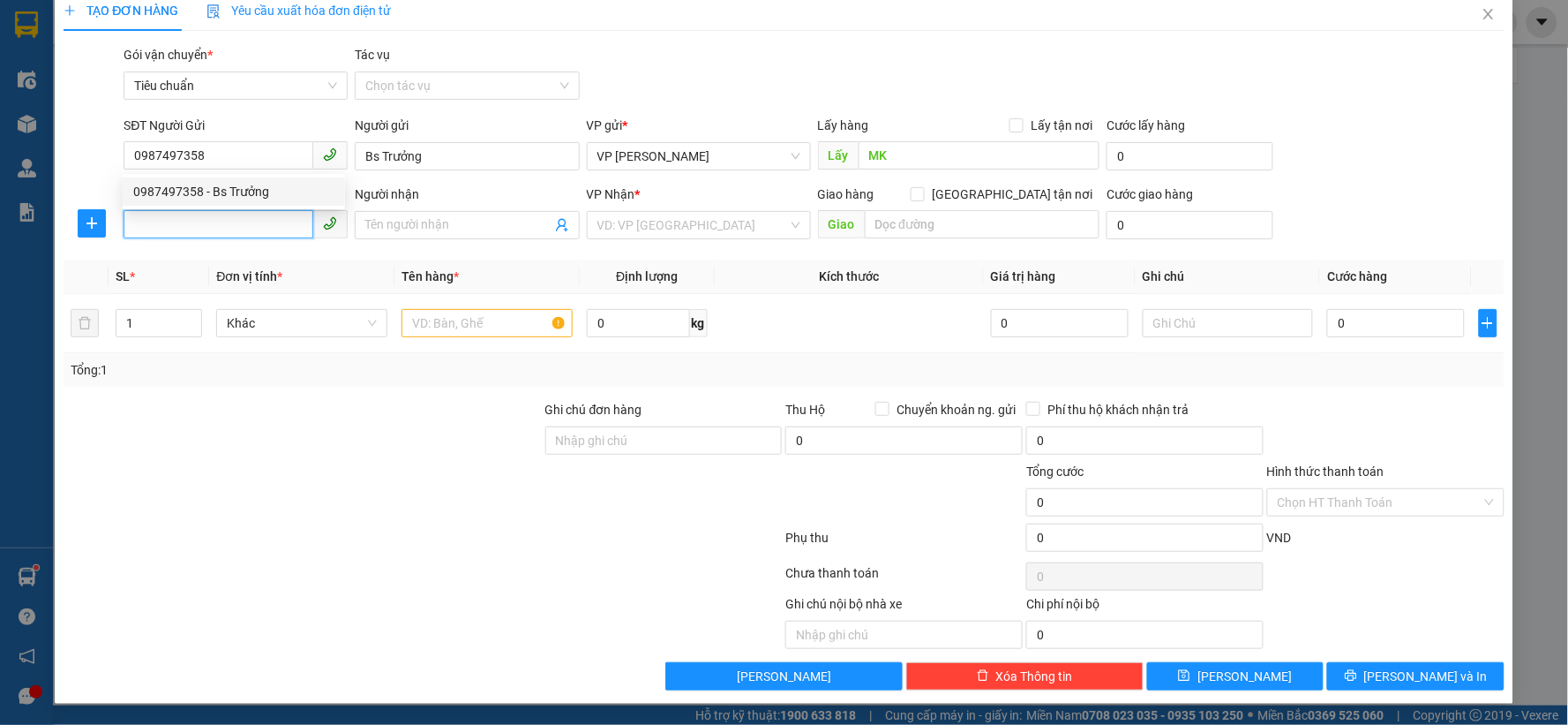
click at [232, 212] on input "SĐT Người Nhận *" at bounding box center [218, 223] width 190 height 28
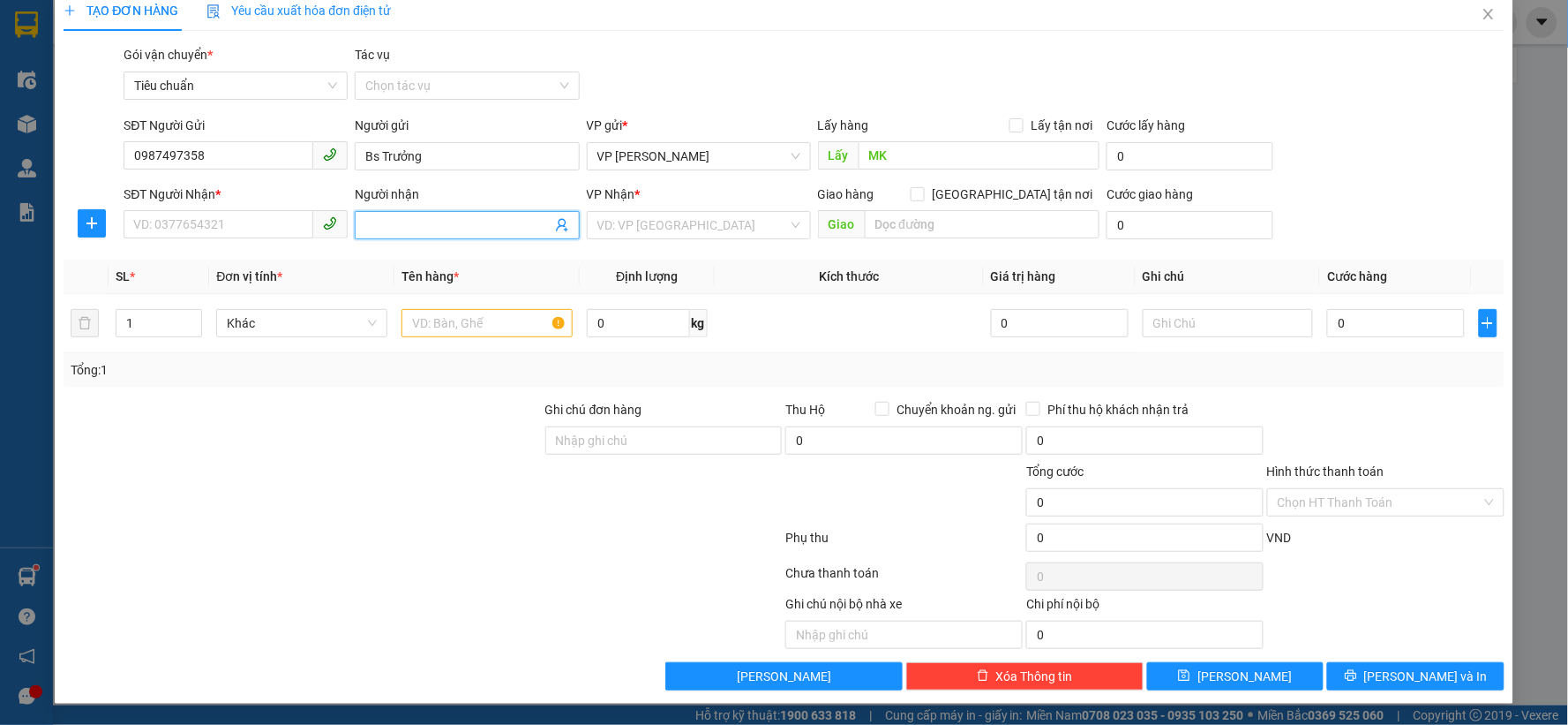
click at [558, 221] on icon "user-add" at bounding box center [562, 225] width 15 height 15
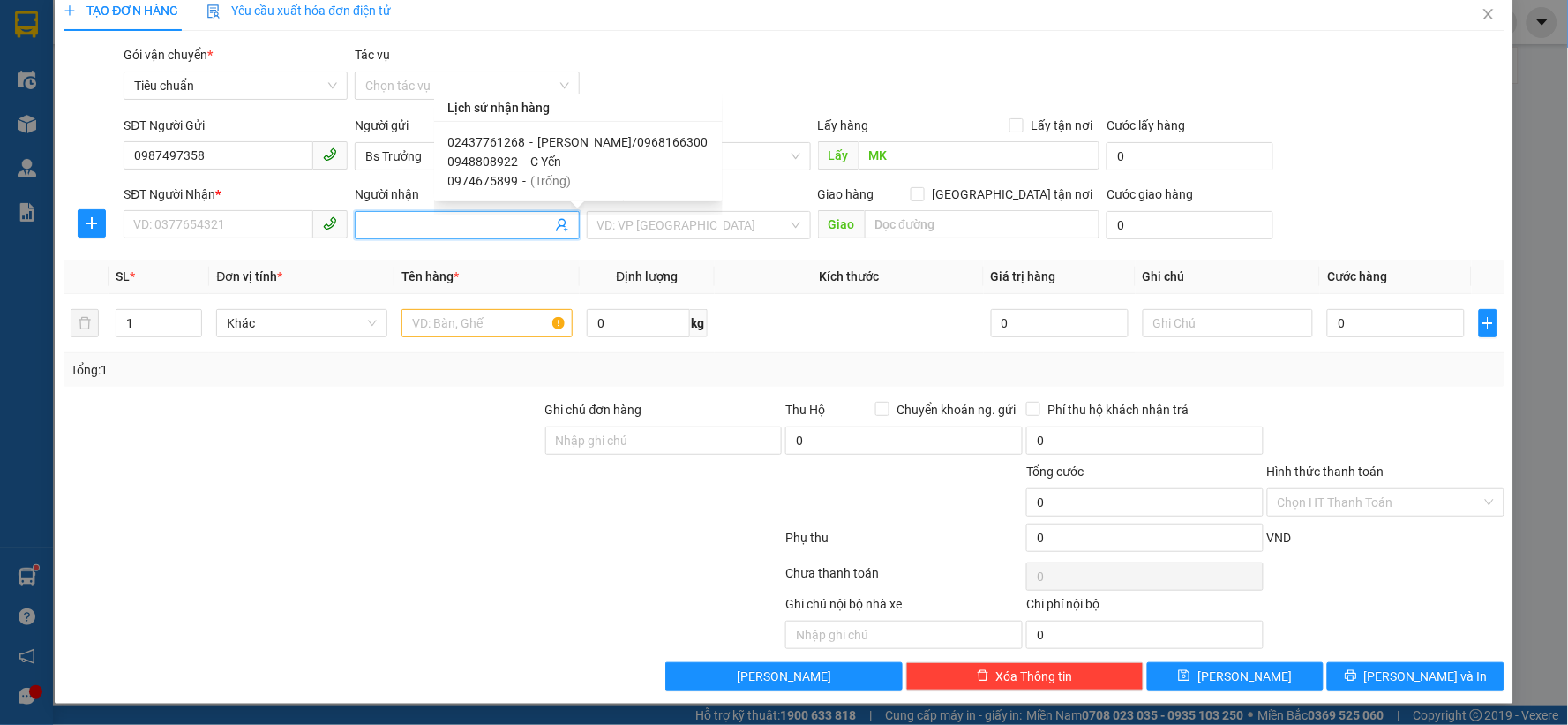
click at [597, 139] on span "[PERSON_NAME]/0968166300" at bounding box center [623, 143] width 170 height 15
type input "02437761268"
type input "[PERSON_NAME]/0968166300"
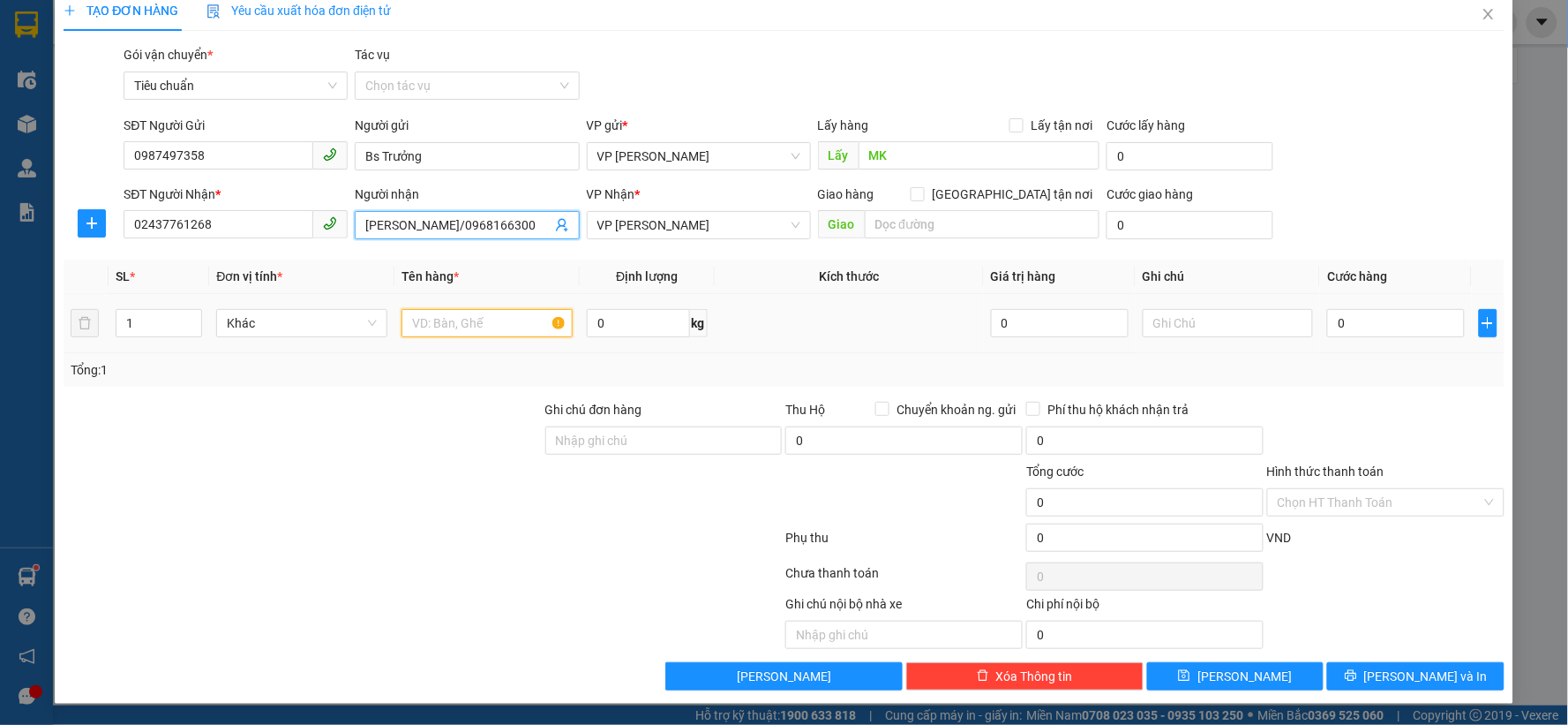
click at [466, 312] on input "text" at bounding box center [487, 323] width 171 height 28
type input "răng"
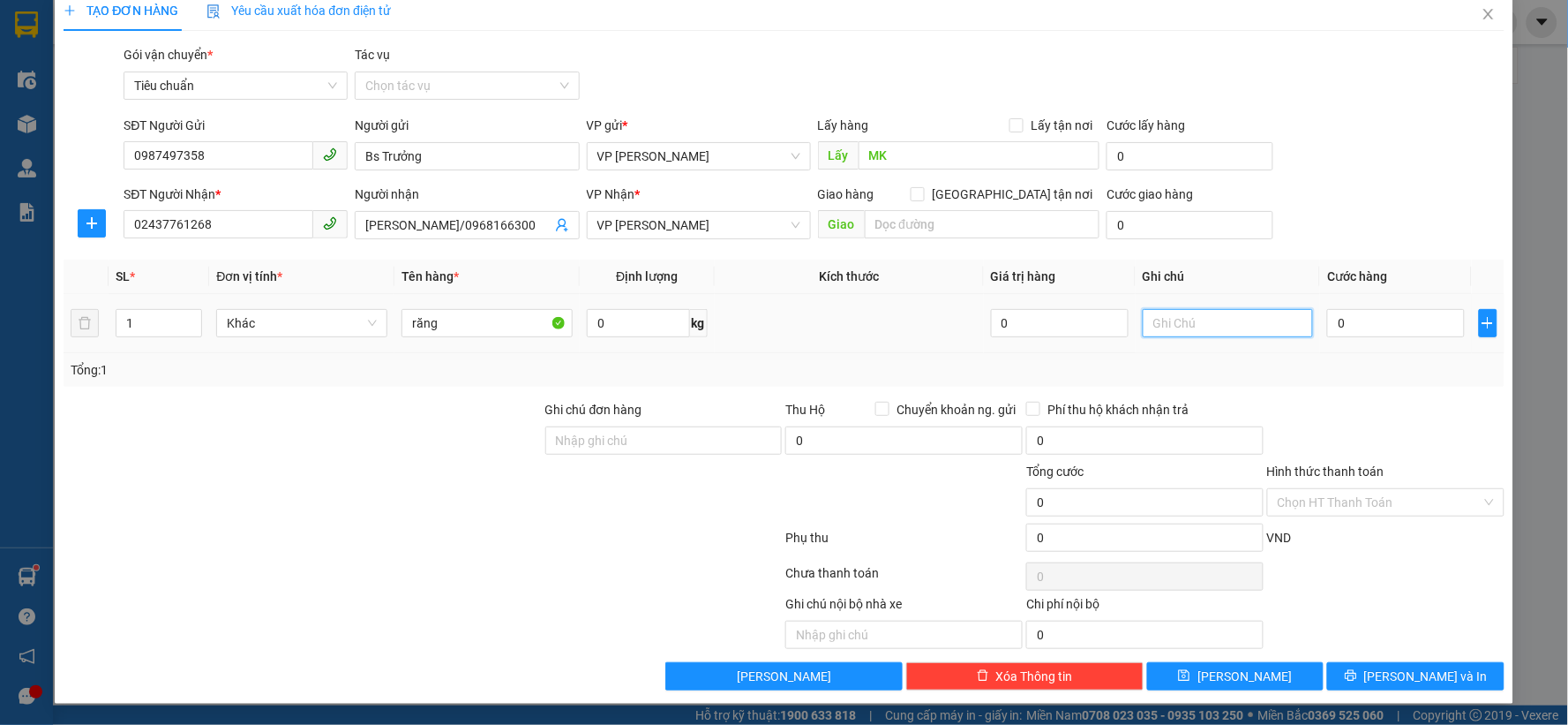
click at [1175, 328] on input "text" at bounding box center [1228, 323] width 171 height 28
type input "lx thu"
type input "3"
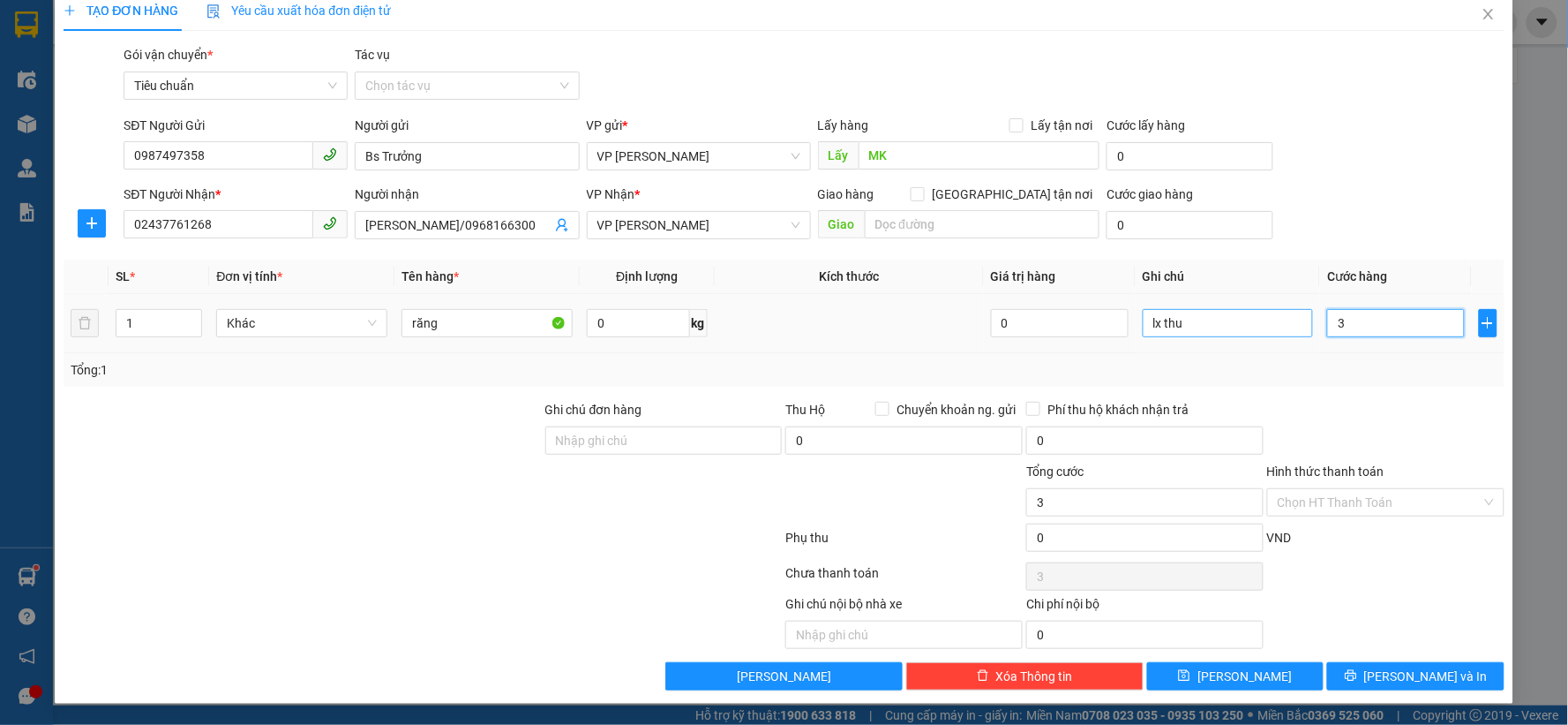
type input "30"
type input "30.000"
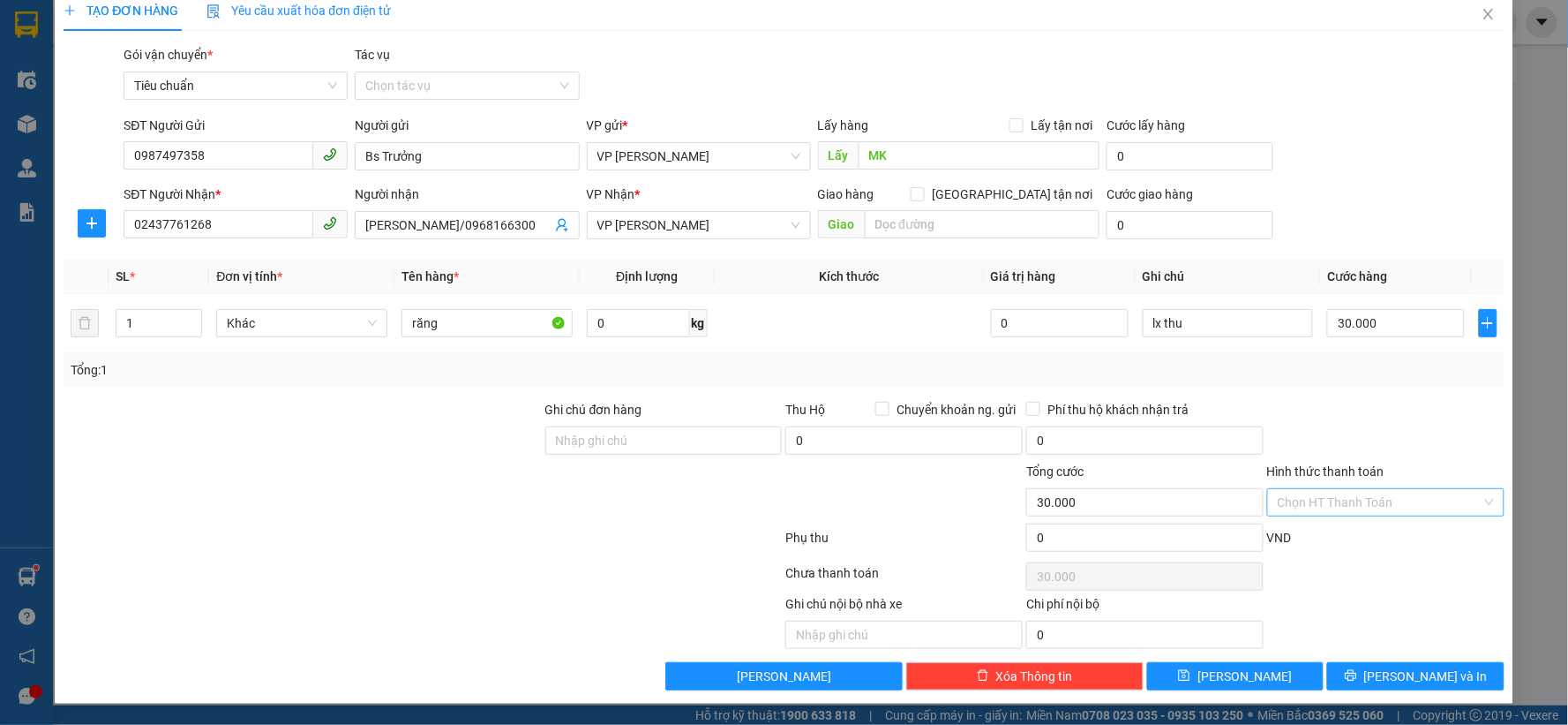
click at [1352, 506] on input "Hình thức thanh toán" at bounding box center [1380, 502] width 203 height 26
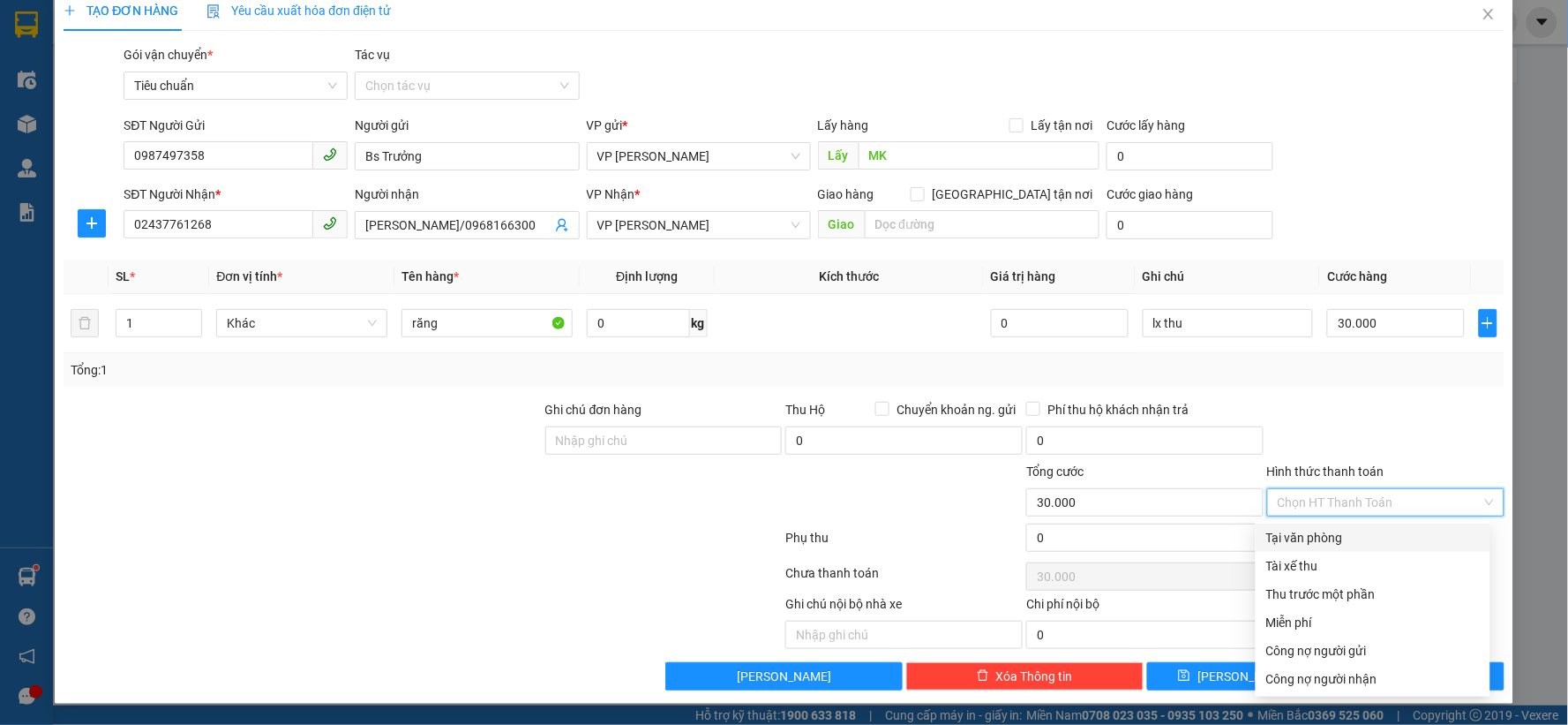
drag, startPoint x: 1324, startPoint y: 539, endPoint x: 1334, endPoint y: 412, distance: 127.4
click at [1322, 537] on div "Tại văn phòng" at bounding box center [1373, 537] width 213 height 19
type input "0"
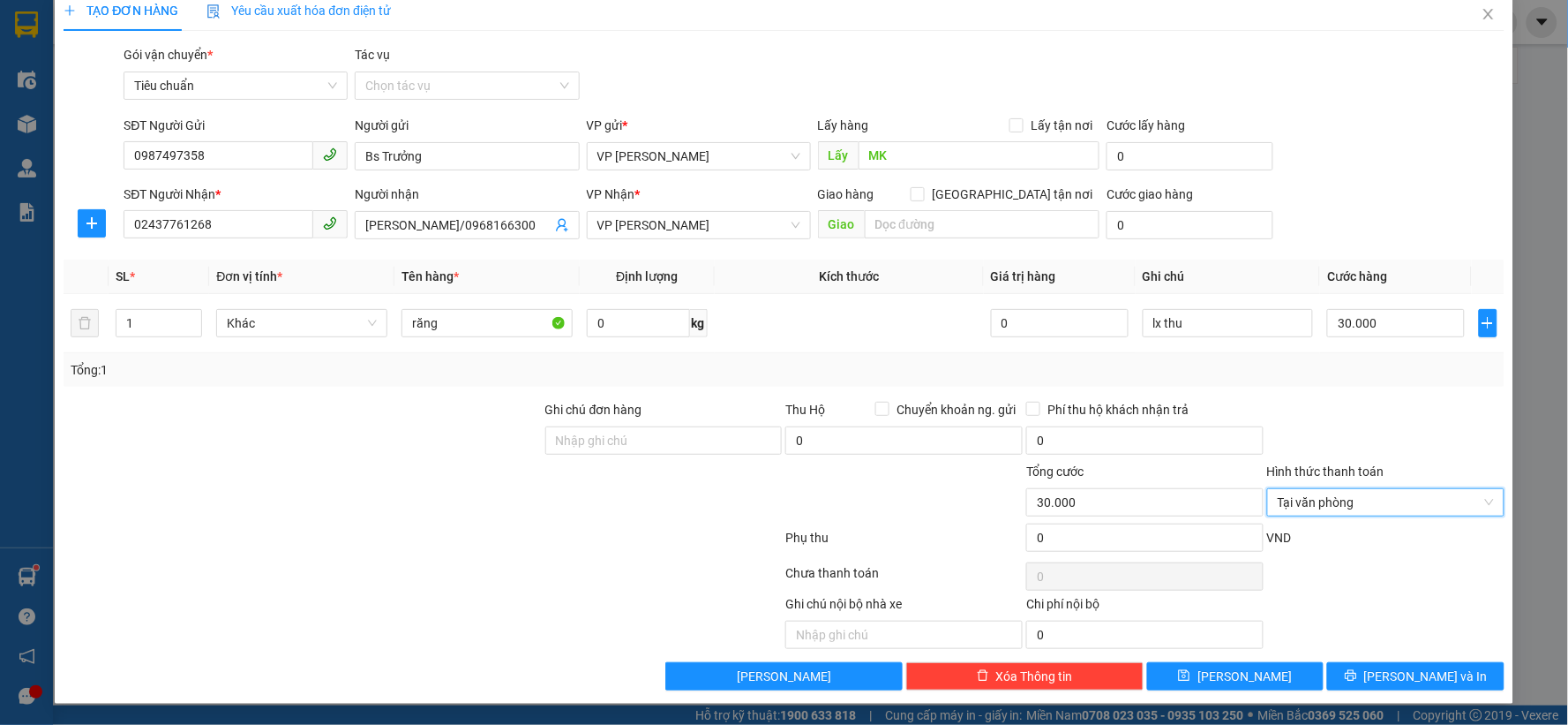
click at [1334, 412] on div at bounding box center [1385, 431] width 241 height 62
click at [509, 90] on input "Tác vụ" at bounding box center [461, 85] width 191 height 26
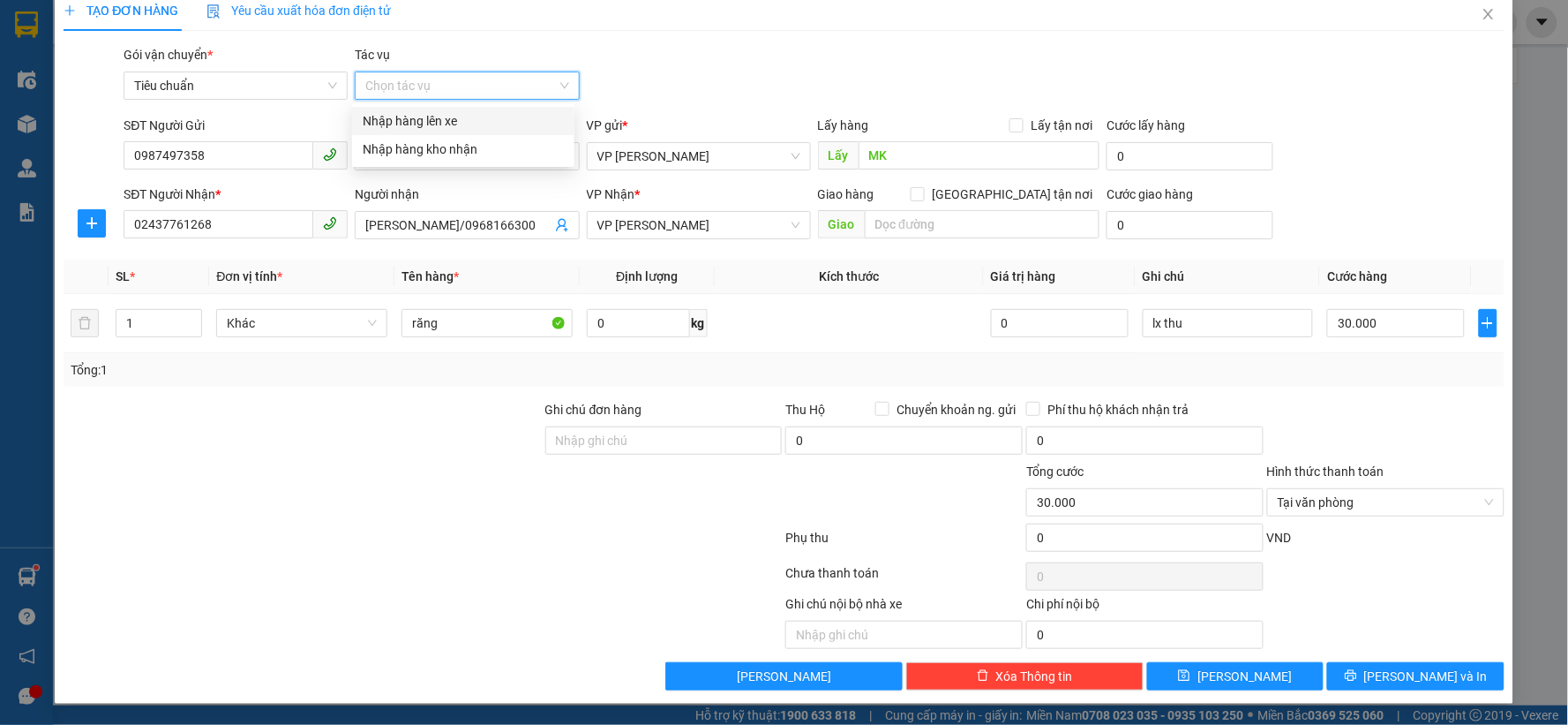
click at [482, 129] on div "Nhập hàng lên xe" at bounding box center [462, 120] width 201 height 19
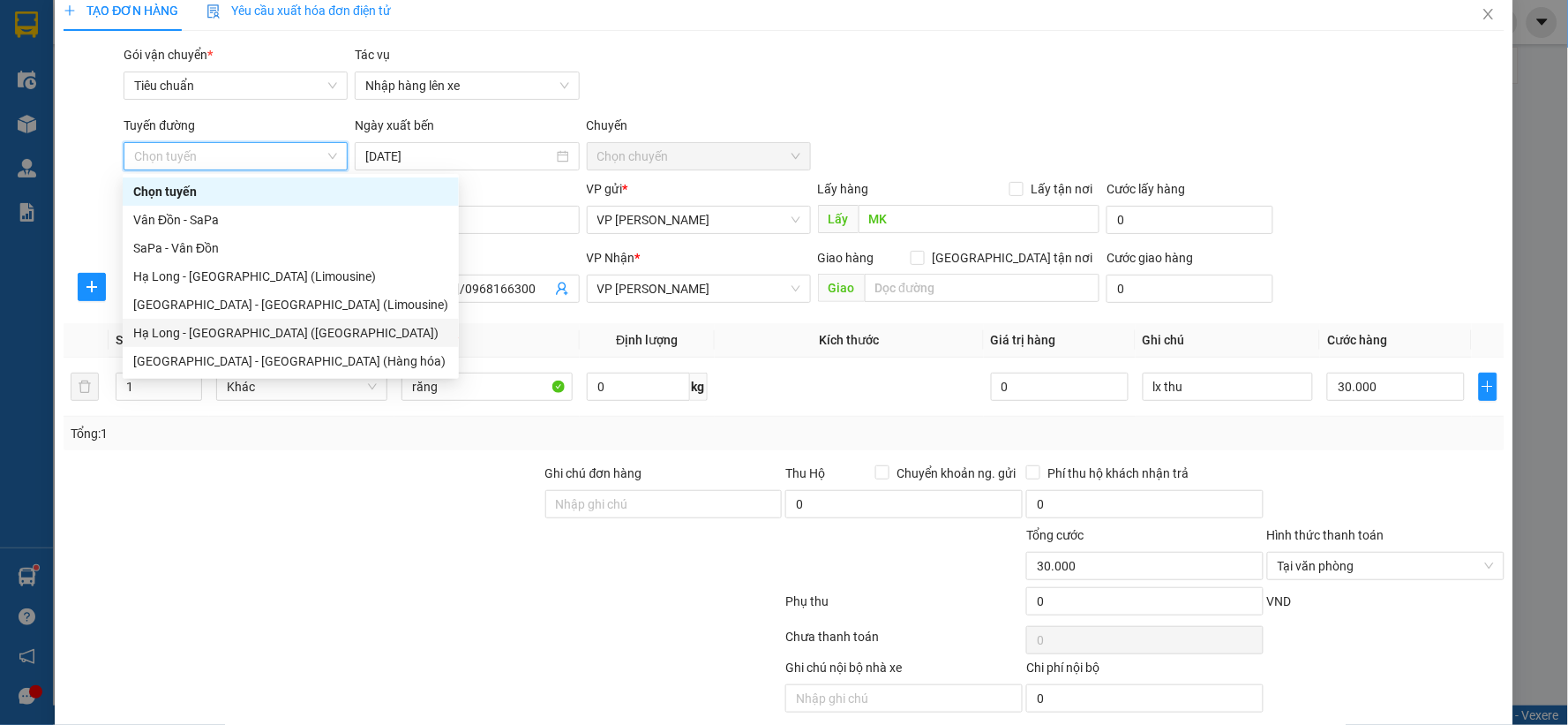
click at [251, 339] on div "Hạ Long - [GEOGRAPHIC_DATA] ([GEOGRAPHIC_DATA])" at bounding box center [291, 333] width 315 height 19
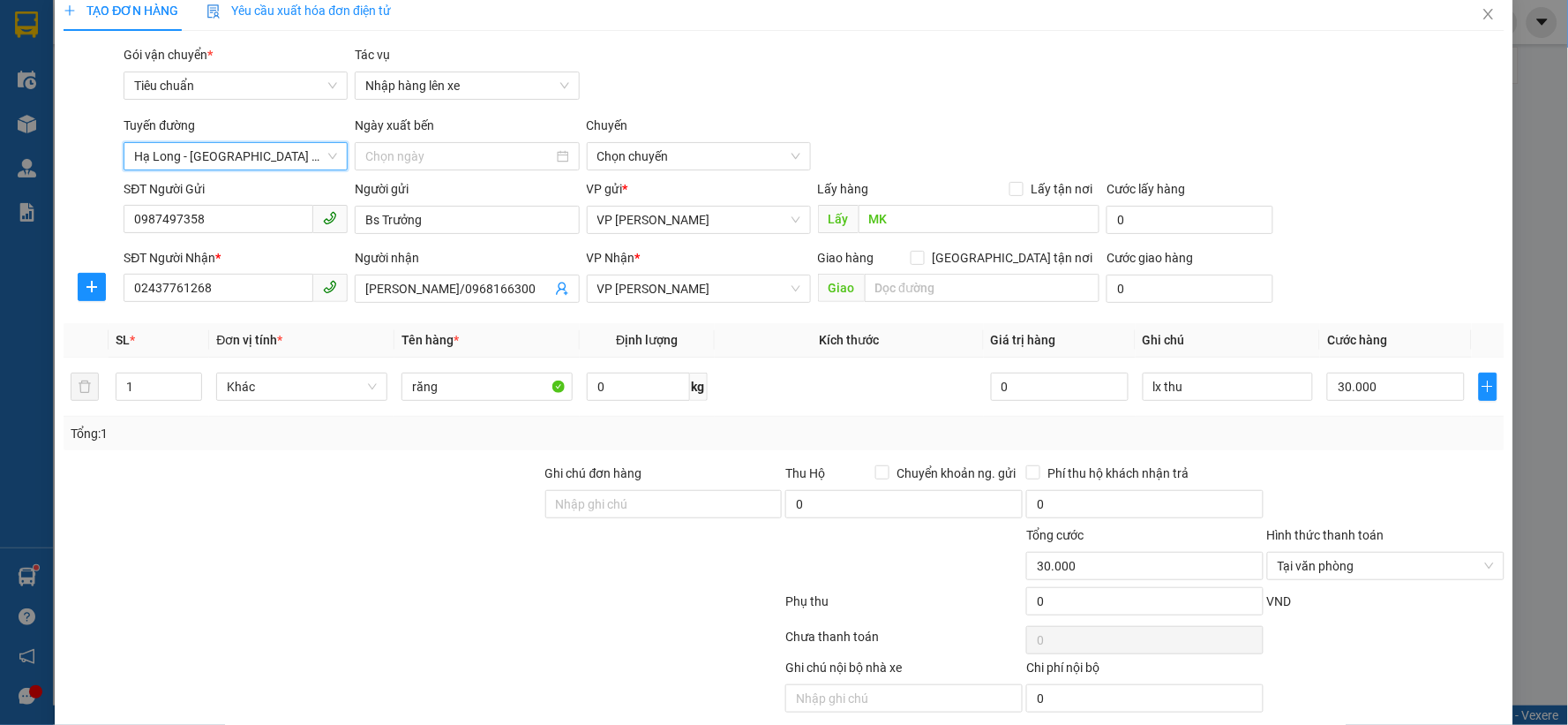
type input "[DATE]"
click at [710, 161] on span "10:00 - 14H-009.60" at bounding box center [699, 155] width 203 height 26
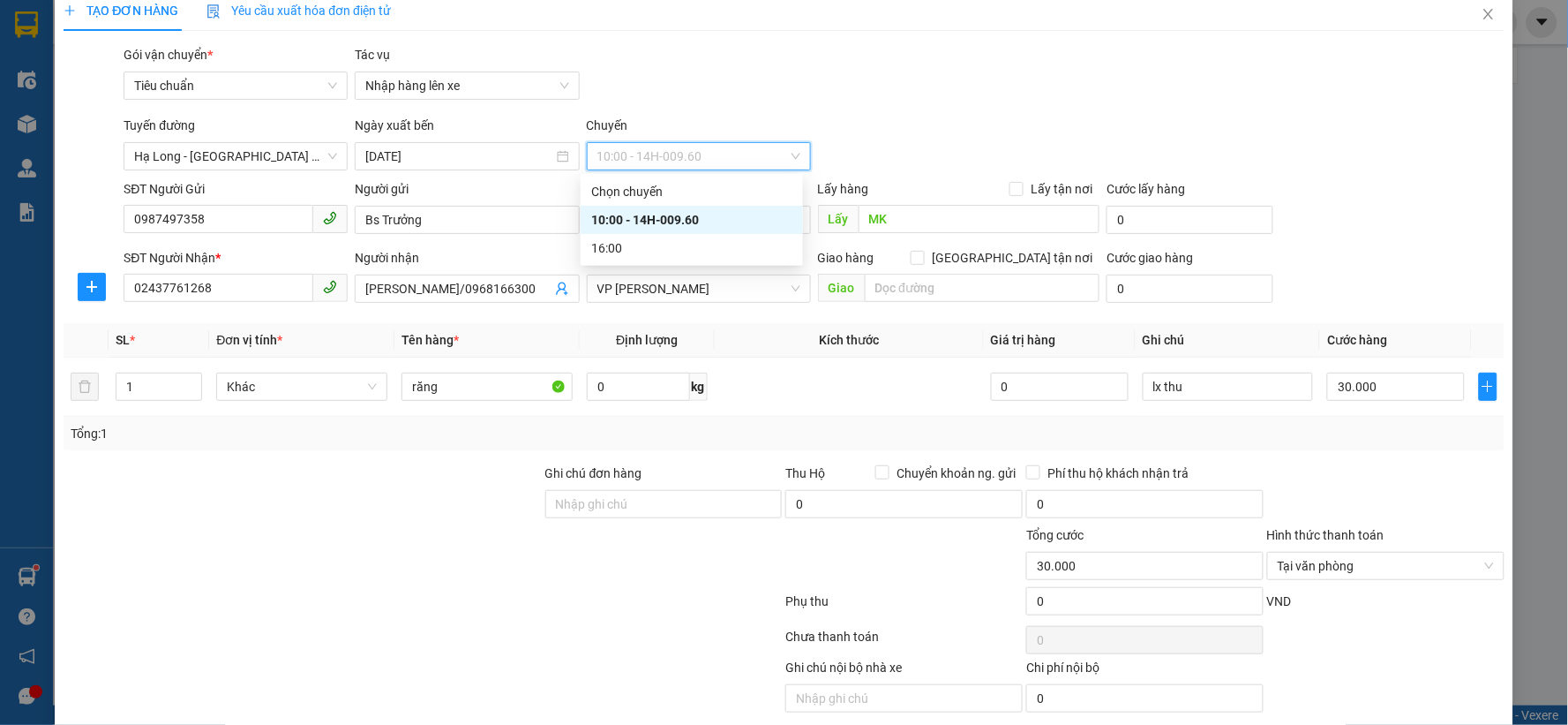
click at [913, 98] on div "Gói vận chuyển * Tiêu chuẩn Tác vụ Nhập hàng lên xe" at bounding box center [813, 76] width 1387 height 62
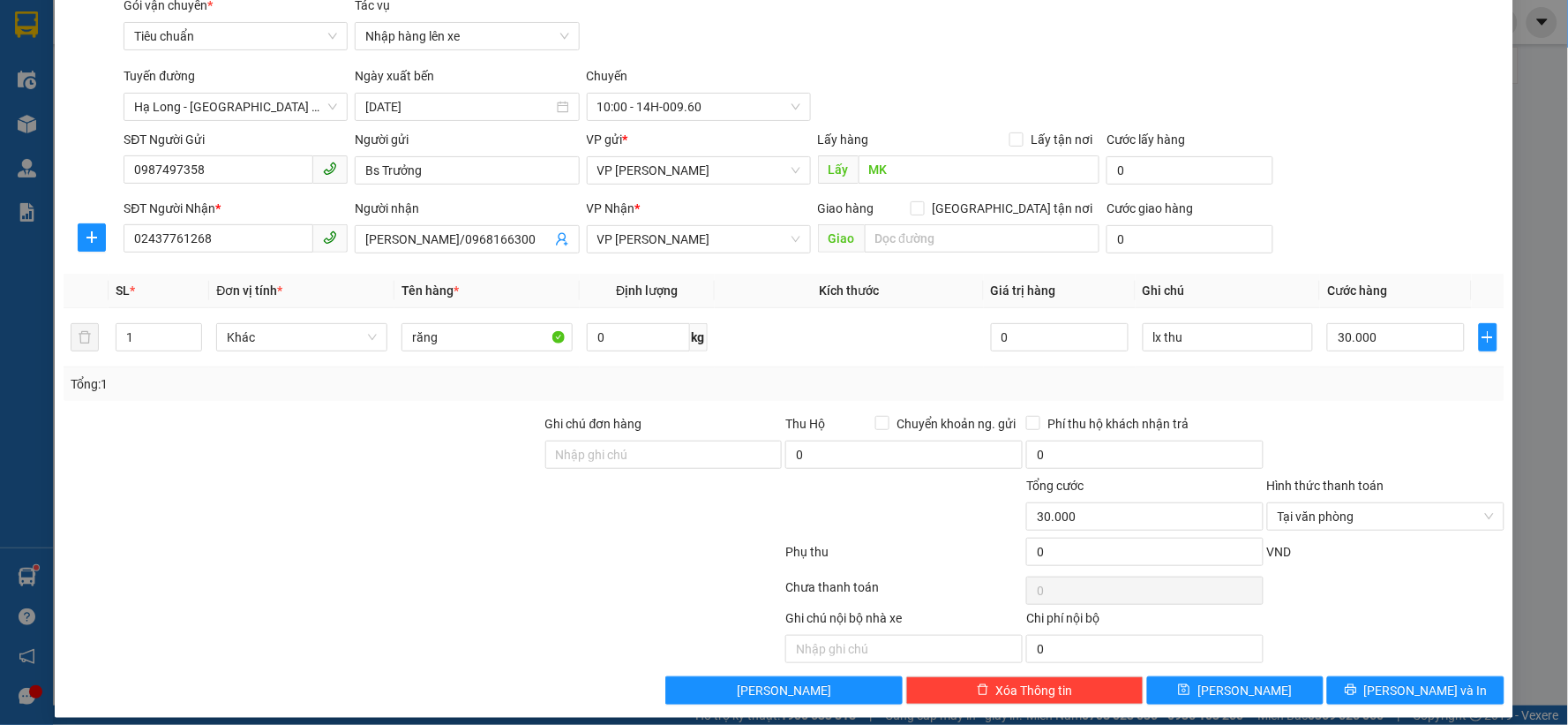
scroll to position [82, 0]
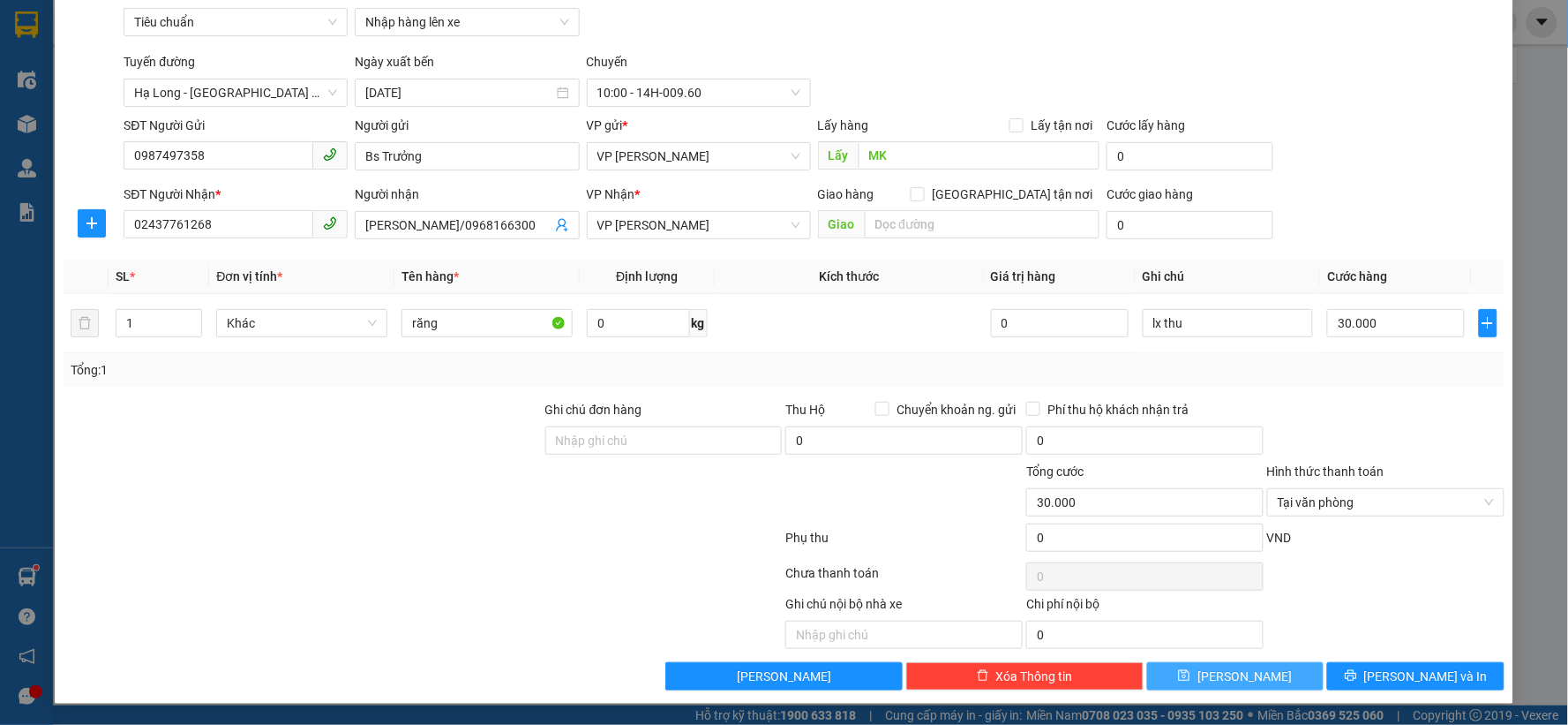
click at [1220, 668] on button "[PERSON_NAME]" at bounding box center [1236, 676] width 177 height 28
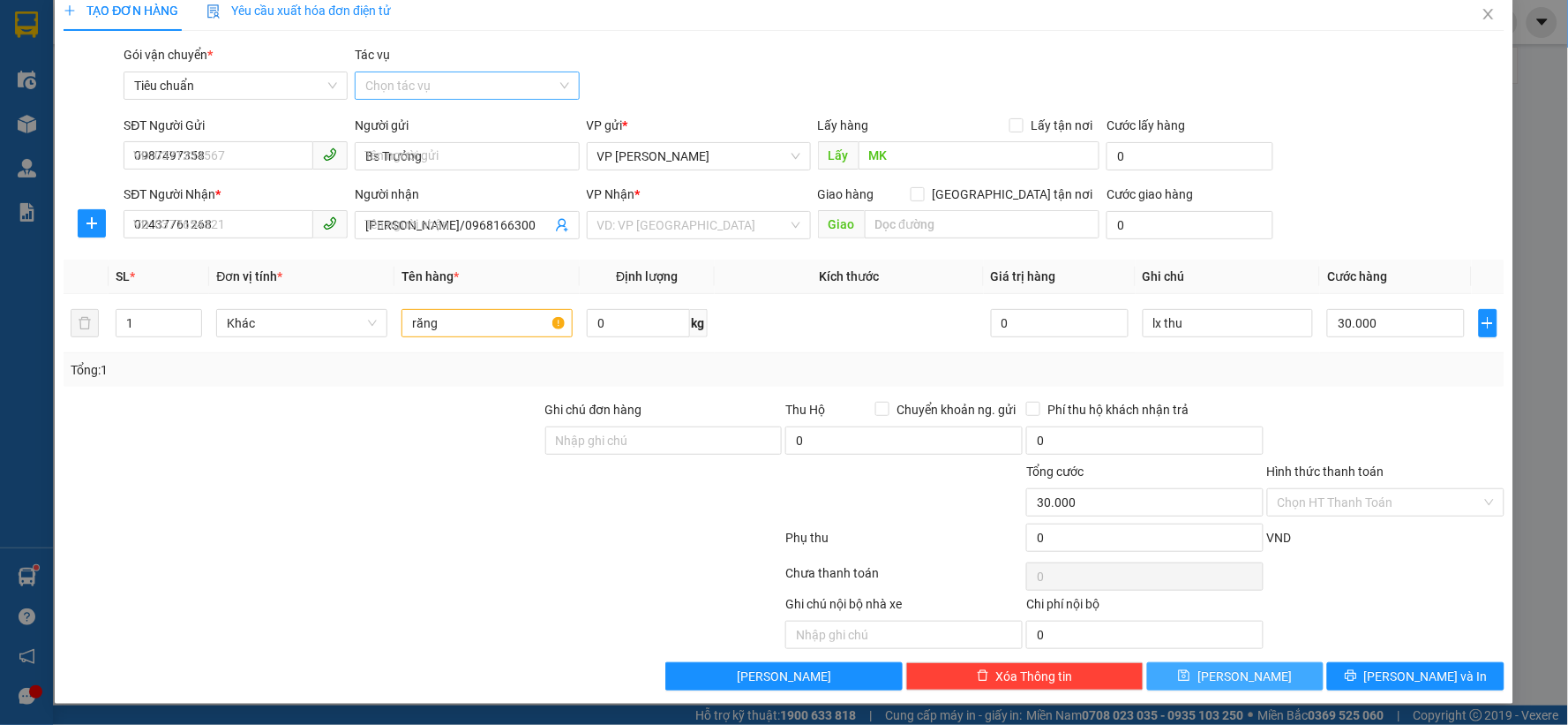
type input "0"
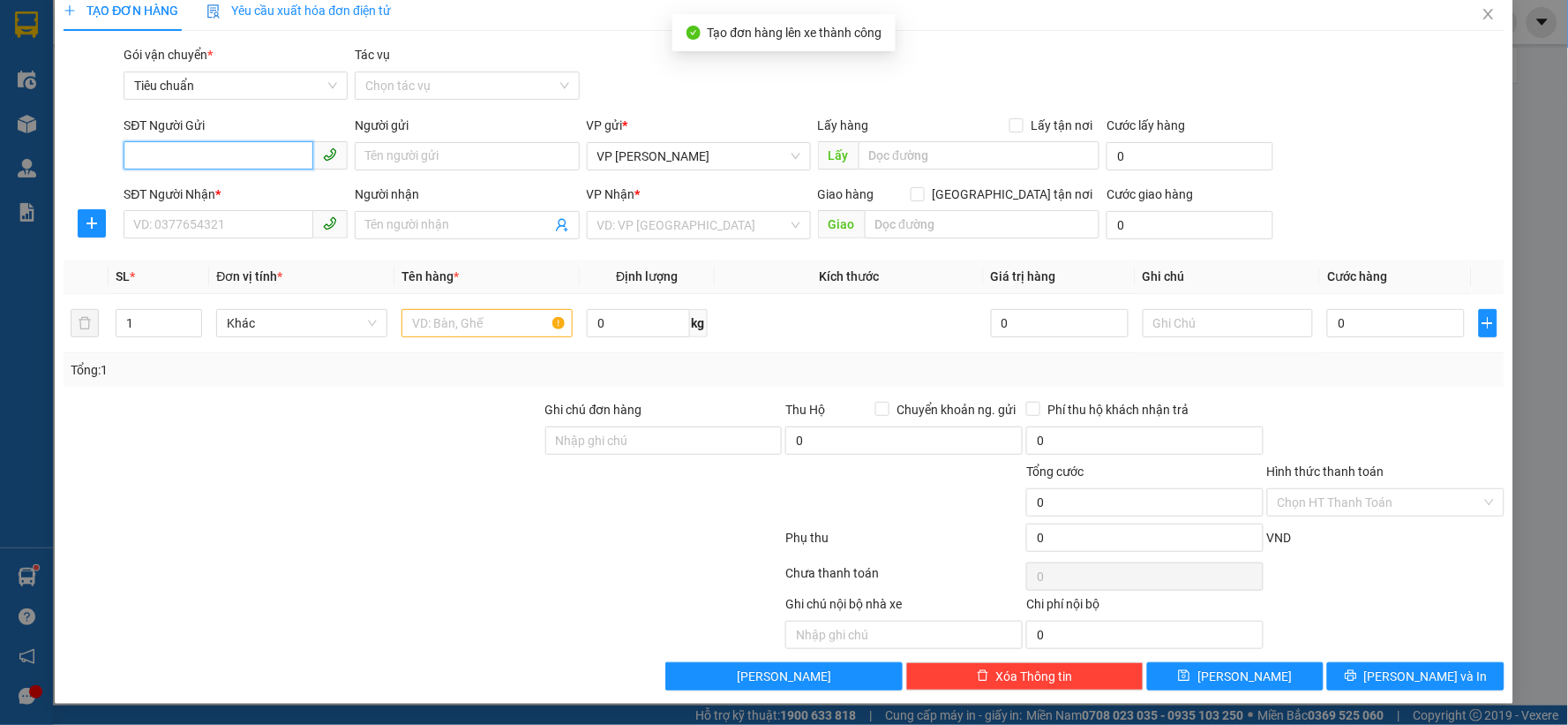
click at [287, 150] on input "SĐT Người Gửi" at bounding box center [218, 154] width 190 height 28
click at [287, 151] on input "910" at bounding box center [218, 154] width 190 height 28
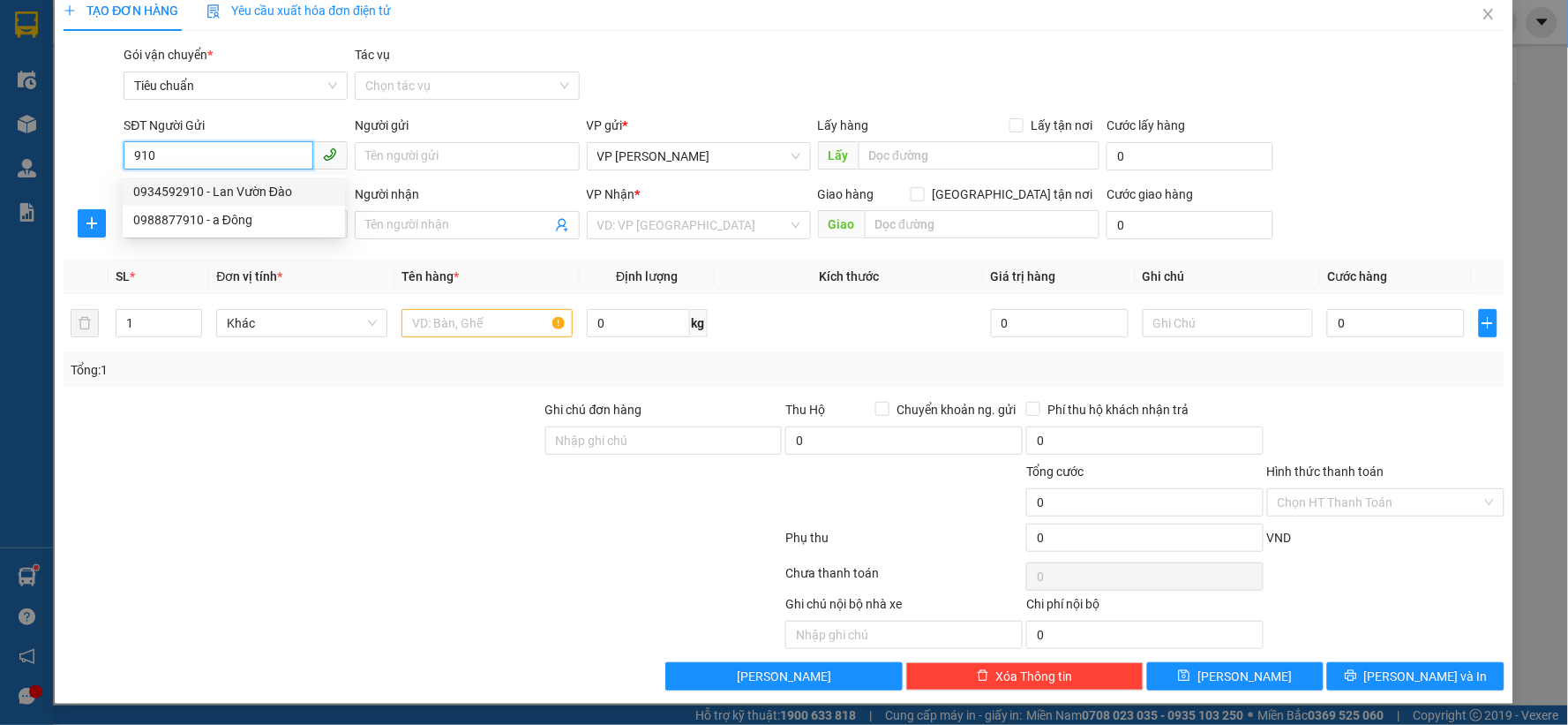
click at [261, 185] on div "0934592910 - Lan Vườn Đào" at bounding box center [233, 191] width 201 height 19
type input "0934592910"
type input "Lan Vườn Đào"
type input "Vườn Đào"
type input "0934592910"
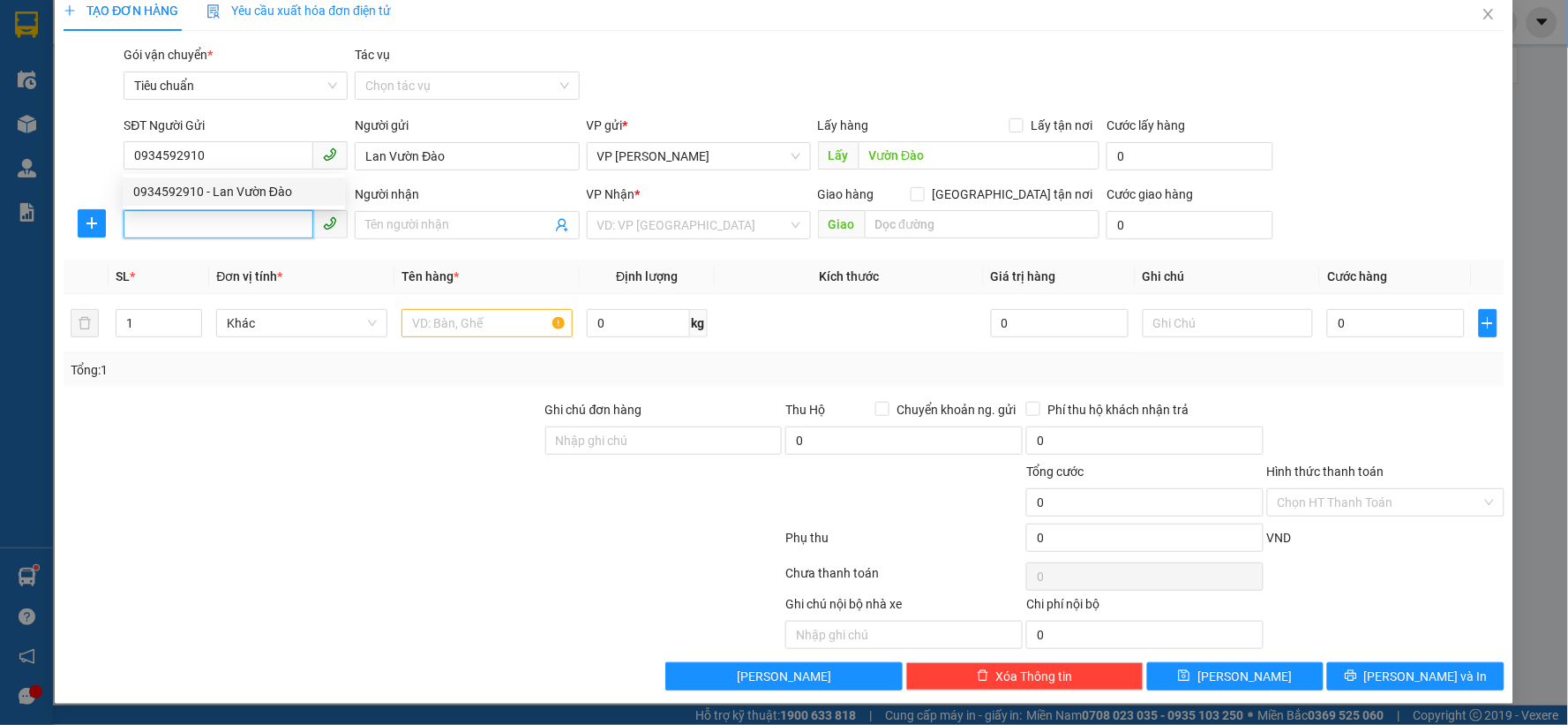
click at [243, 227] on input "SĐT Người Nhận *" at bounding box center [218, 223] width 190 height 28
drag, startPoint x: 265, startPoint y: 232, endPoint x: 501, endPoint y: 223, distance: 236.2
click at [271, 231] on input "SĐT Người Nhận *" at bounding box center [218, 223] width 190 height 28
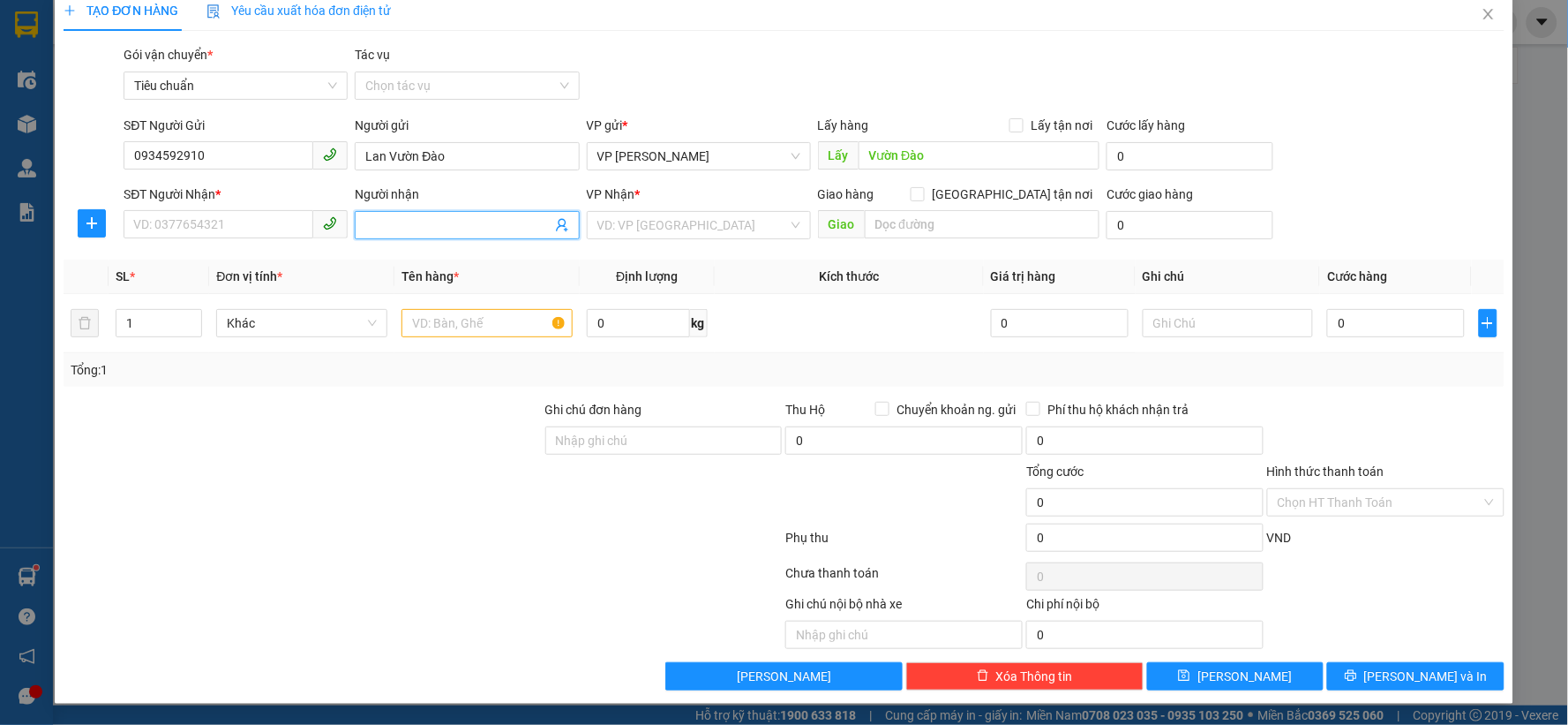
click at [559, 223] on icon "user-add" at bounding box center [561, 225] width 12 height 14
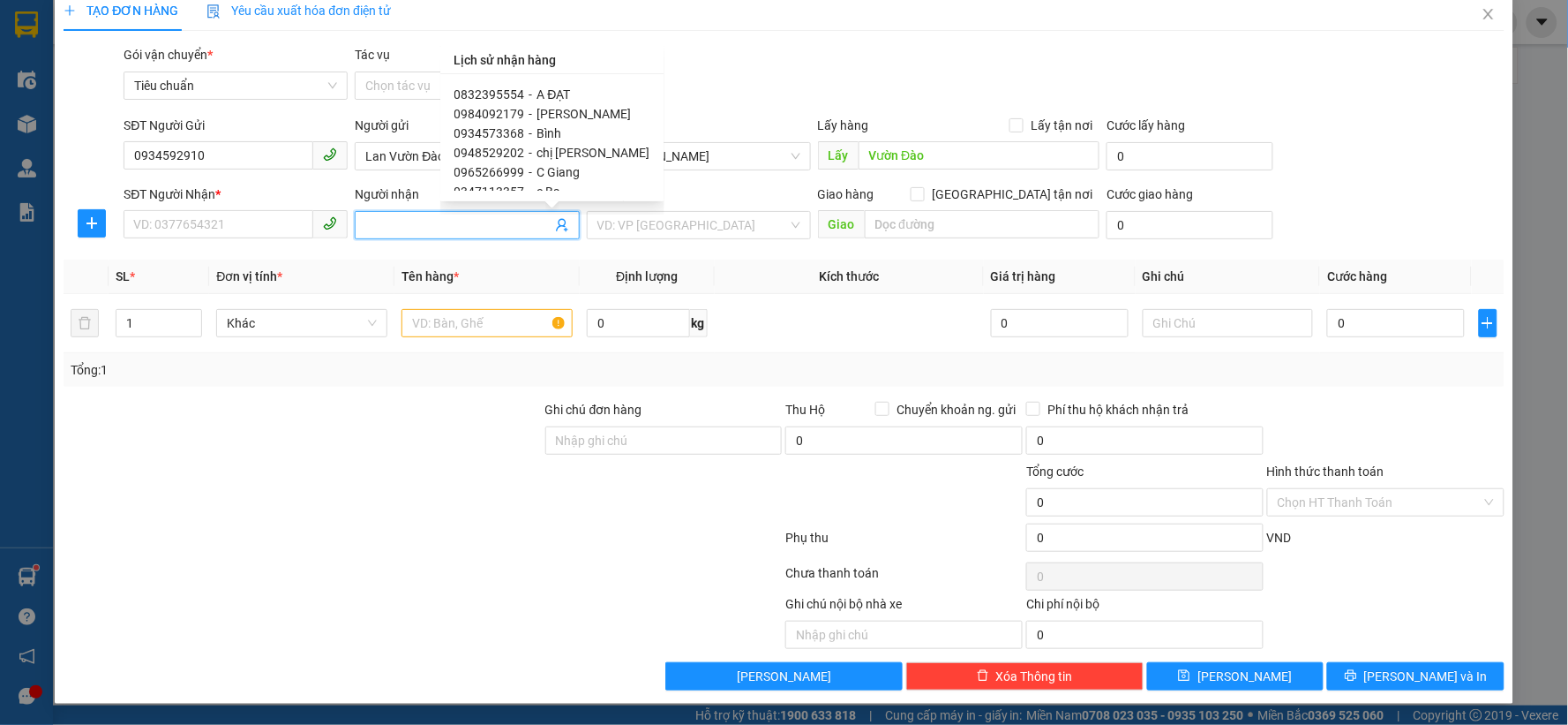
click at [570, 91] on div "0832395554 - A ĐẠT" at bounding box center [552, 94] width 196 height 19
type input "0832395554"
type input "A ĐẠT"
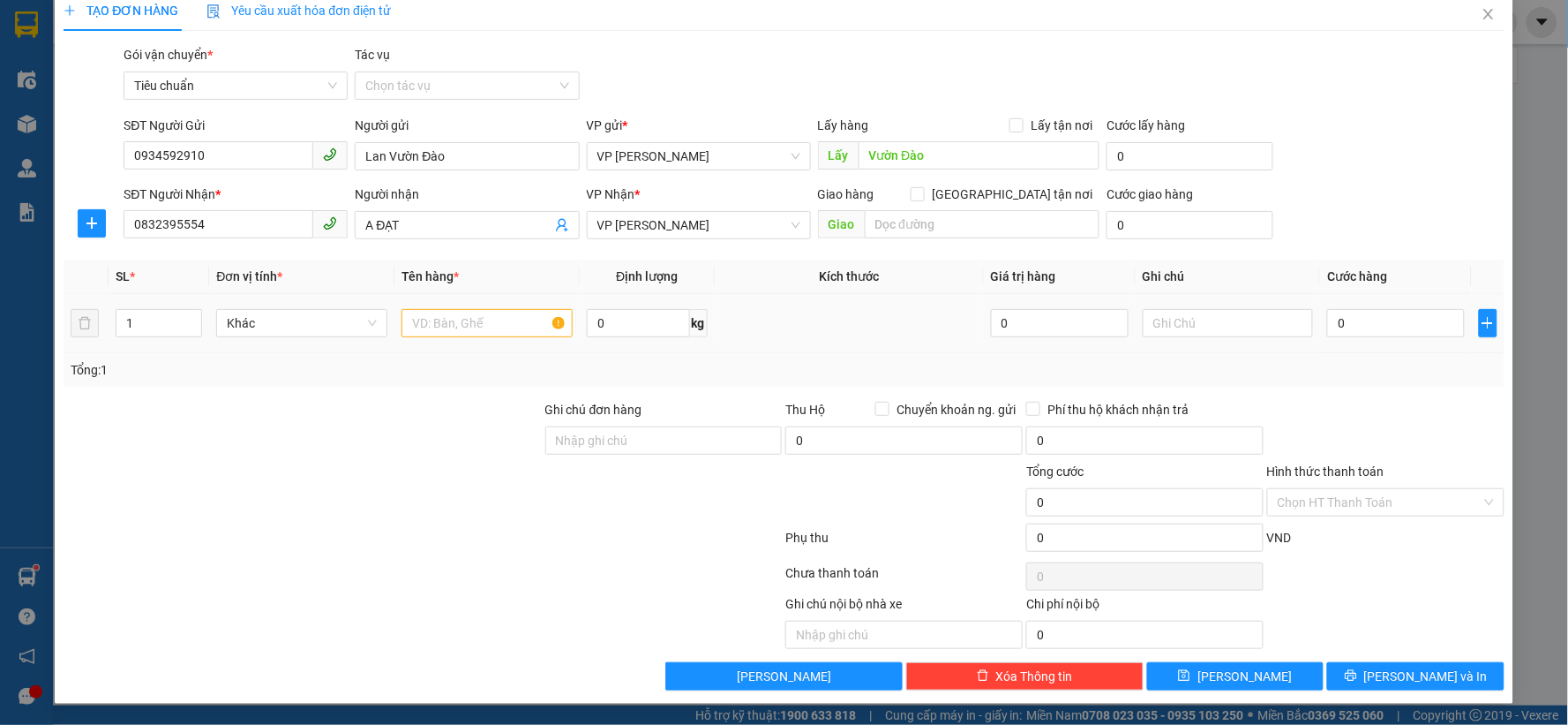
click at [463, 307] on td at bounding box center [487, 323] width 185 height 59
click at [477, 338] on div at bounding box center [487, 323] width 171 height 35
click at [478, 331] on input "text" at bounding box center [487, 323] width 171 height 28
type input "xốp"
click at [447, 85] on input "Tác vụ" at bounding box center [461, 85] width 191 height 26
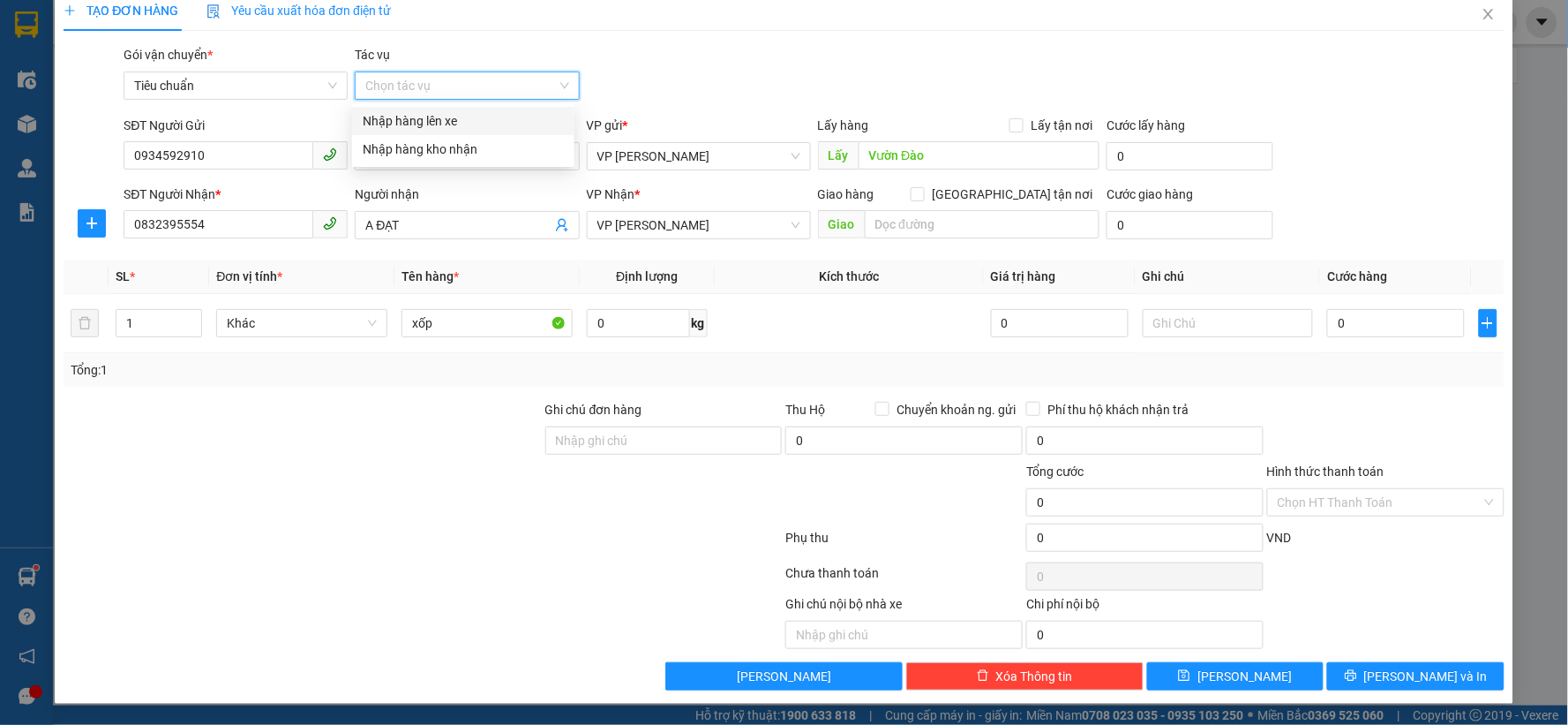
click at [439, 127] on div "Nhập hàng lên xe" at bounding box center [462, 120] width 201 height 19
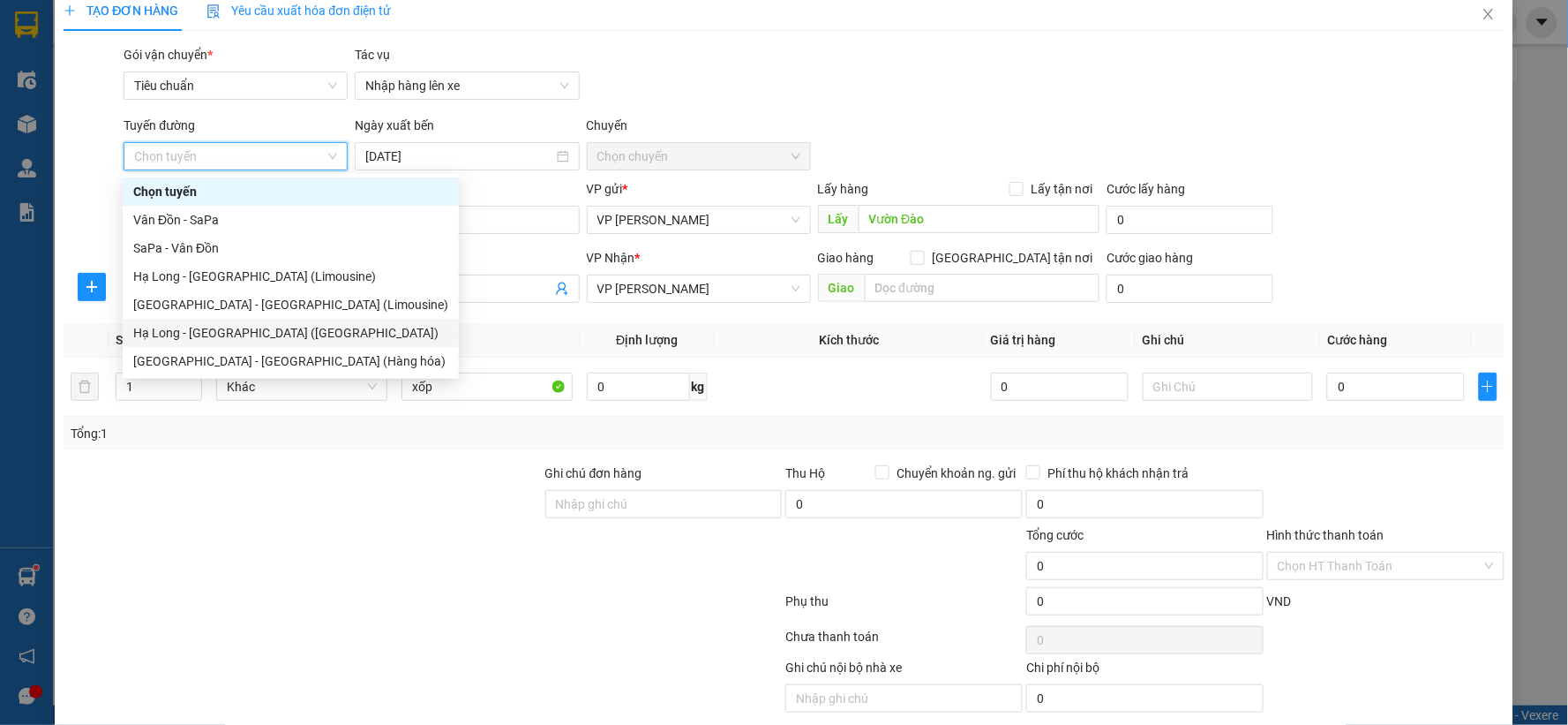
drag, startPoint x: 224, startPoint y: 323, endPoint x: 629, endPoint y: 239, distance: 413.6
click at [224, 324] on div "Hạ Long - [GEOGRAPHIC_DATA] ([GEOGRAPHIC_DATA])" at bounding box center [291, 333] width 315 height 19
type input "[DATE]"
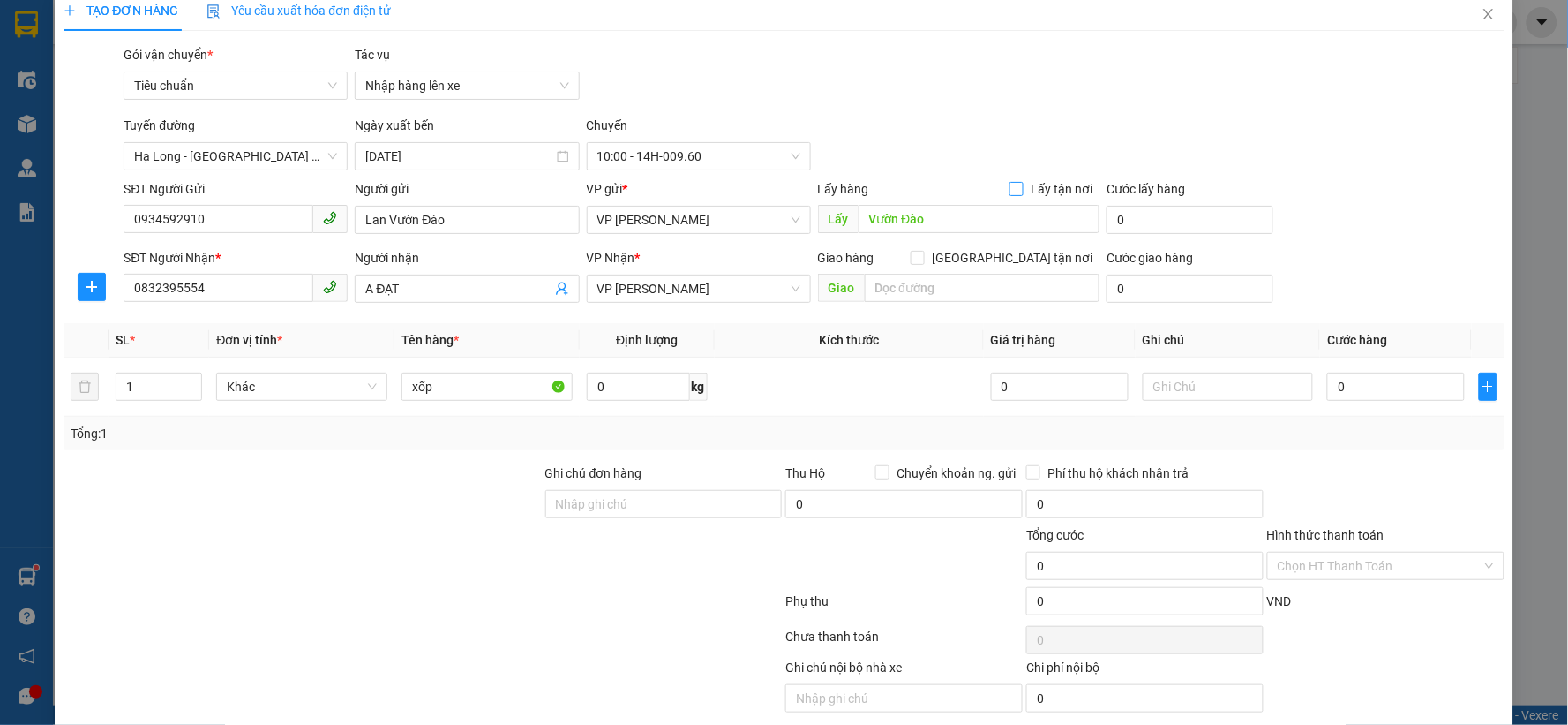
drag, startPoint x: 1013, startPoint y: 125, endPoint x: 1077, endPoint y: 182, distance: 85.7
click at [1016, 125] on div "Tuyến đường [GEOGRAPHIC_DATA] - [GEOGRAPHIC_DATA] ([GEOGRAPHIC_DATA]) Ngày xuất…" at bounding box center [813, 143] width 1387 height 55
click at [1357, 398] on input "0" at bounding box center [1396, 386] width 138 height 28
type input "9"
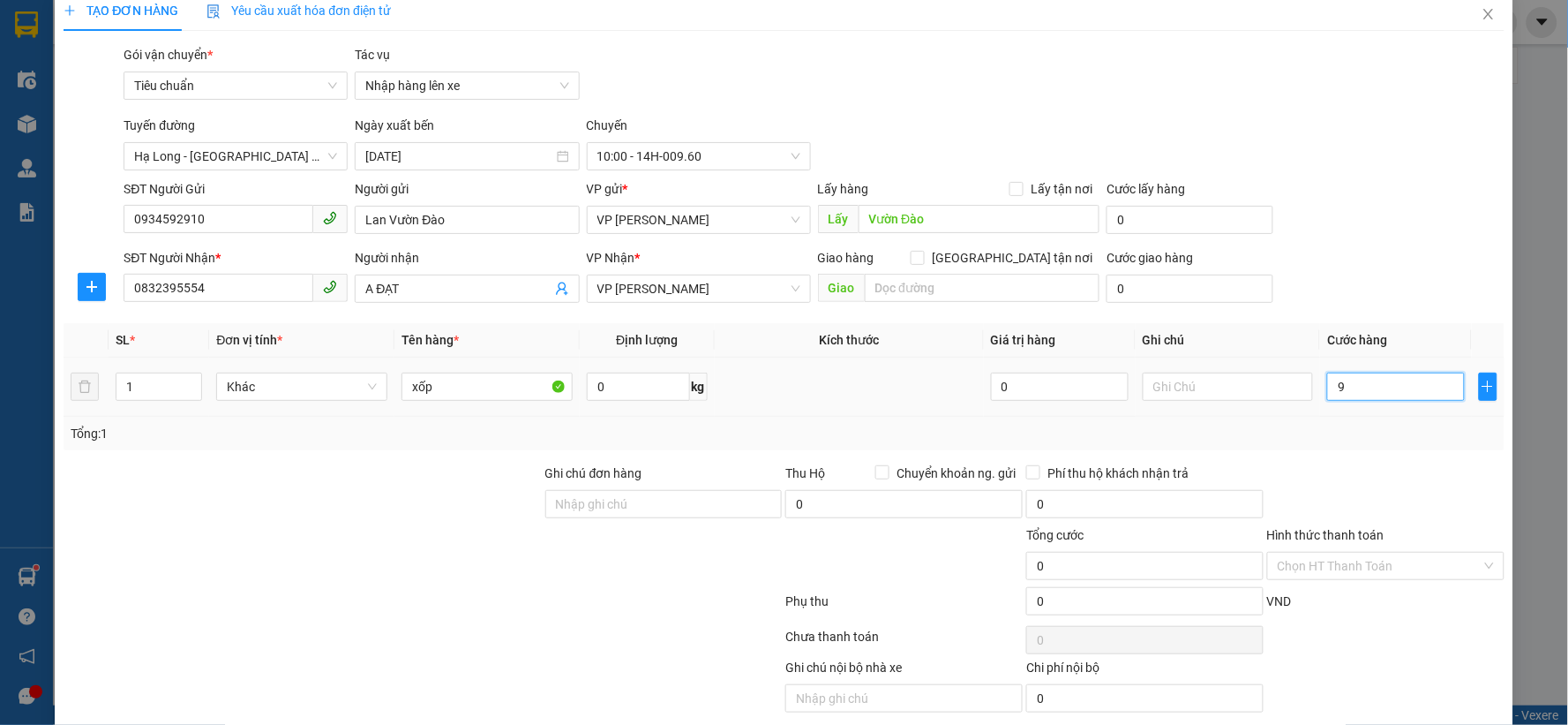
type input "9"
type input "90"
type input "90.000"
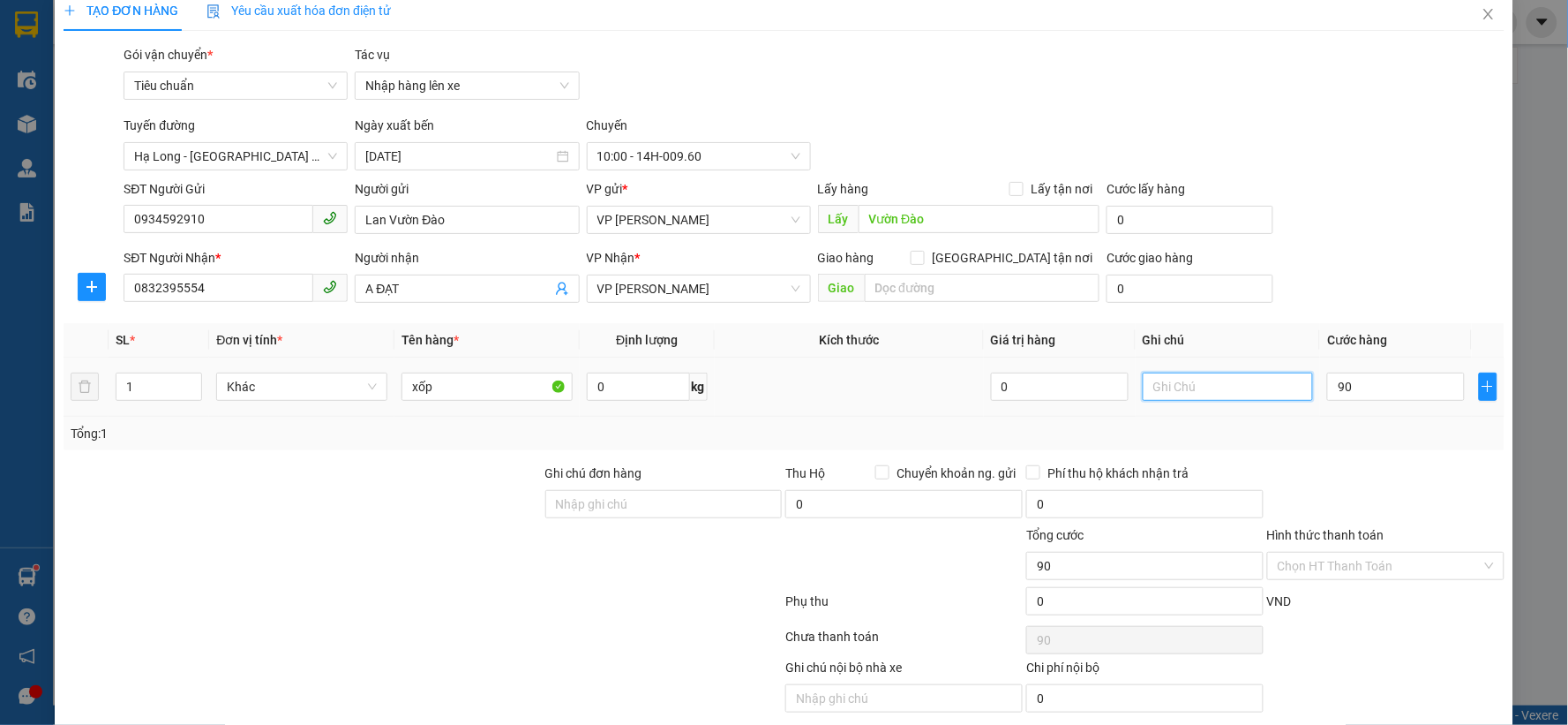
type input "90.000"
click at [1228, 382] on input "text" at bounding box center [1228, 386] width 171 height 28
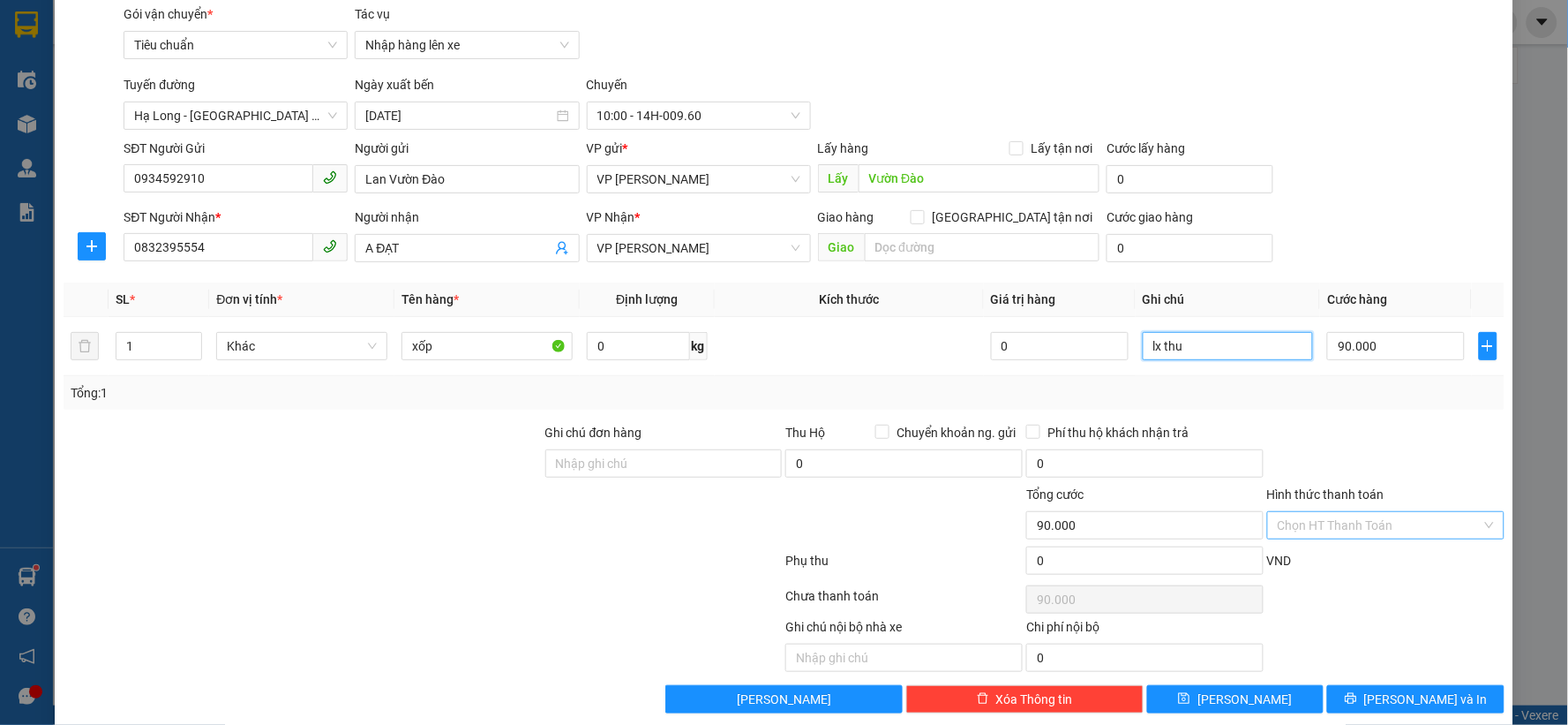
scroll to position [82, 0]
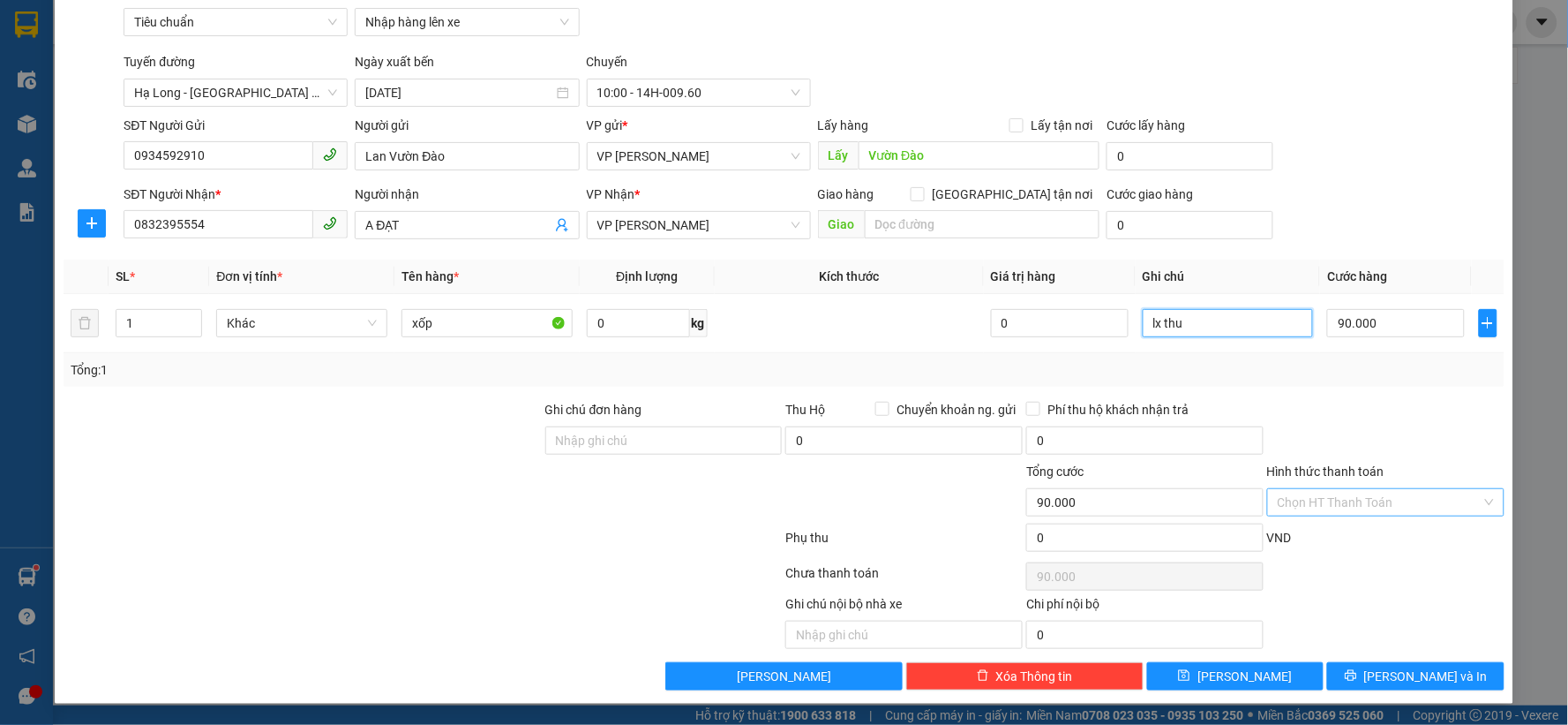
type input "lx thu"
click at [1320, 501] on input "Hình thức thanh toán" at bounding box center [1380, 502] width 203 height 26
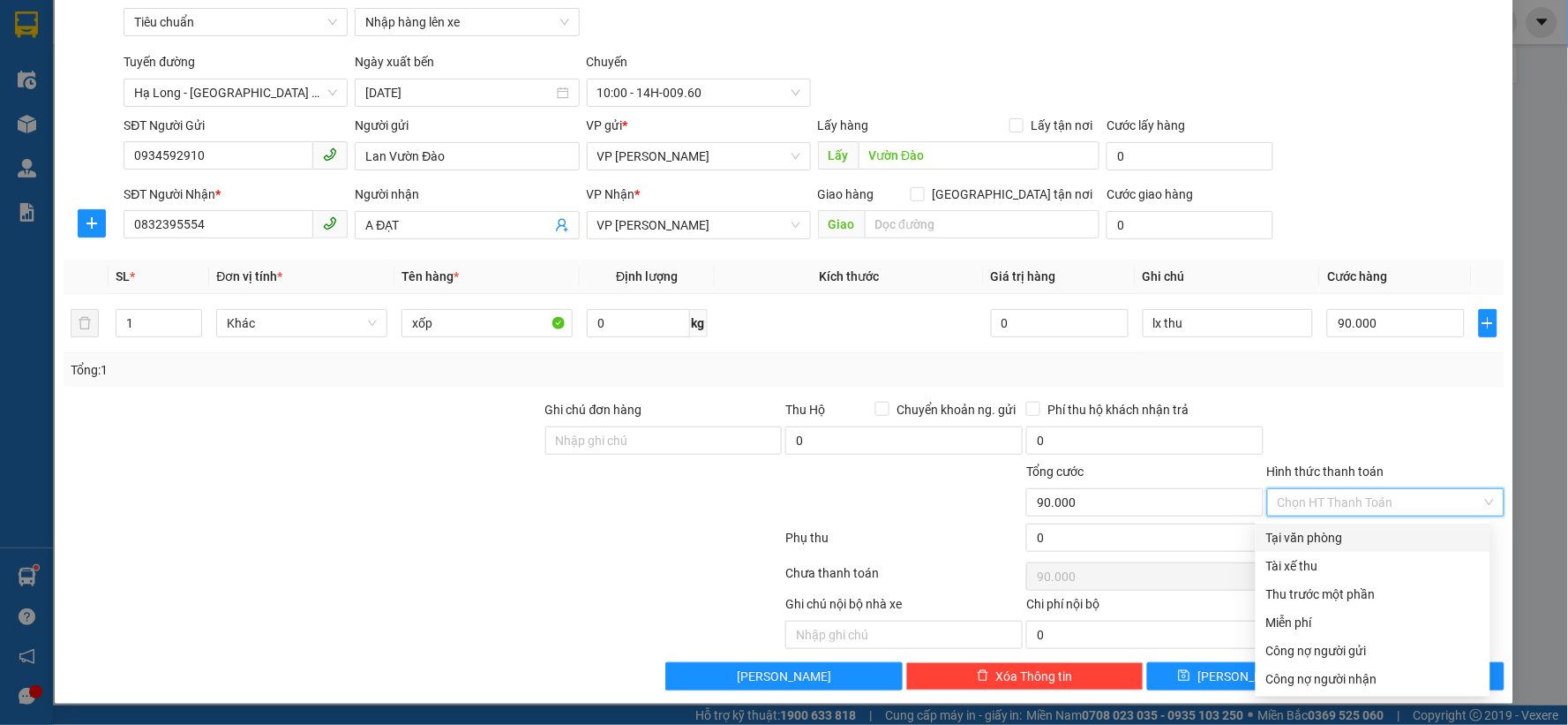
click at [1315, 523] on div "Tại văn phòng" at bounding box center [1373, 537] width 234 height 28
type input "0"
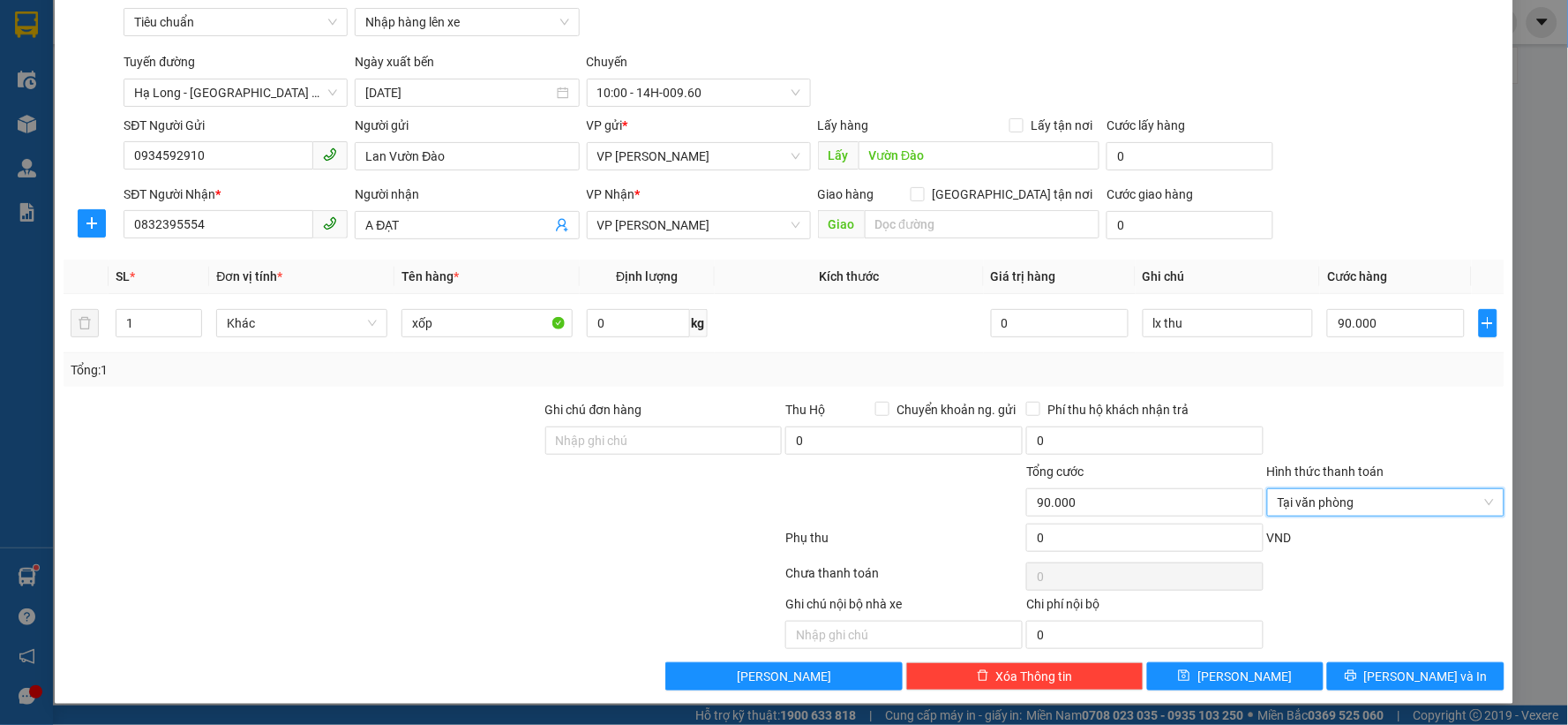
click at [1350, 423] on div at bounding box center [1385, 431] width 241 height 62
click at [1265, 678] on button "[PERSON_NAME]" at bounding box center [1236, 676] width 177 height 28
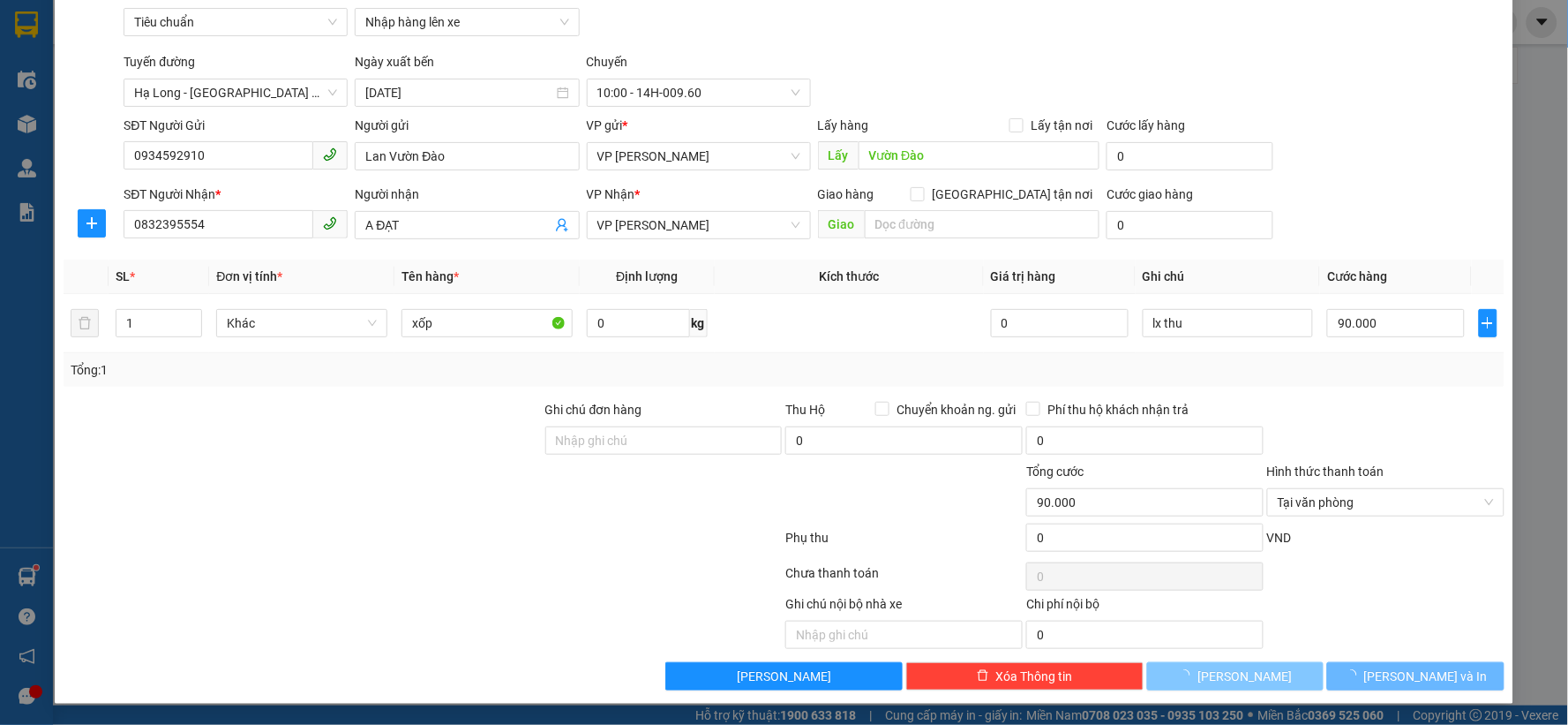
type input "0"
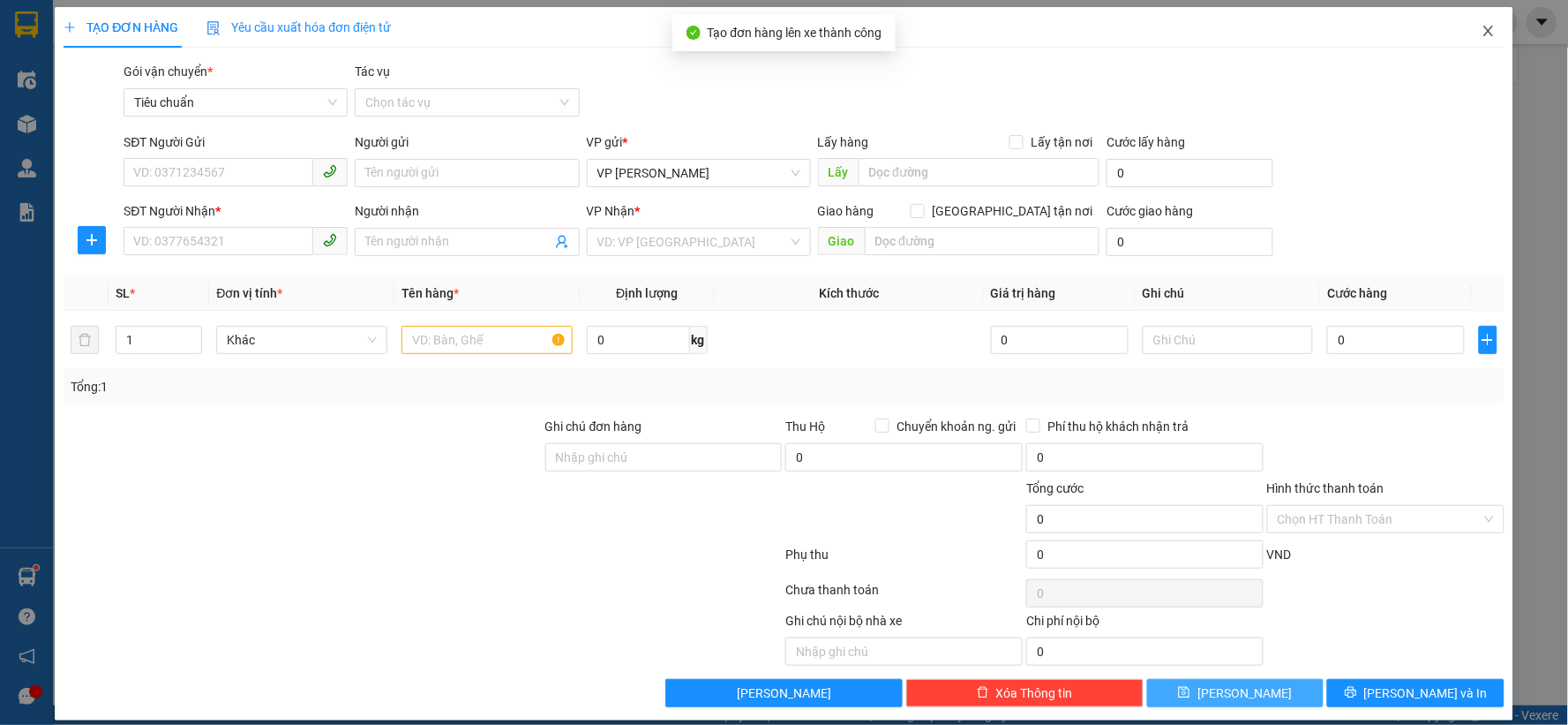
scroll to position [0, 0]
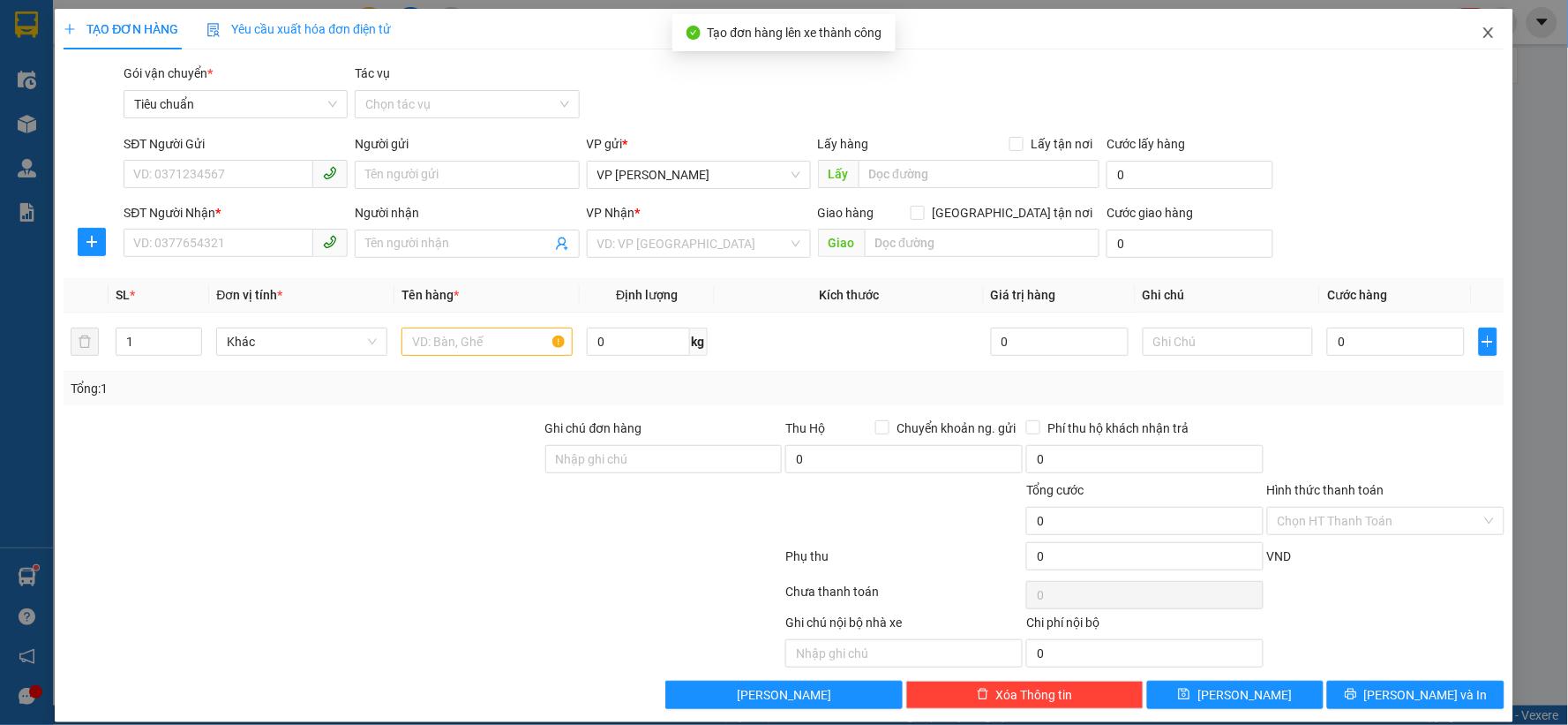
click at [1477, 42] on span "Close" at bounding box center [1489, 34] width 49 height 49
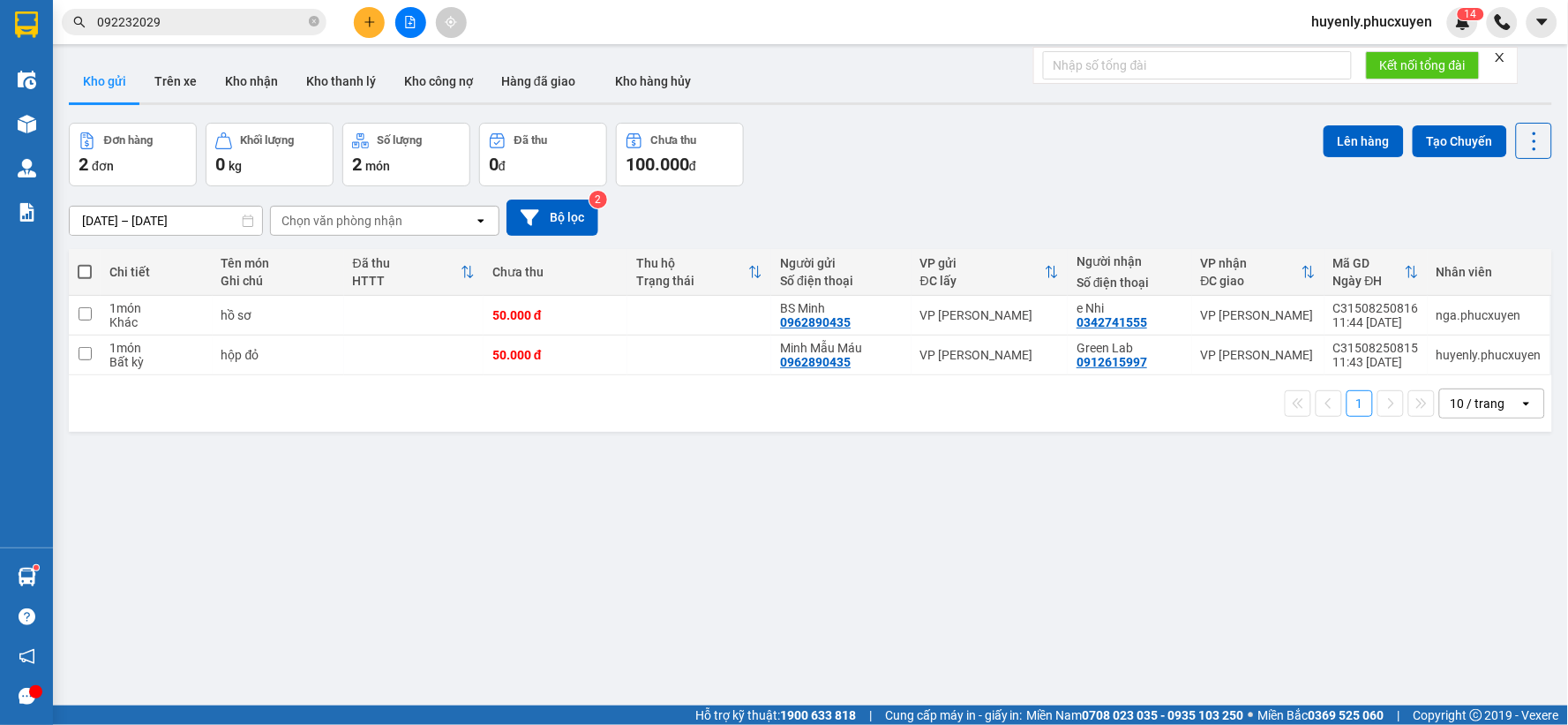
drag, startPoint x: 64, startPoint y: 578, endPoint x: 119, endPoint y: 573, distance: 55.2
click at [65, 578] on div "ver 1.8.138 Kho gửi Trên xe Kho nhận Kho thanh lý Kho công nợ Hàng đã giao Kho …" at bounding box center [810, 415] width 1498 height 725
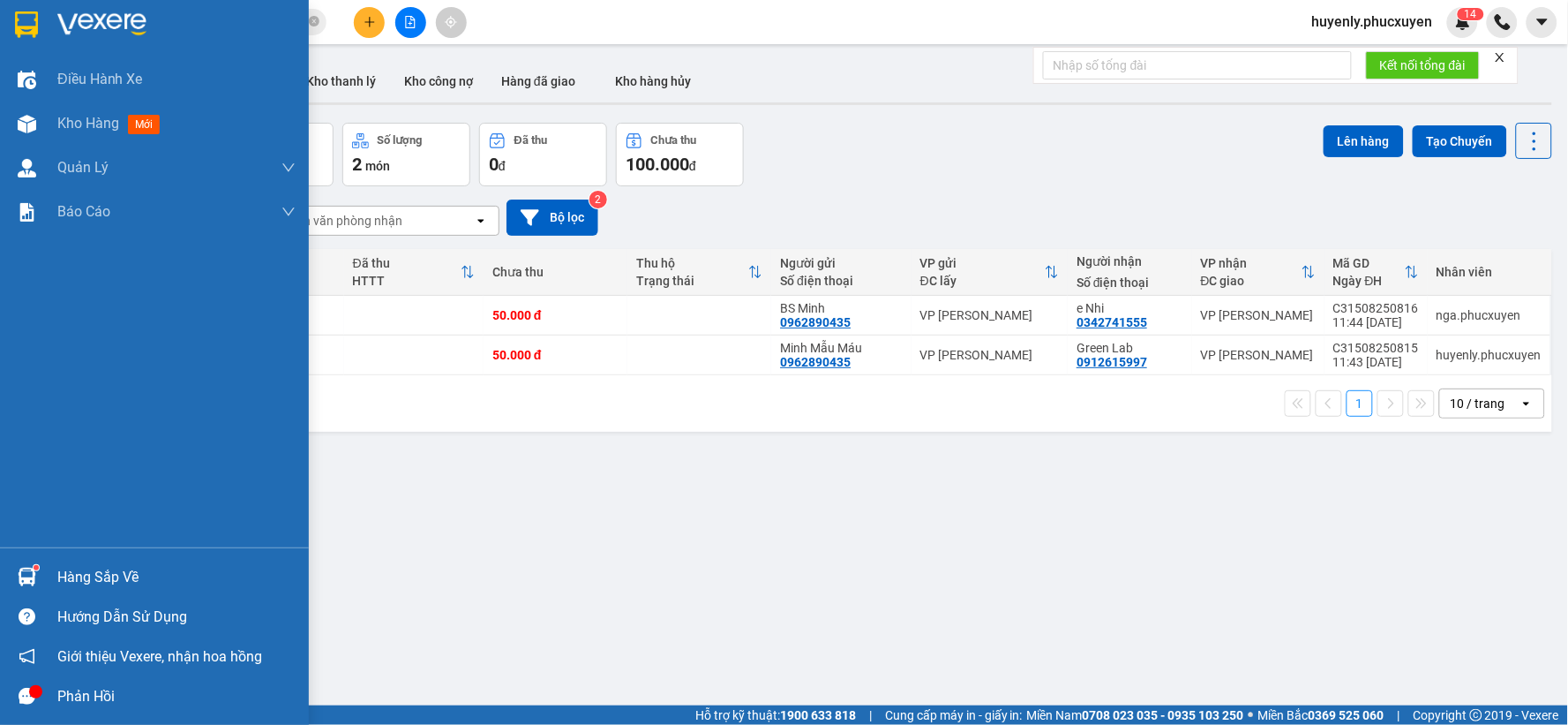
drag, startPoint x: 39, startPoint y: 575, endPoint x: 86, endPoint y: 573, distance: 47.0
click at [39, 574] on div at bounding box center [27, 577] width 31 height 31
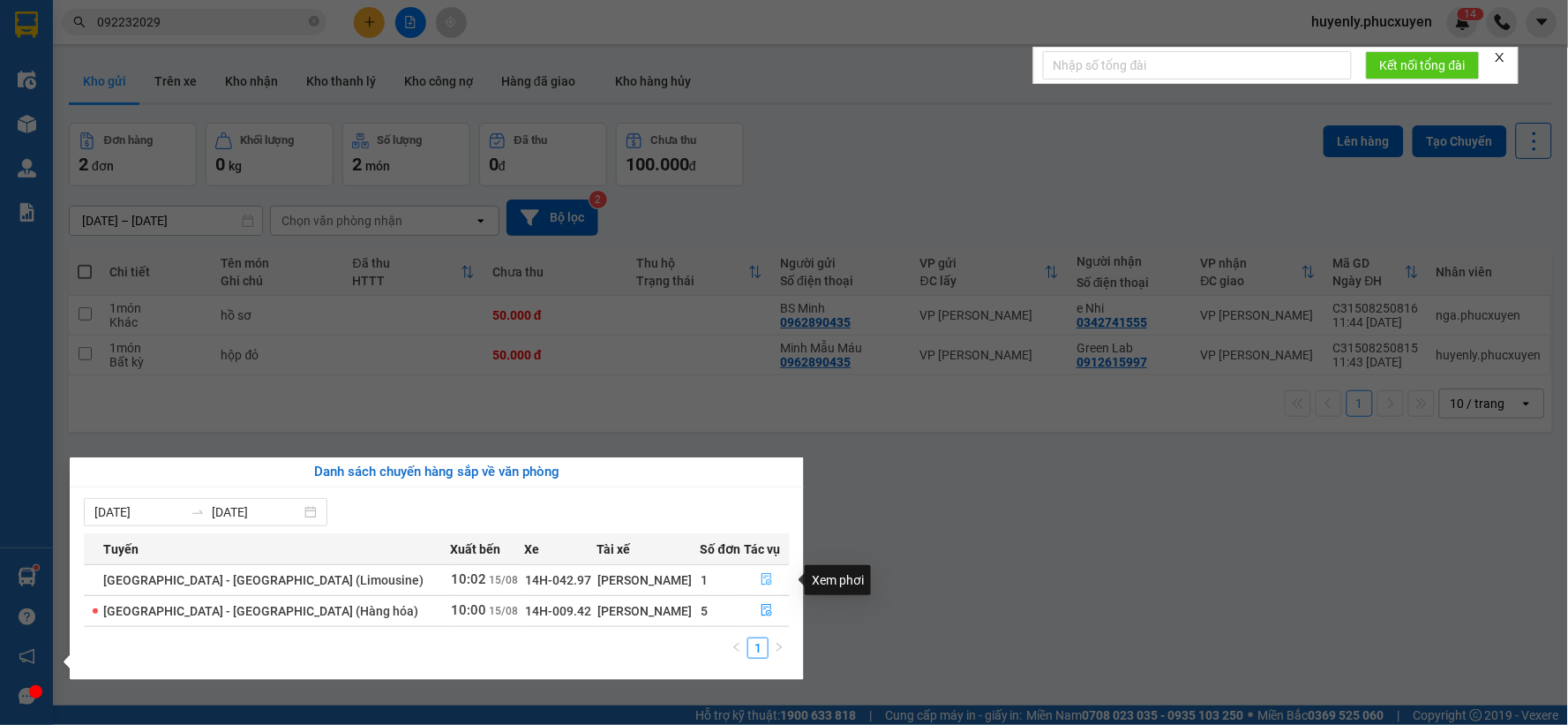
click at [761, 579] on icon "file-done" at bounding box center [767, 579] width 13 height 13
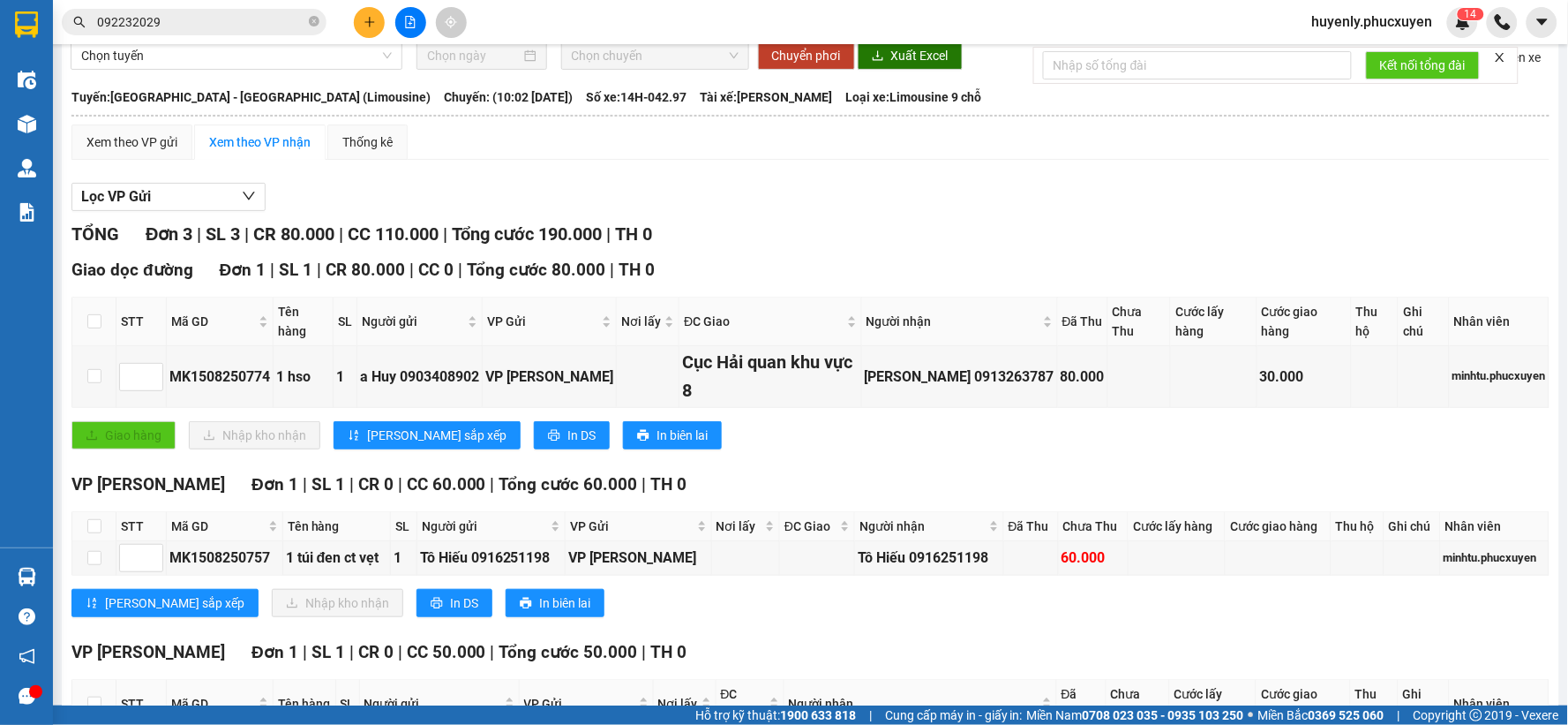
scroll to position [155, 0]
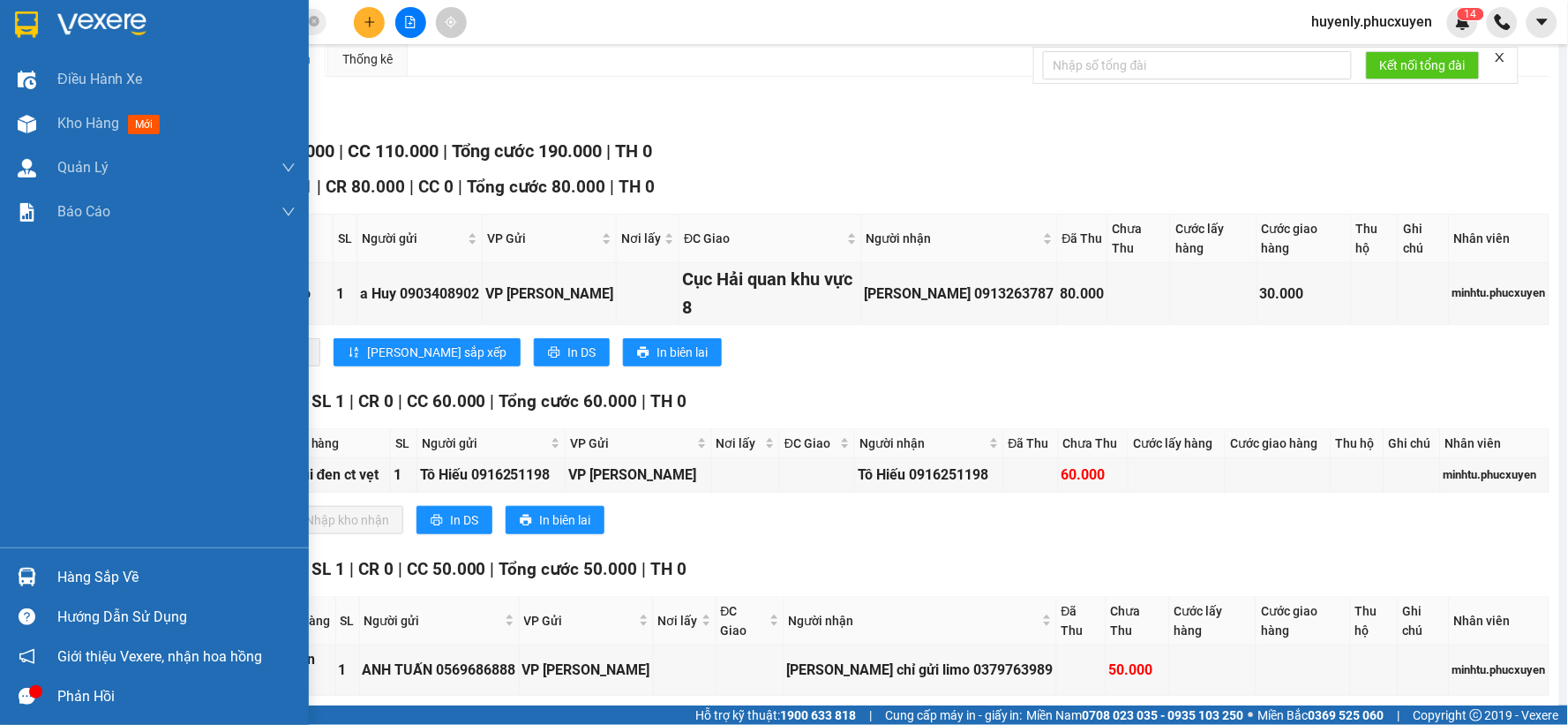
drag, startPoint x: 23, startPoint y: 572, endPoint x: 43, endPoint y: 559, distance: 23.9
click at [25, 571] on img at bounding box center [26, 577] width 18 height 18
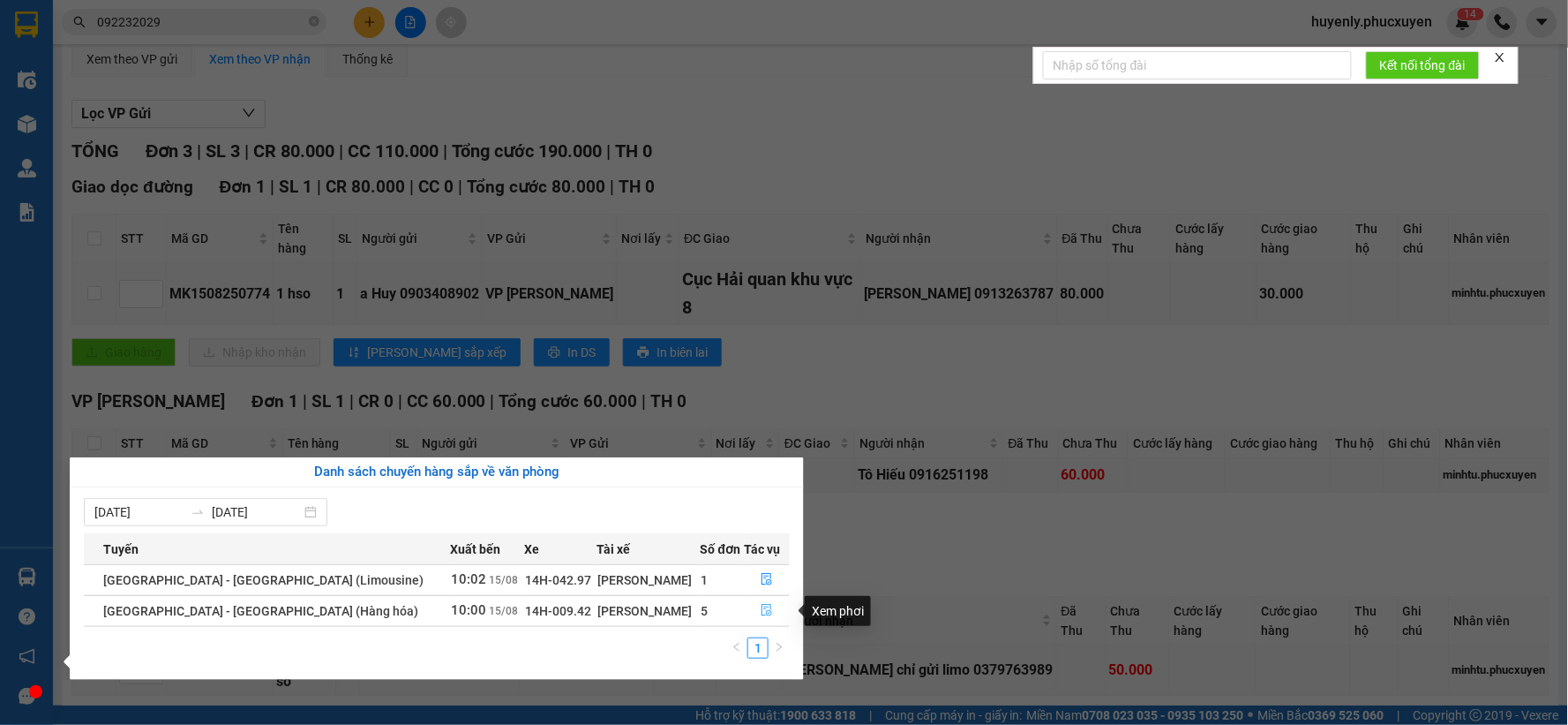
click at [760, 609] on icon "file-done" at bounding box center [767, 610] width 13 height 13
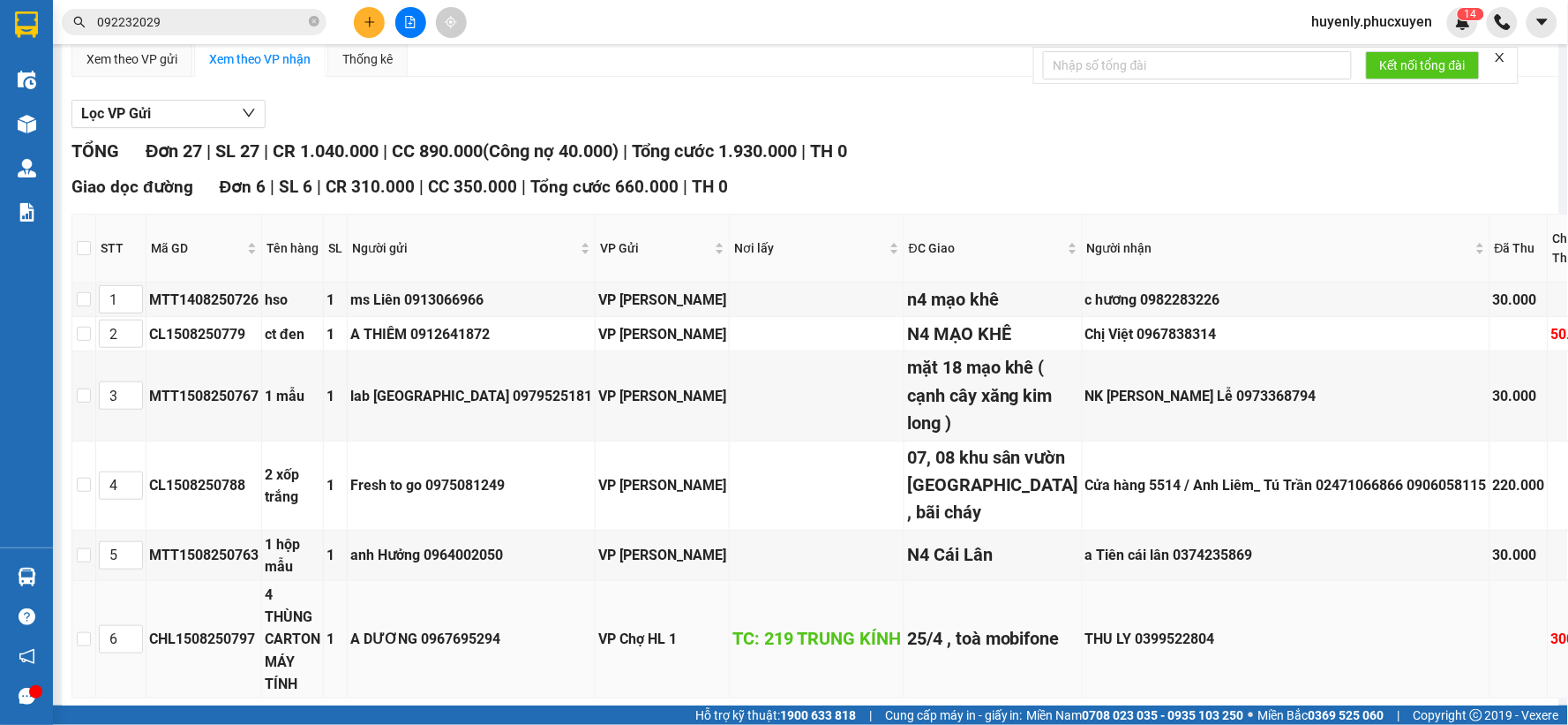
scroll to position [646, 0]
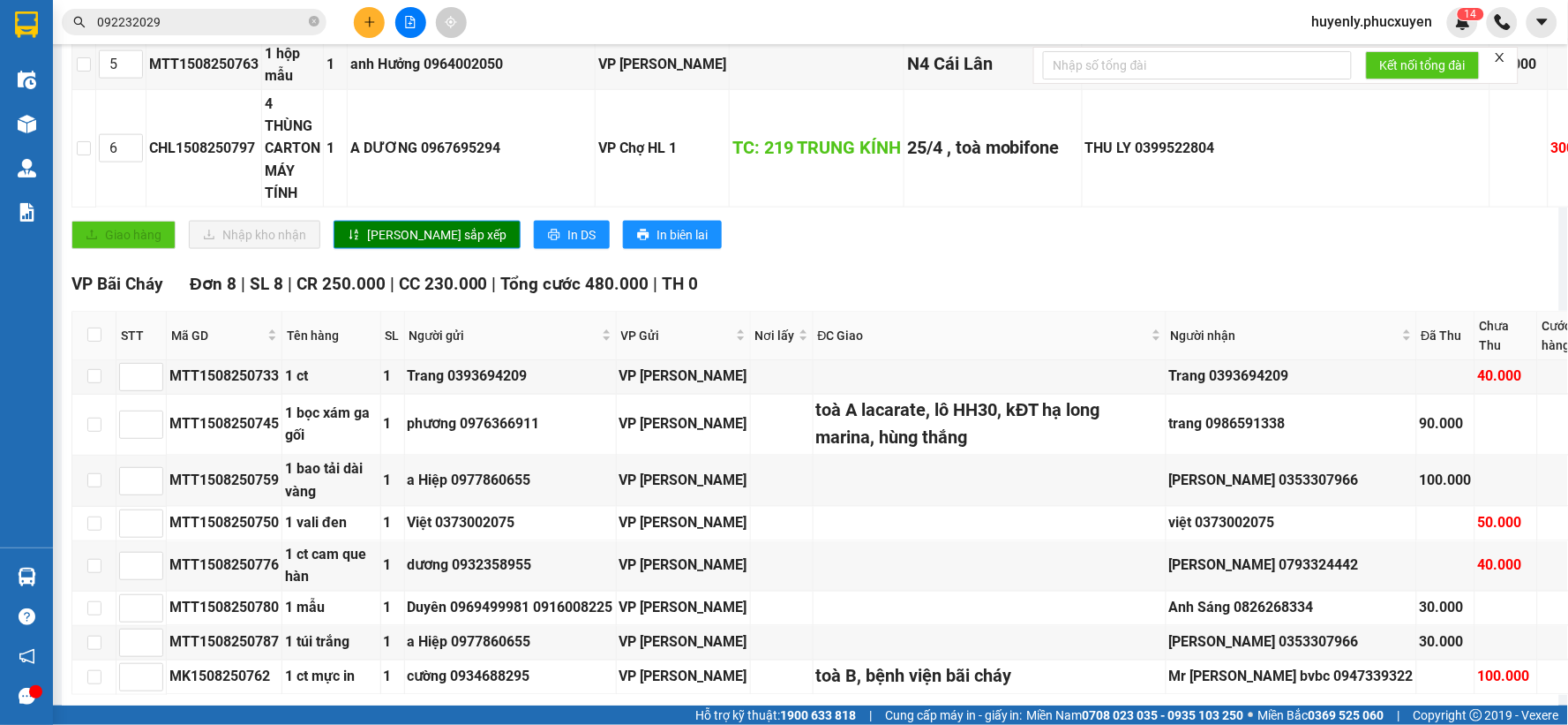
click at [1035, 249] on div "Giao hàng Nhập kho nhận Lưu sắp xếp In DS In biên lai" at bounding box center [981, 234] width 1819 height 28
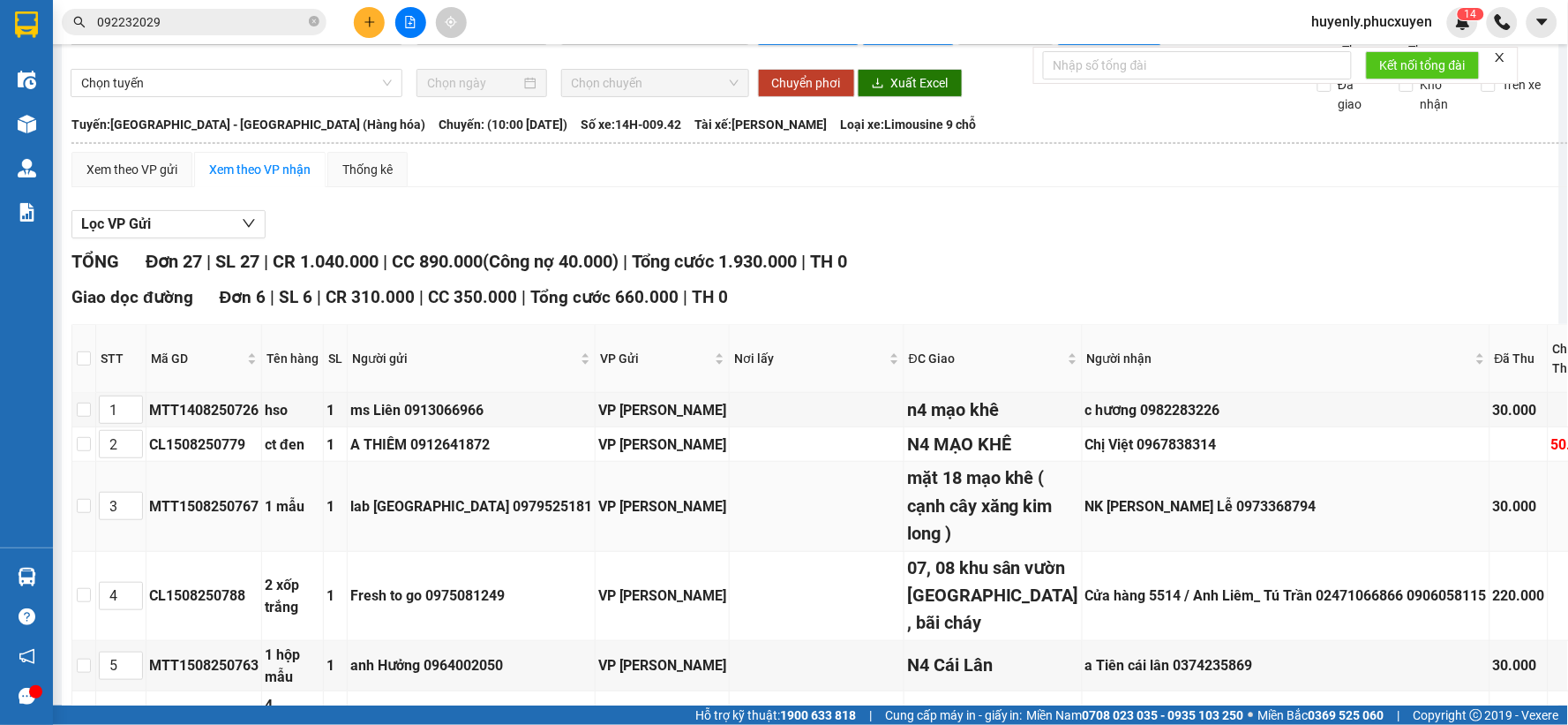
scroll to position [0, 0]
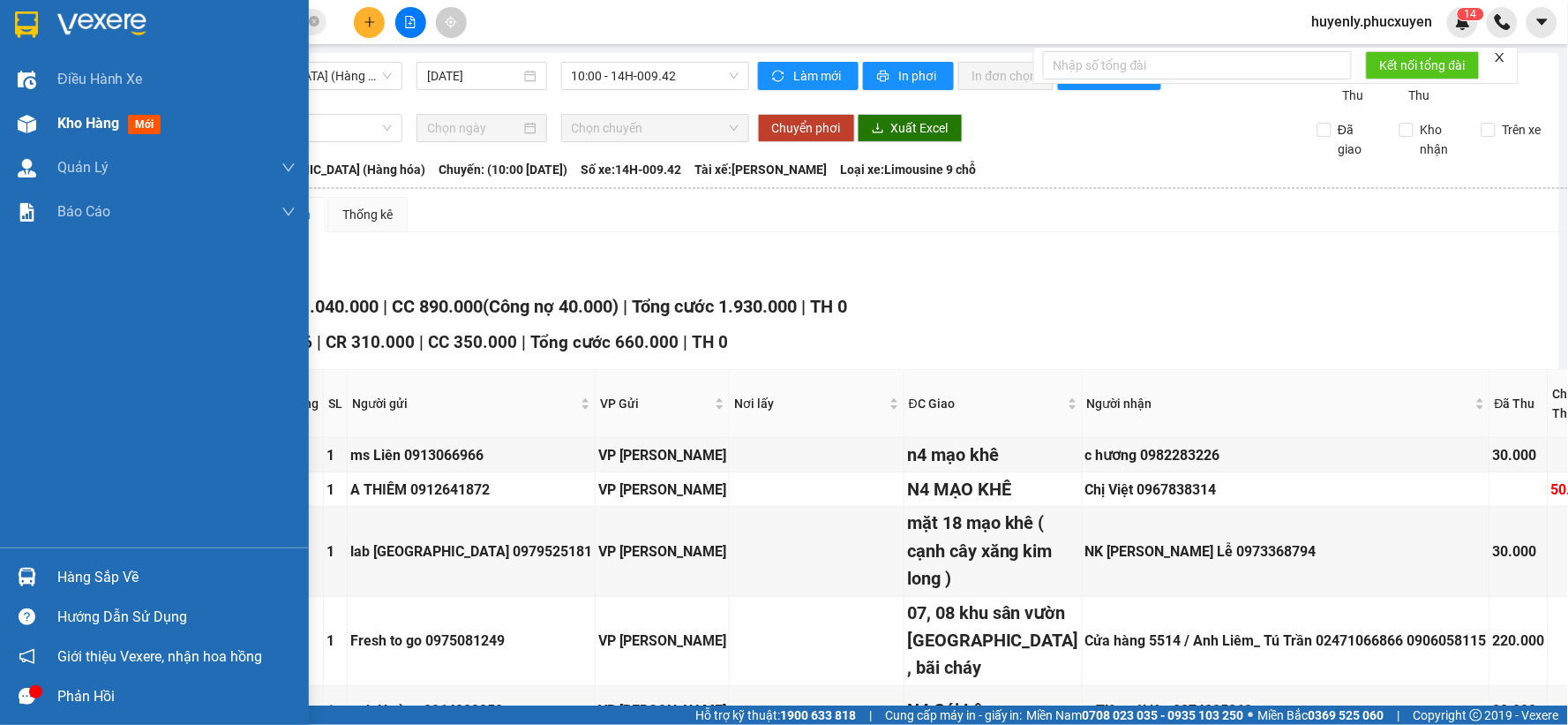
click at [30, 121] on img at bounding box center [26, 124] width 18 height 18
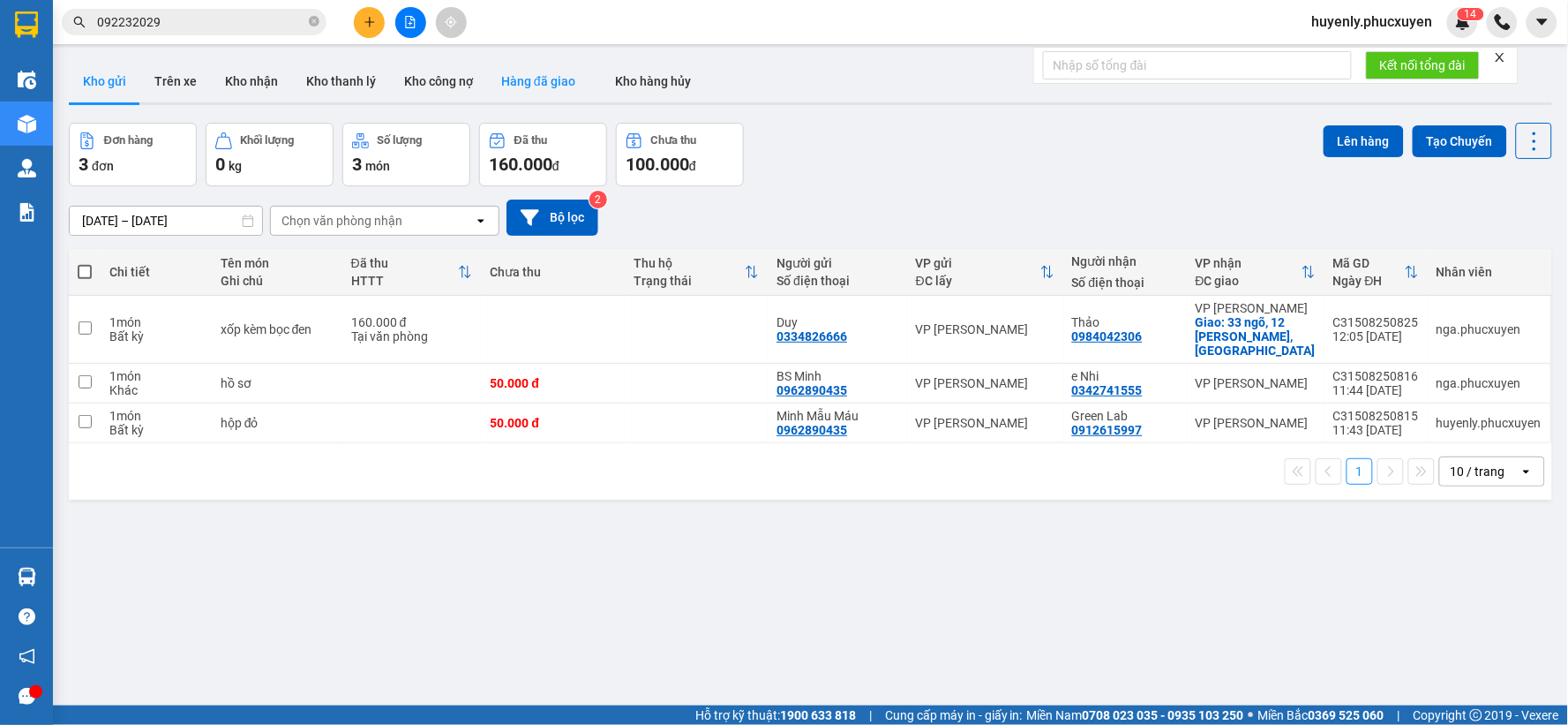
drag, startPoint x: 962, startPoint y: 177, endPoint x: 501, endPoint y: 75, distance: 472.1
click at [959, 176] on div "Đơn hàng 3 đơn Khối lượng 0 kg Số lượng 3 món Đã thu 160.000 đ Chưa thu 100.000…" at bounding box center [810, 154] width 1484 height 64
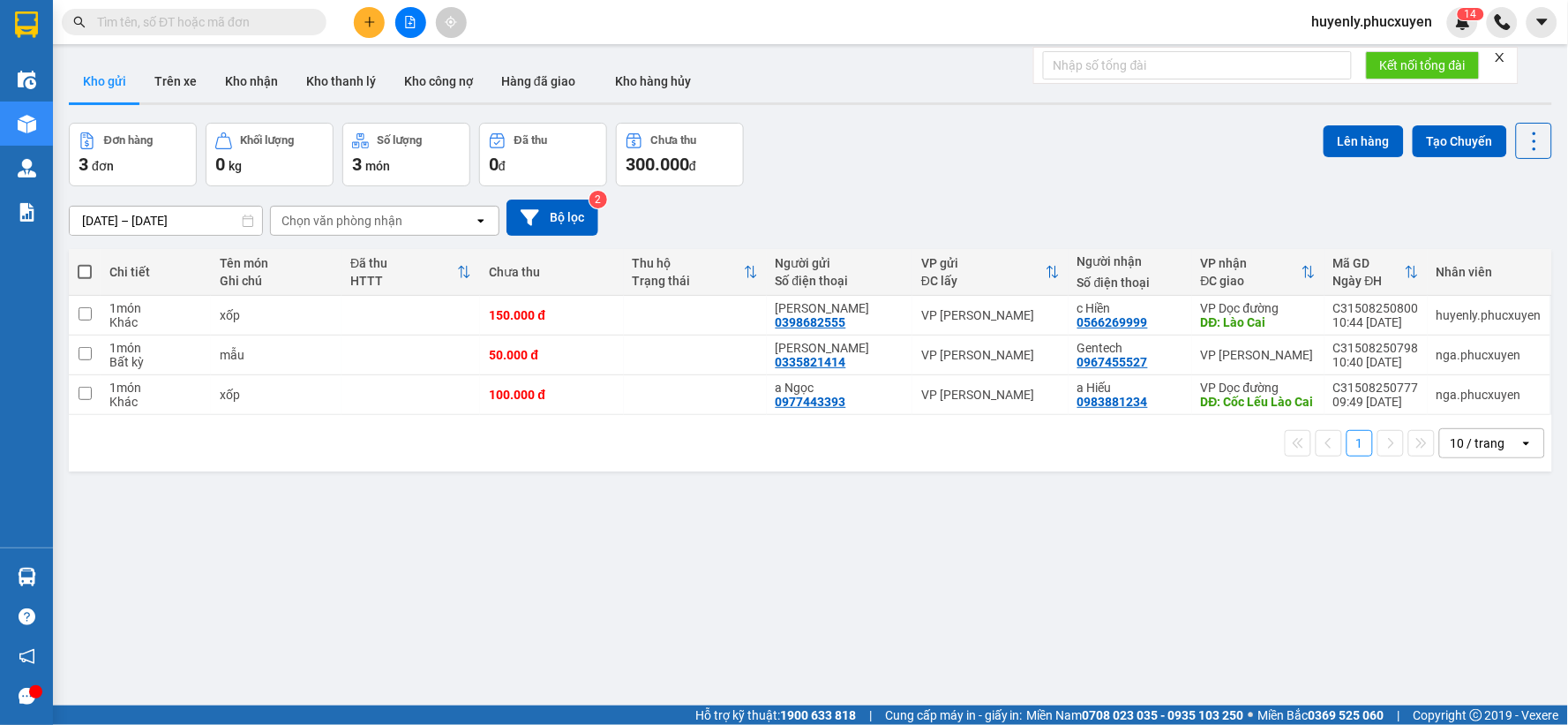
click at [417, 23] on button at bounding box center [411, 23] width 31 height 31
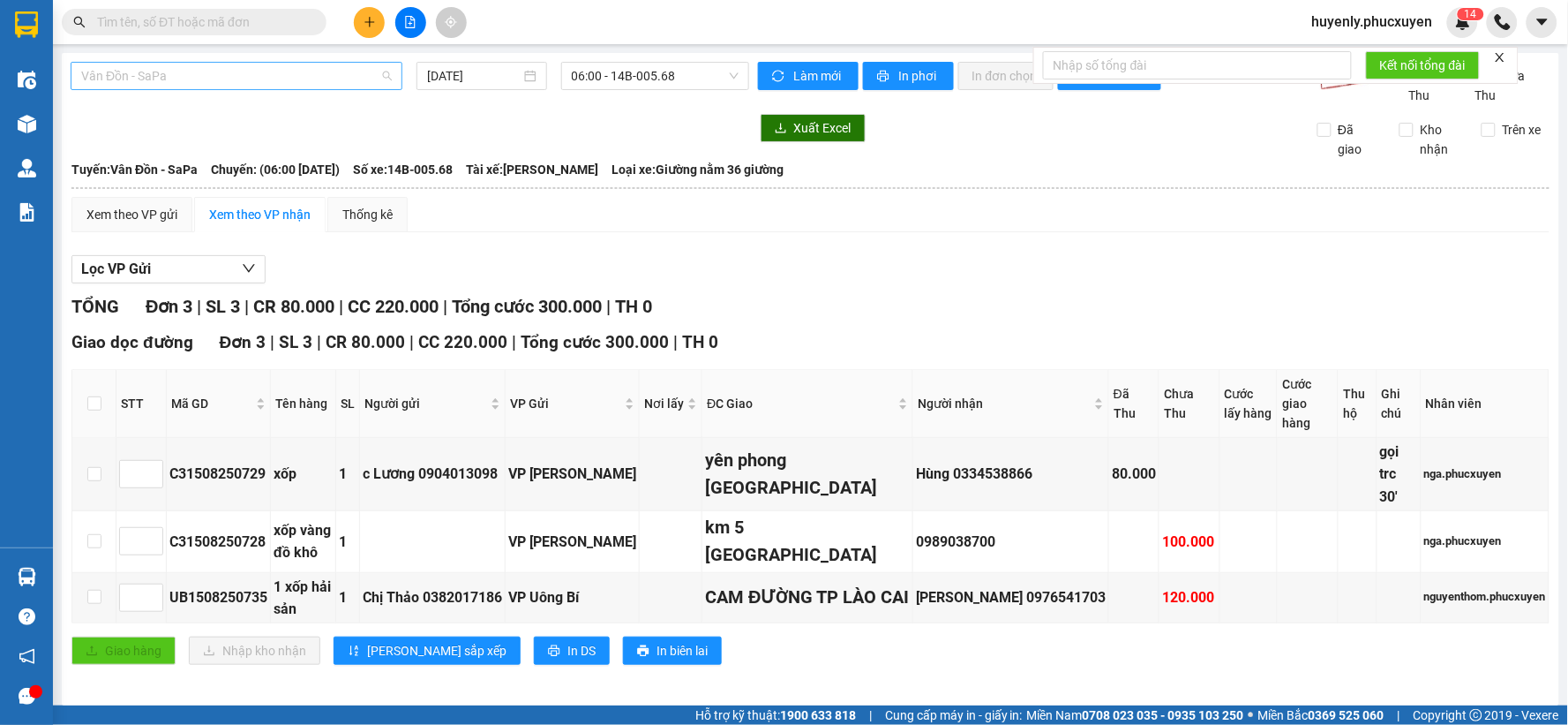
click at [358, 80] on span "Vân Đồn - SaPa" at bounding box center [236, 75] width 311 height 26
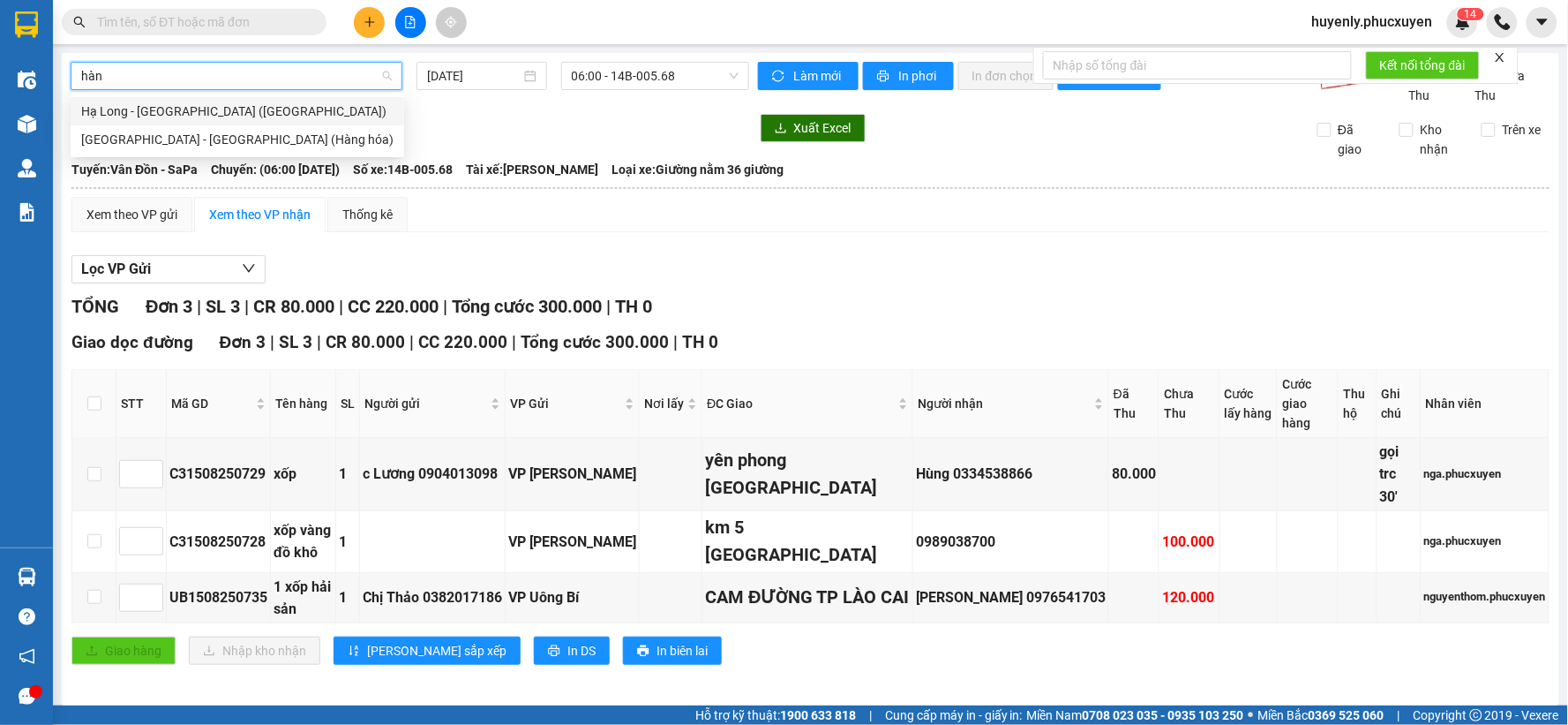
type input "hàng"
click at [245, 113] on div "Hạ Long - [GEOGRAPHIC_DATA] ([GEOGRAPHIC_DATA])" at bounding box center [237, 111] width 313 height 19
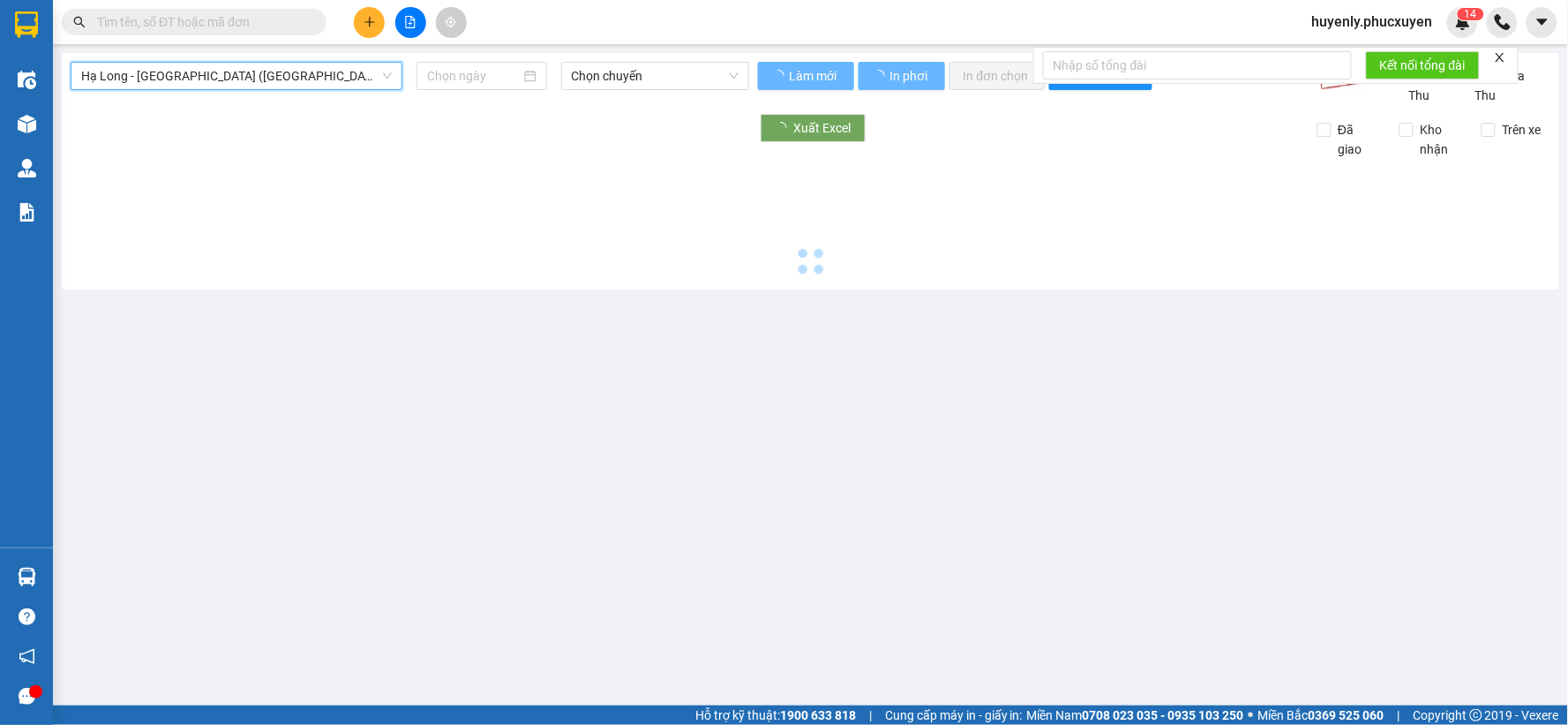
type input "[DATE]"
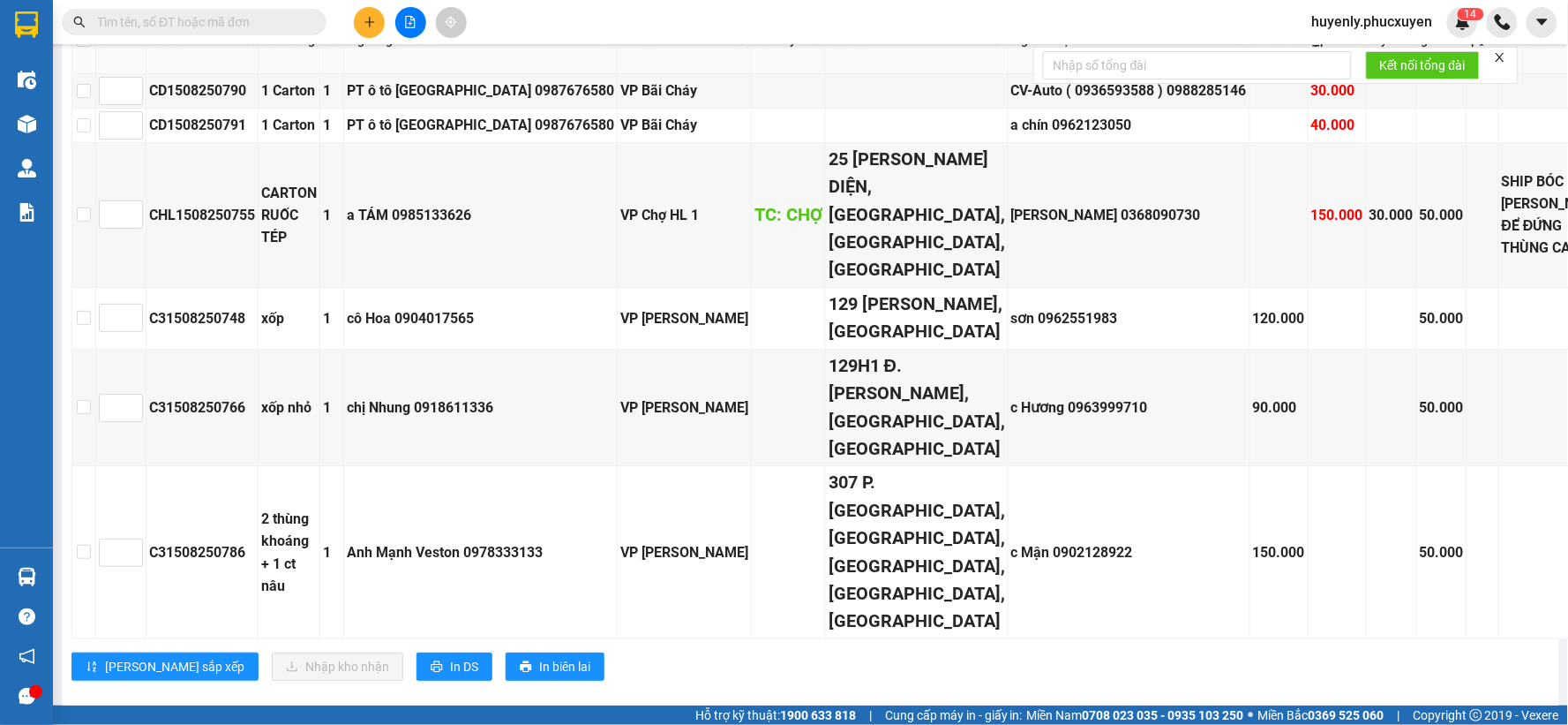
scroll to position [1832, 0]
